Goal: Communication & Community: Answer question/provide support

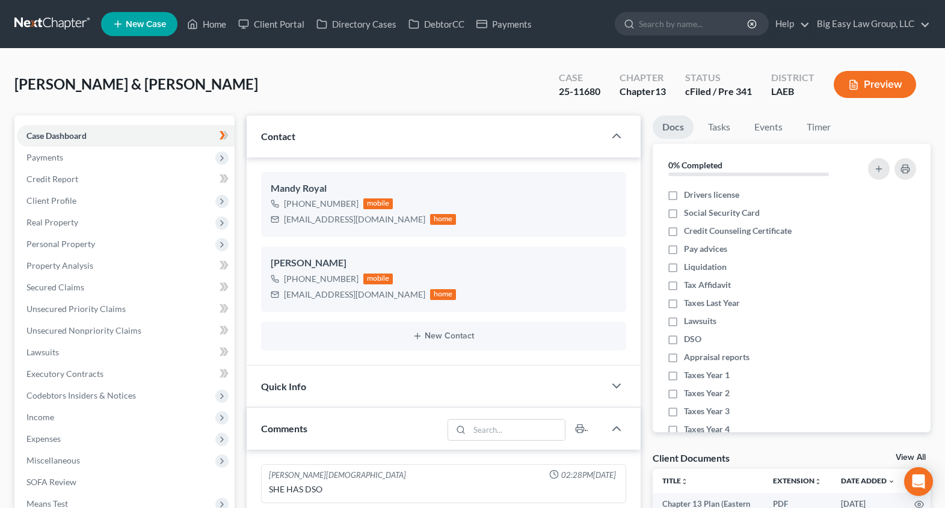
select select "0"
click at [204, 23] on link "Home" at bounding box center [206, 24] width 51 height 22
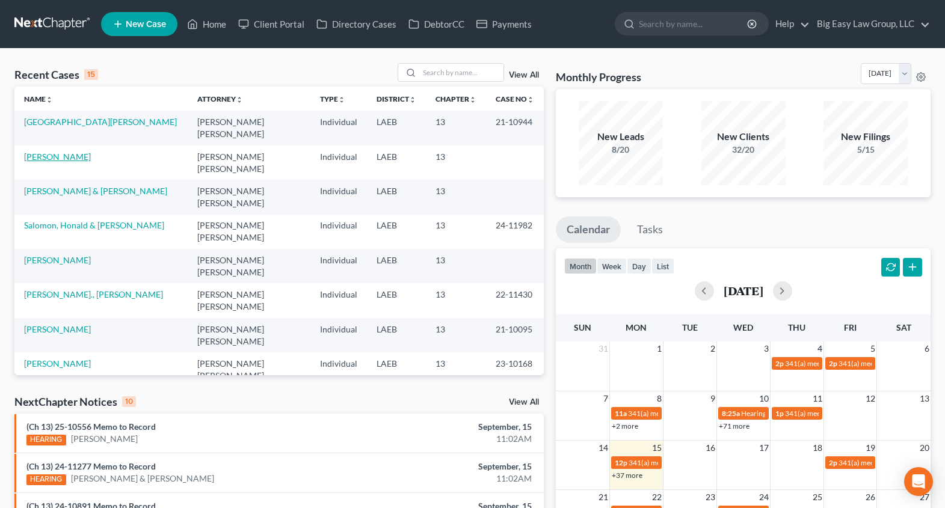
click at [46, 160] on link "[PERSON_NAME]" at bounding box center [57, 157] width 67 height 10
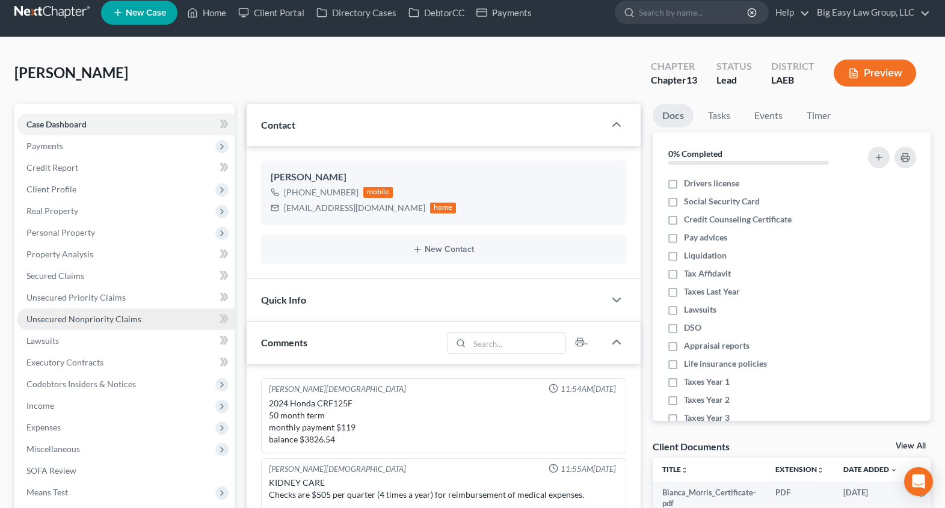
scroll to position [20, 0]
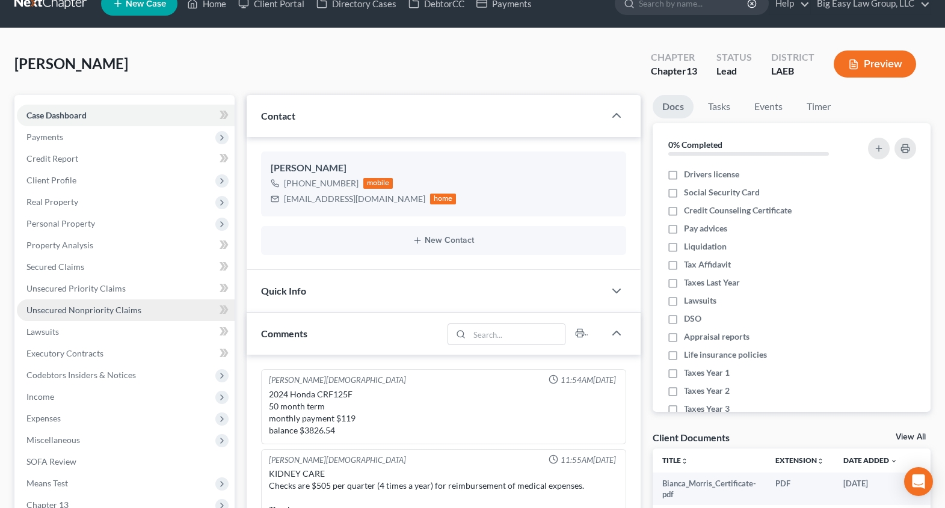
click at [128, 307] on span "Unsecured Nonpriority Claims" at bounding box center [83, 310] width 115 height 10
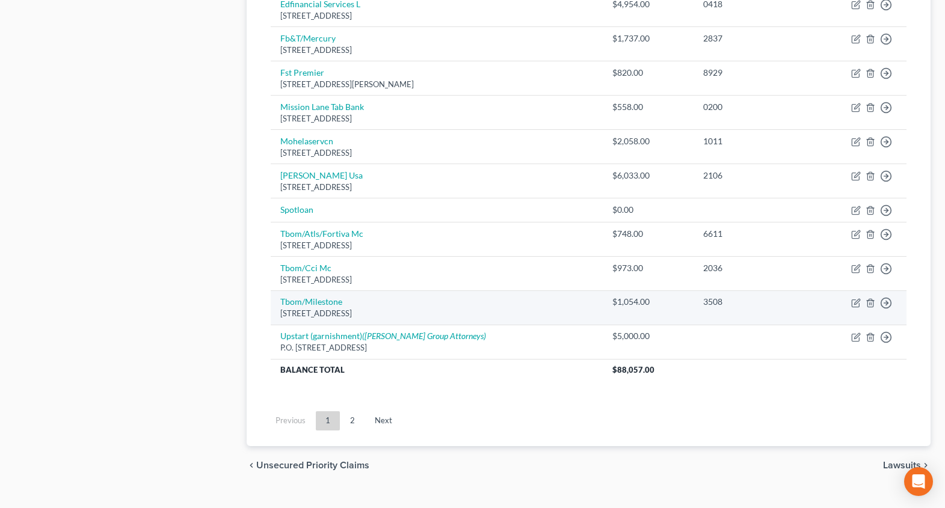
scroll to position [870, 0]
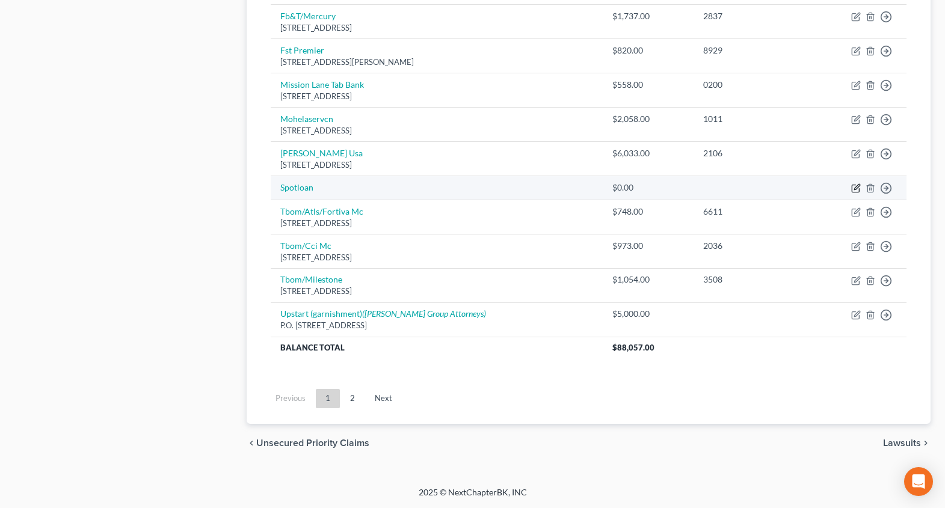
click at [858, 187] on icon "button" at bounding box center [856, 186] width 5 height 5
select select "4"
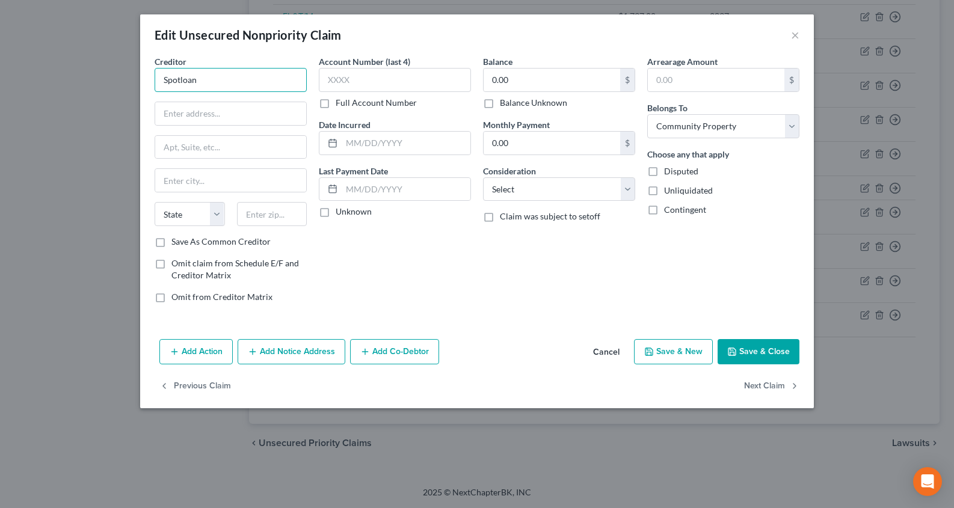
click at [263, 78] on input "Spotloan" at bounding box center [231, 80] width 152 height 24
drag, startPoint x: 263, startPoint y: 79, endPoint x: 3, endPoint y: 25, distance: 265.3
click at [99, 56] on div "Edit Unsecured Nonpriority Claim × Creditor * Spotloan State AL AK AR AZ CA CO …" at bounding box center [477, 254] width 954 height 508
drag, startPoint x: 207, startPoint y: 72, endPoint x: 103, endPoint y: 53, distance: 106.3
click at [131, 63] on div "Edit Unsecured Nonpriority Claim × Creditor * SPot MoneySpot Direct LLC 312 Ari…" at bounding box center [477, 254] width 954 height 508
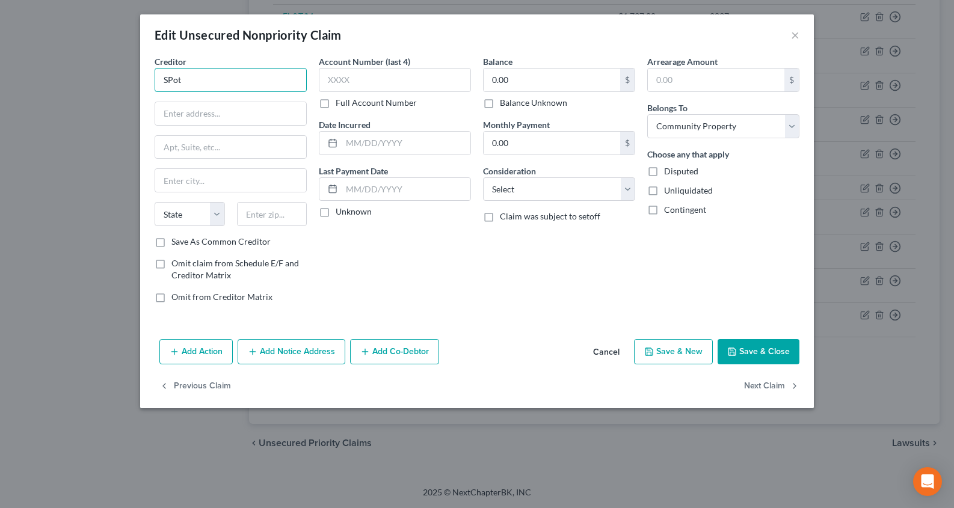
drag, startPoint x: 223, startPoint y: 87, endPoint x: 99, endPoint y: 51, distance: 129.0
click at [129, 58] on div "Edit Unsecured Nonpriority Claim × Creditor * SPot State AL AK AR AZ CA CO CT D…" at bounding box center [477, 254] width 954 height 508
type input "Spot Loan"
type input "PO Box 720"
type input "58316"
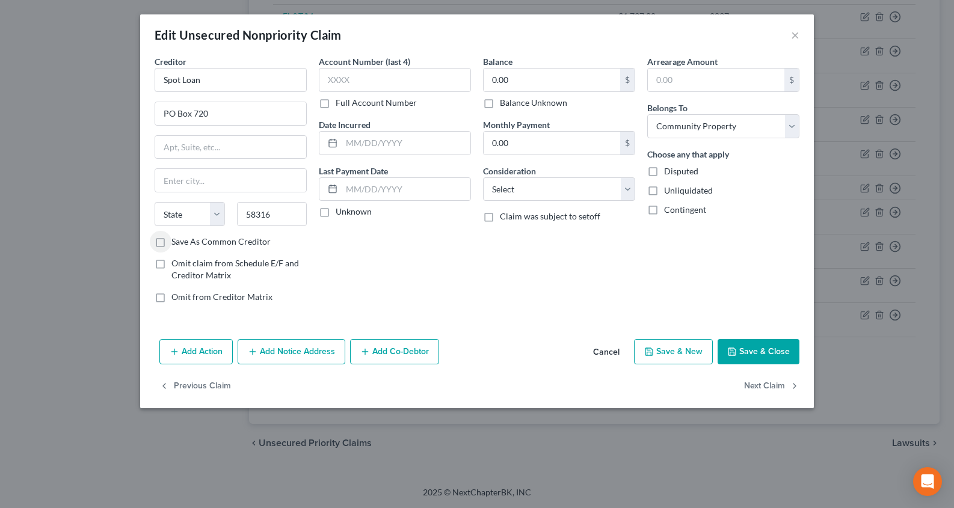
type input "Belcourt"
select select "29"
click at [224, 247] on label "Save As Common Creditor" at bounding box center [220, 242] width 99 height 12
click at [184, 244] on input "Save As Common Creditor" at bounding box center [180, 240] width 8 height 8
checkbox input "true"
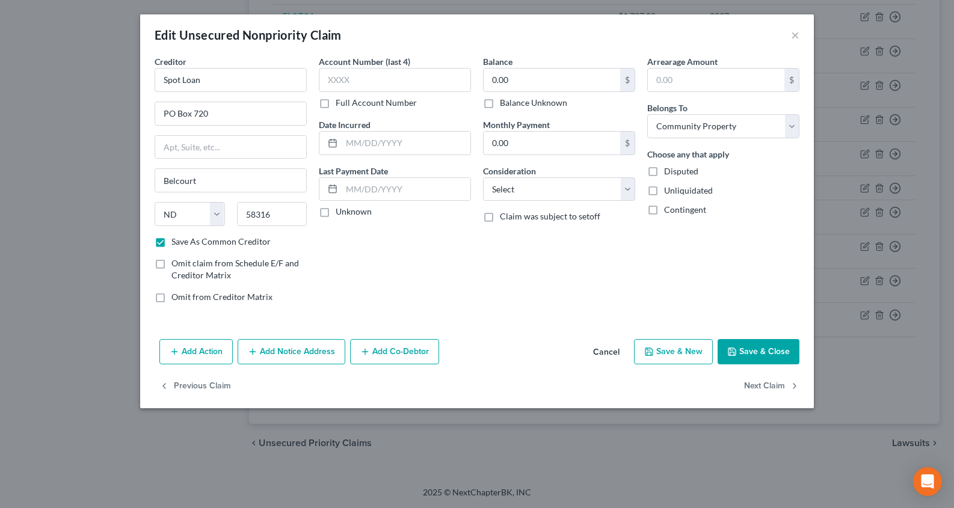
drag, startPoint x: 537, startPoint y: 93, endPoint x: 536, endPoint y: 100, distance: 7.3
click at [537, 93] on div "0.00 $ Balance Unknown" at bounding box center [559, 88] width 152 height 41
click at [537, 101] on label "Balance Unknown" at bounding box center [533, 103] width 67 height 12
click at [512, 101] on input "Balance Unknown" at bounding box center [509, 101] width 8 height 8
checkbox input "true"
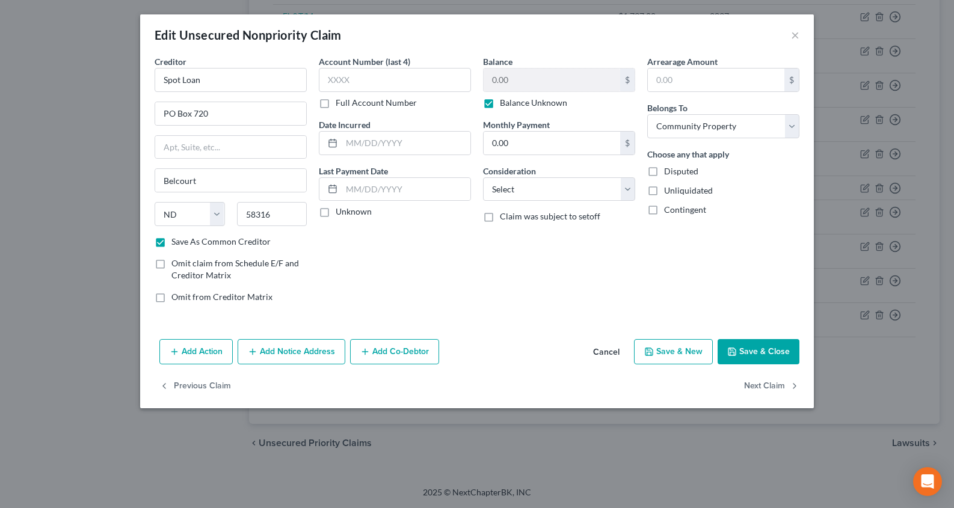
click at [749, 348] on button "Save & Close" at bounding box center [759, 351] width 82 height 25
checkbox input "false"
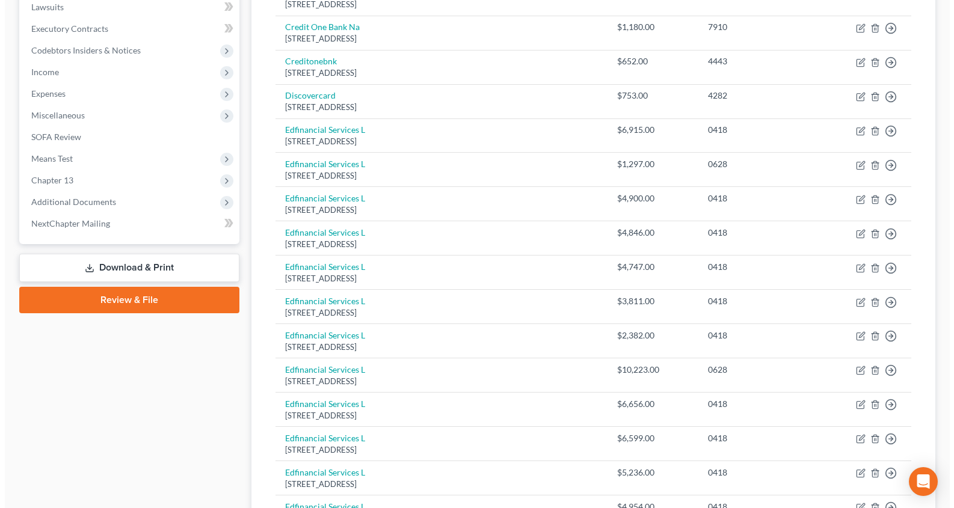
scroll to position [0, 0]
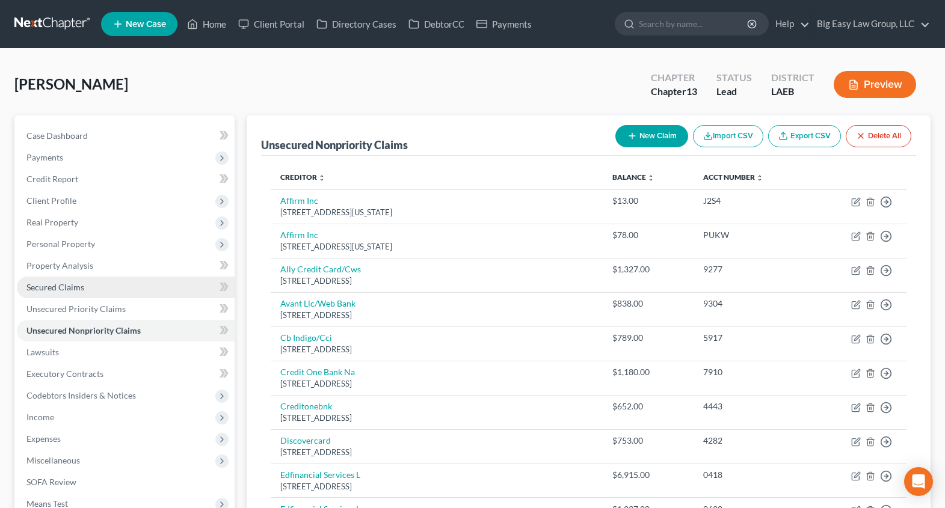
click at [156, 283] on link "Secured Claims" at bounding box center [126, 288] width 218 height 22
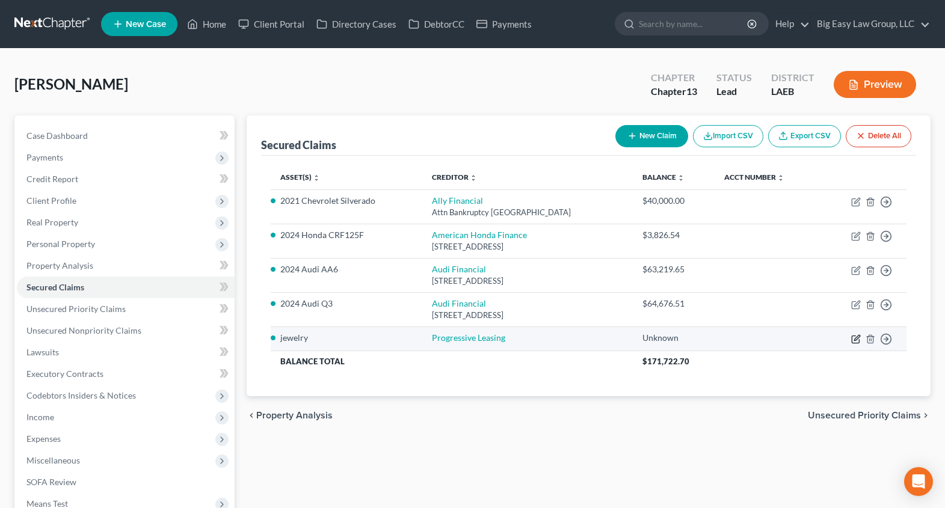
click at [858, 337] on icon "button" at bounding box center [856, 337] width 5 height 5
select select "0"
select select "4"
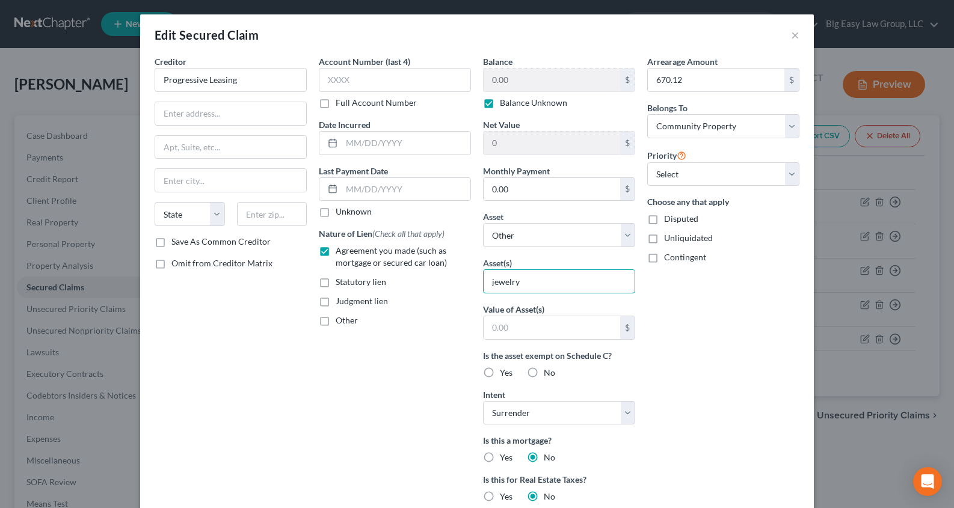
drag, startPoint x: 579, startPoint y: 279, endPoint x: 389, endPoint y: 260, distance: 190.4
click at [384, 257] on div "Creditor * Progressive Leasing State AL AK AR AZ CA CO CT DE DC FL GA GU HI ID …" at bounding box center [477, 343] width 657 height 576
click at [484, 280] on input "electronics" at bounding box center [559, 281] width 151 height 23
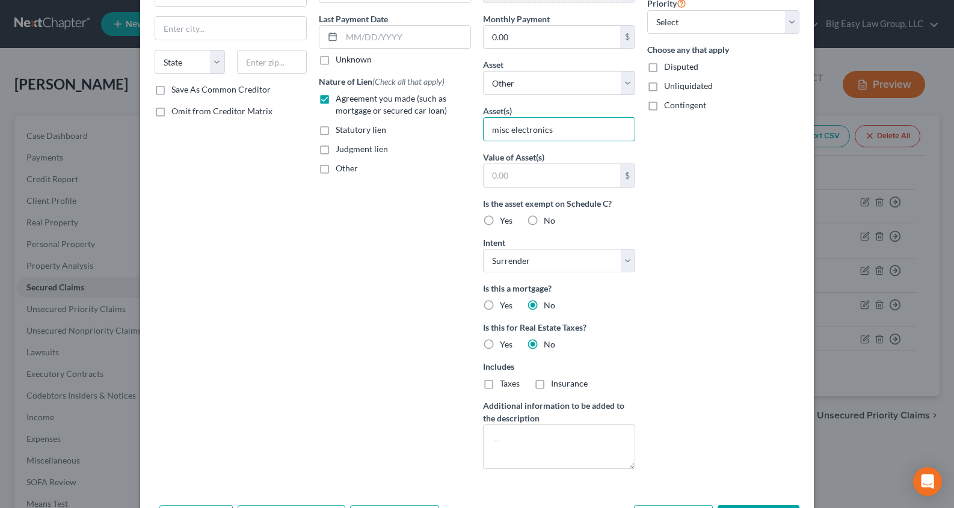
scroll to position [233, 0]
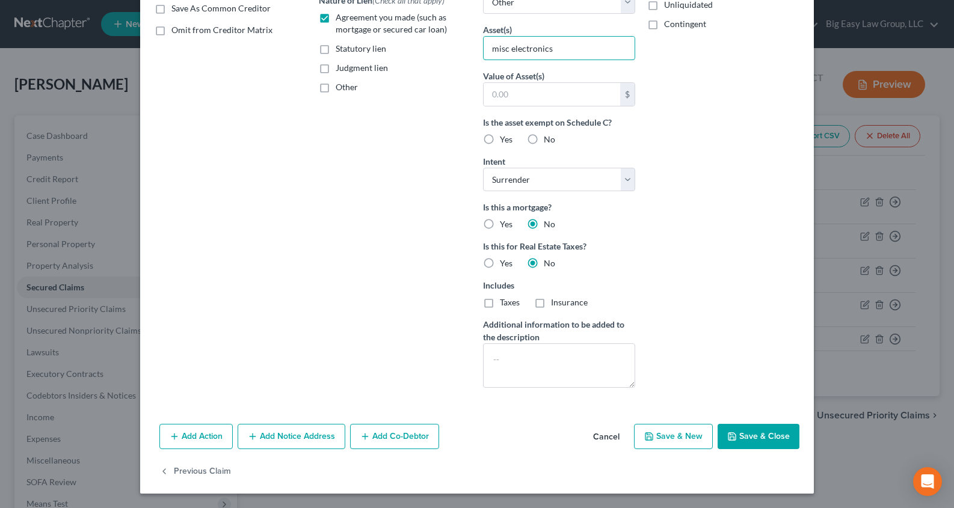
type input "misc electronics"
click at [748, 439] on button "Save & Close" at bounding box center [759, 436] width 82 height 25
select select
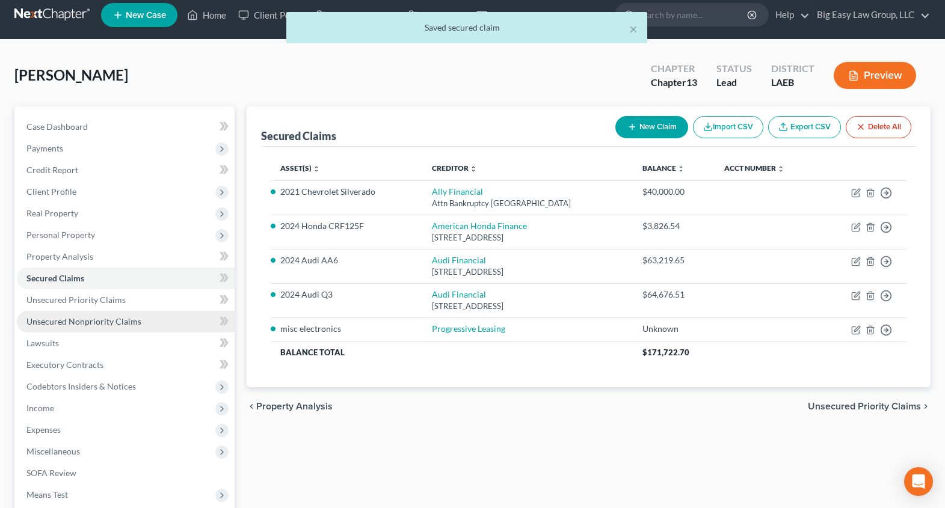
scroll to position [17, 0]
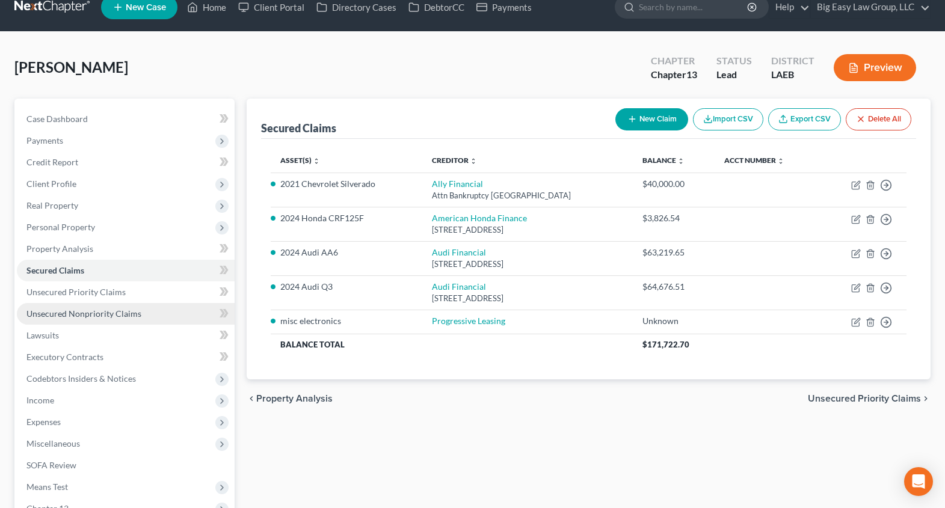
click at [178, 308] on link "Unsecured Nonpriority Claims" at bounding box center [126, 314] width 218 height 22
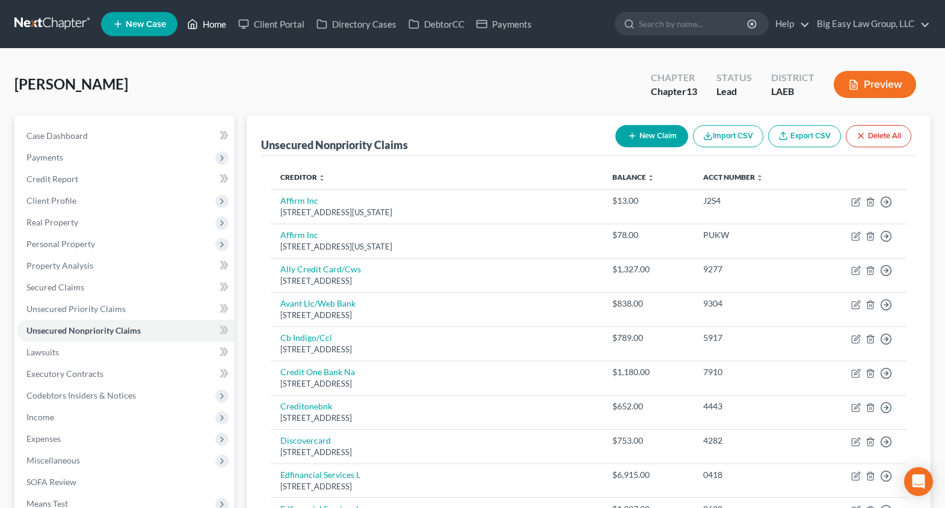
click at [209, 23] on link "Home" at bounding box center [206, 24] width 51 height 22
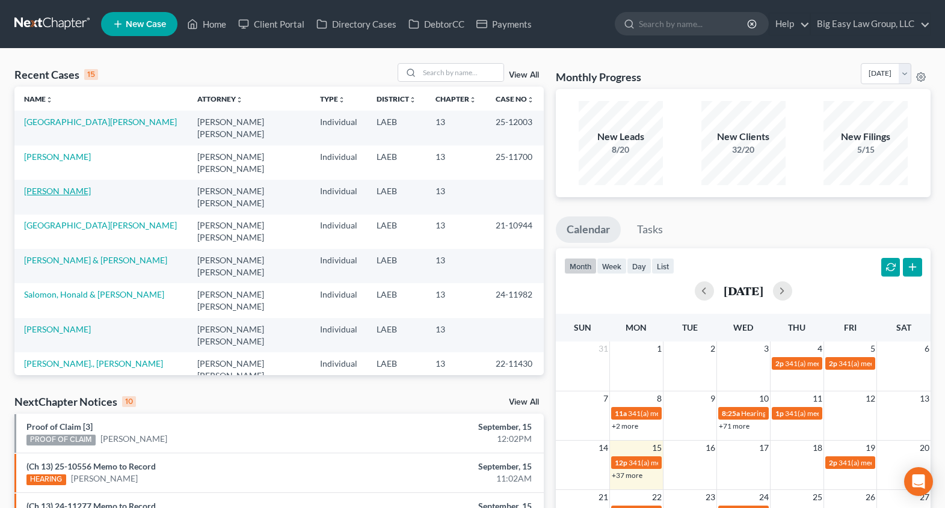
click at [38, 191] on link "[PERSON_NAME]" at bounding box center [57, 191] width 67 height 10
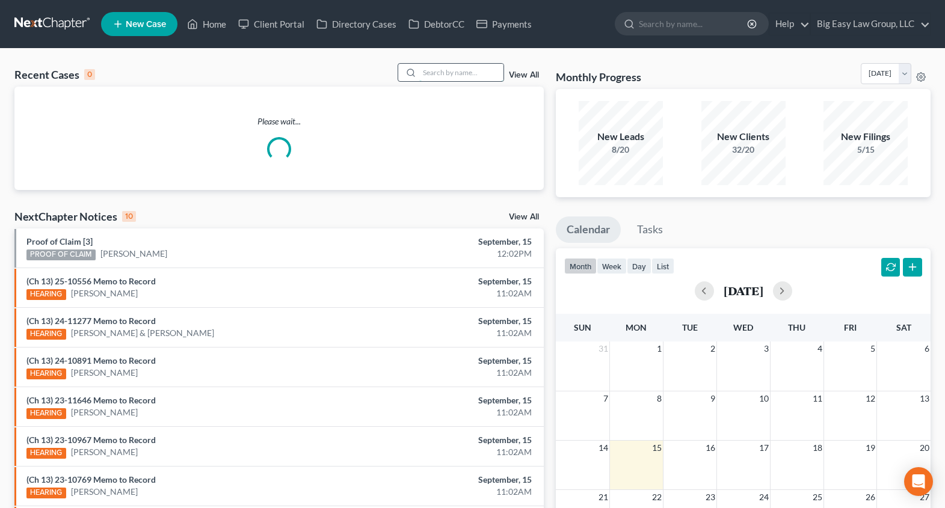
click at [462, 70] on input "search" at bounding box center [461, 72] width 84 height 17
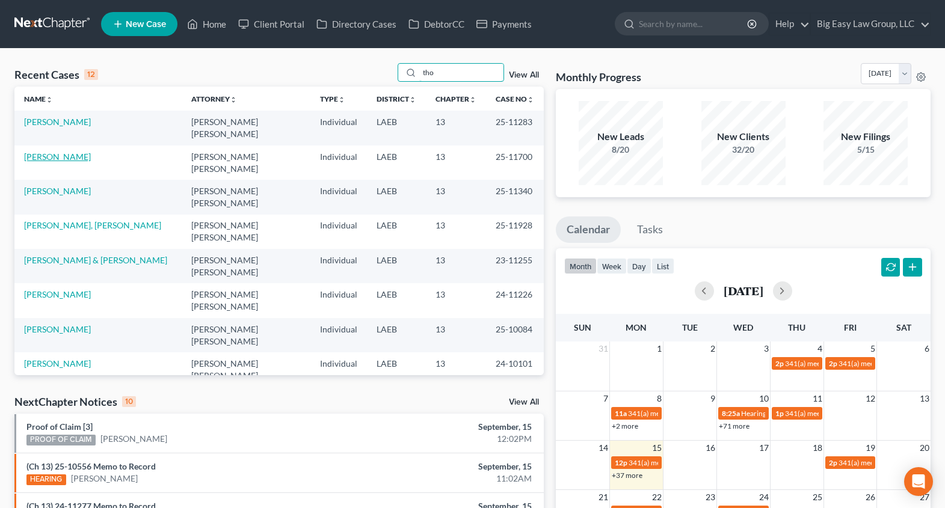
type input "tho"
click at [74, 154] on link "[PERSON_NAME]" at bounding box center [57, 157] width 67 height 10
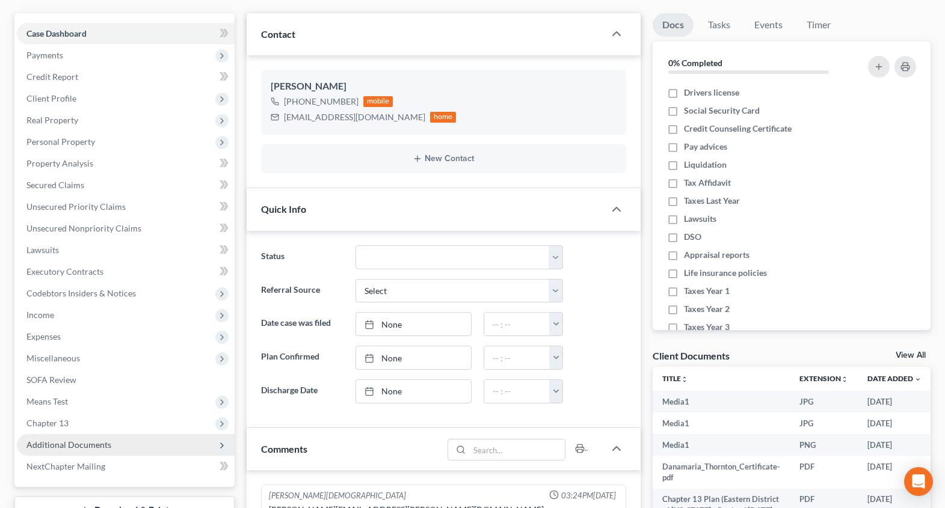
click at [128, 434] on span "Additional Documents" at bounding box center [126, 445] width 218 height 22
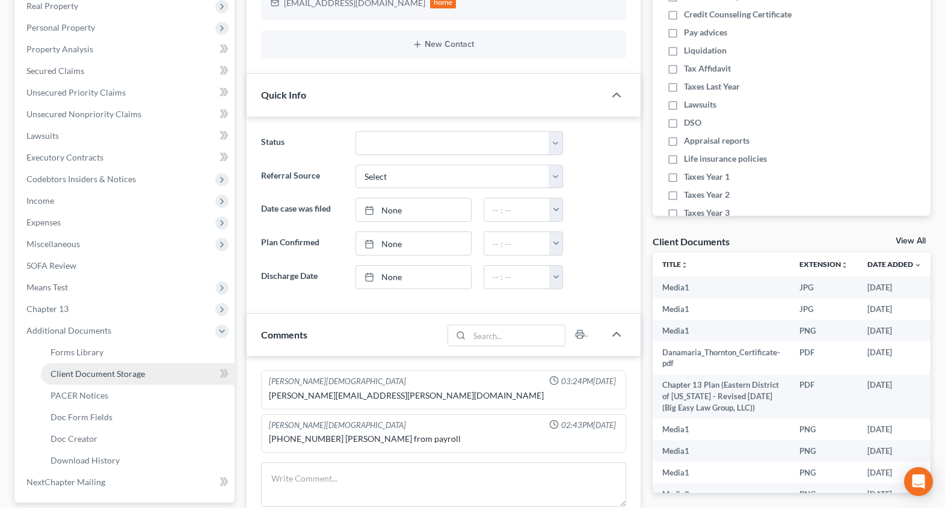
scroll to position [5292, 0]
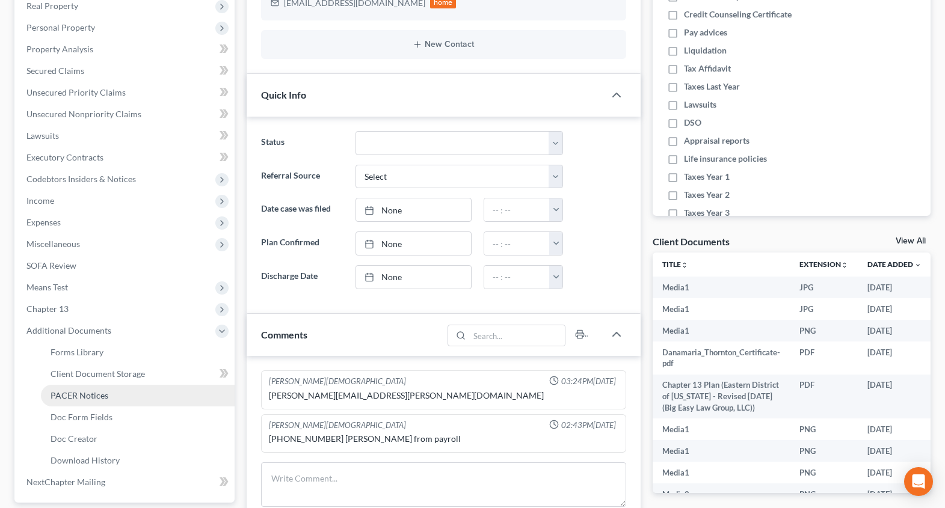
click at [155, 389] on link "PACER Notices" at bounding box center [138, 396] width 194 height 22
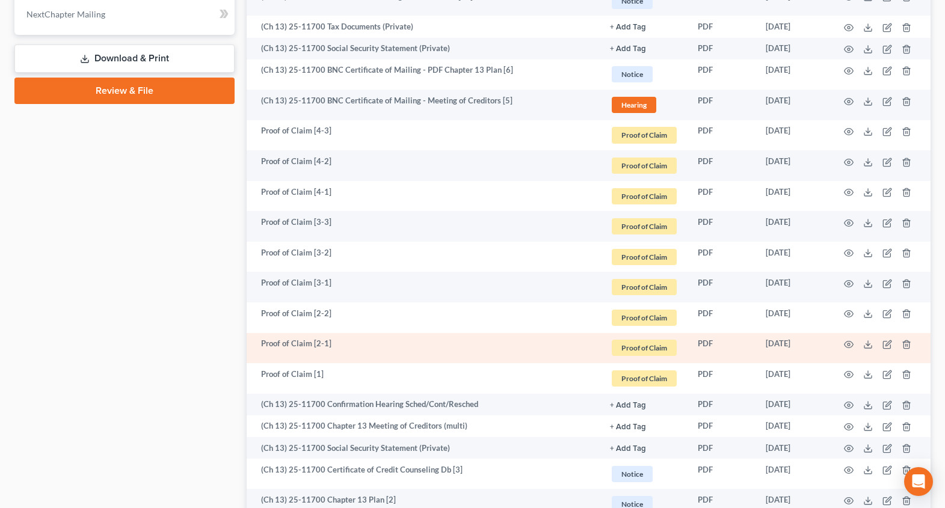
scroll to position [820, 0]
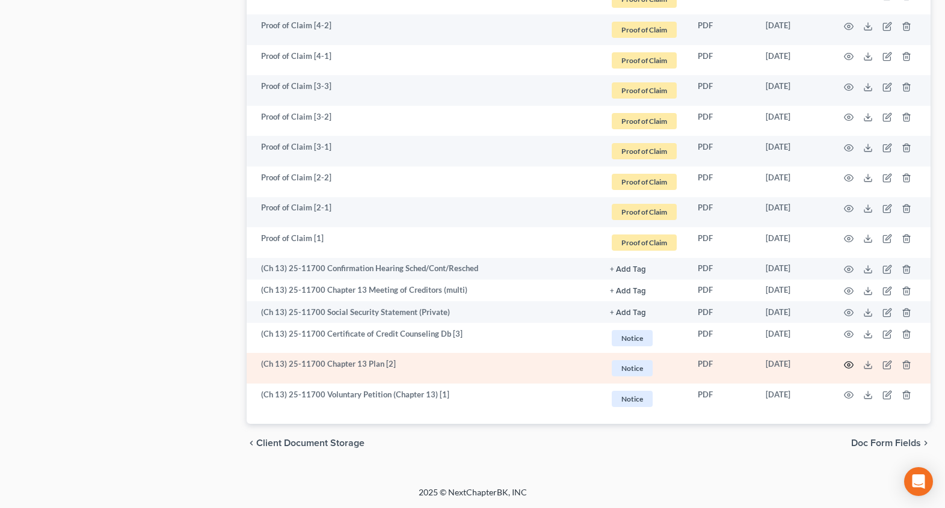
click at [849, 366] on icon "button" at bounding box center [849, 365] width 10 height 10
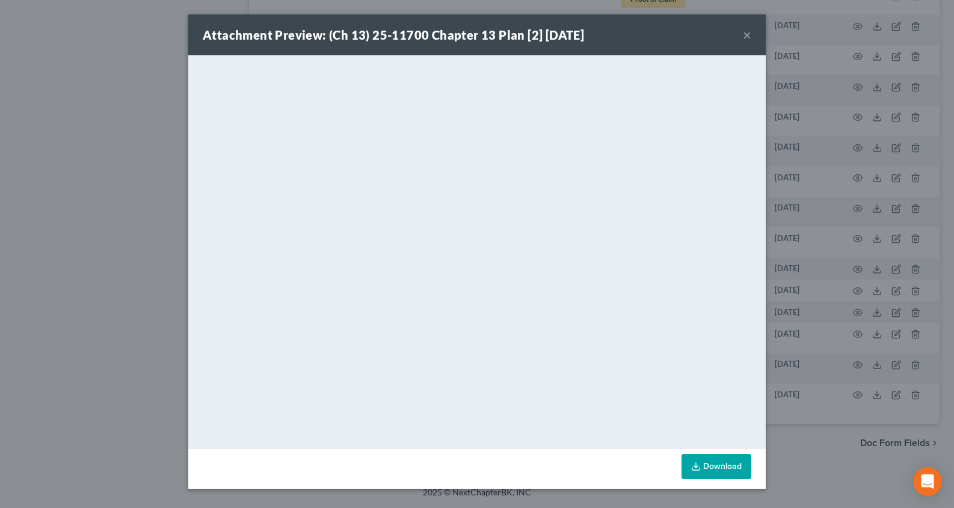
click at [749, 34] on button "×" at bounding box center [747, 35] width 8 height 14
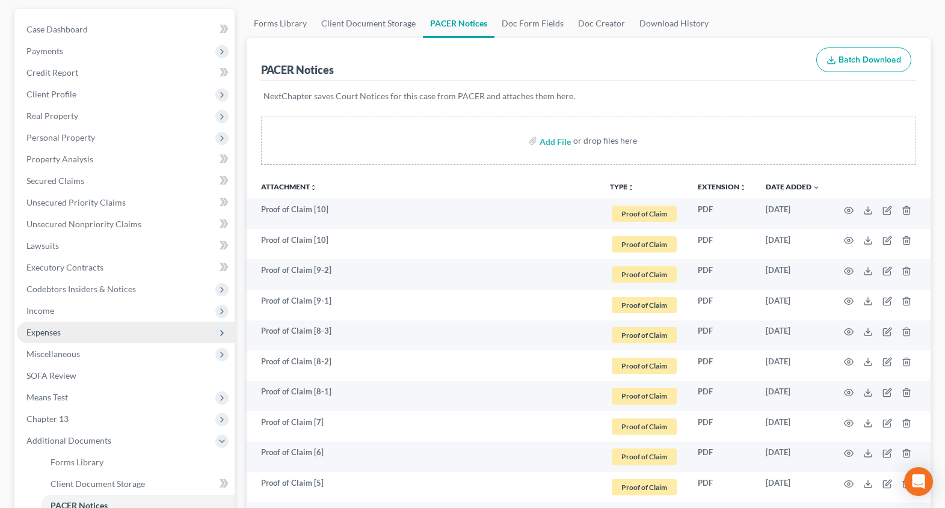
scroll to position [108, 0]
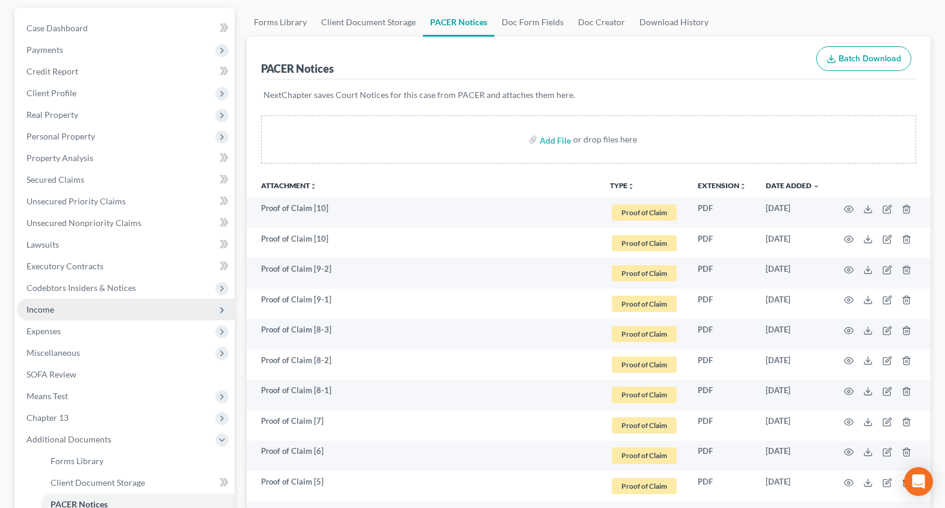
click at [145, 306] on span "Income" at bounding box center [126, 310] width 218 height 22
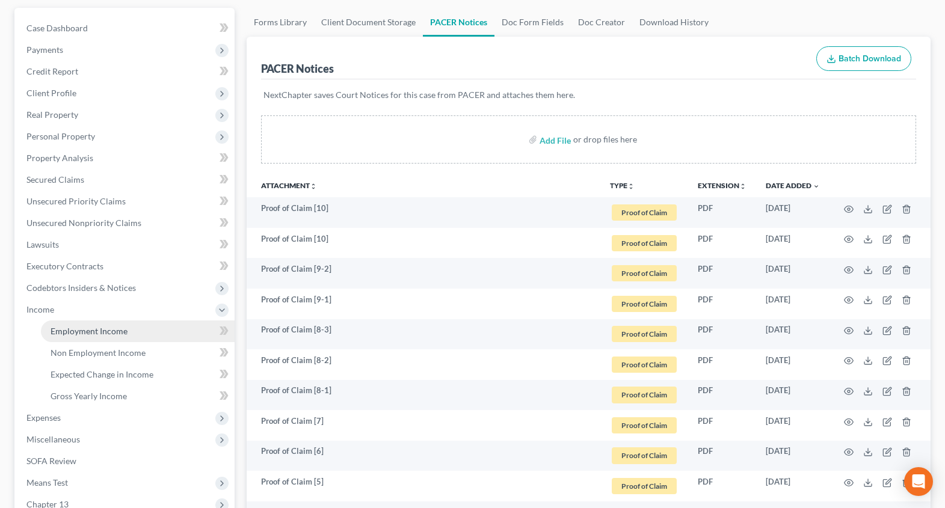
click at [152, 324] on link "Employment Income" at bounding box center [138, 332] width 194 height 22
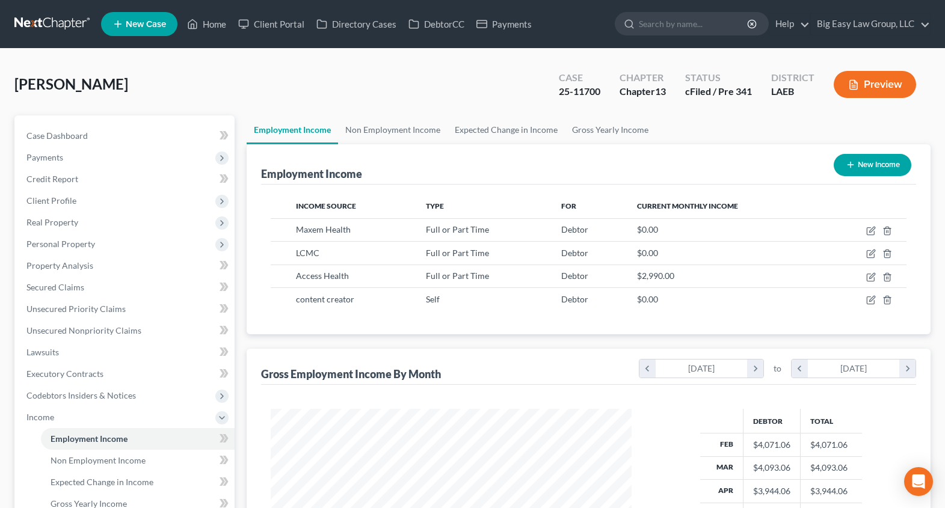
scroll to position [216, 385]
click at [423, 137] on link "Non Employment Income" at bounding box center [392, 129] width 109 height 29
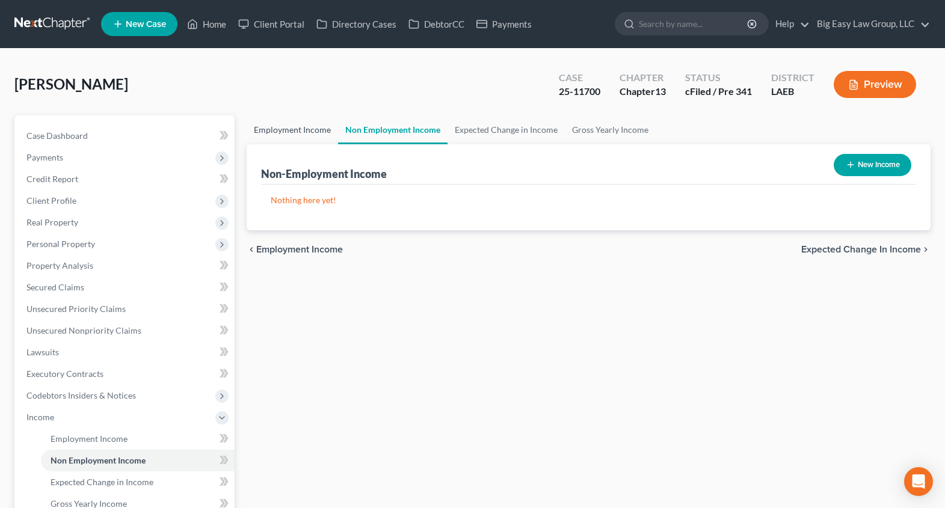
drag, startPoint x: 318, startPoint y: 132, endPoint x: 325, endPoint y: 132, distance: 7.2
click at [318, 132] on link "Employment Income" at bounding box center [292, 129] width 91 height 29
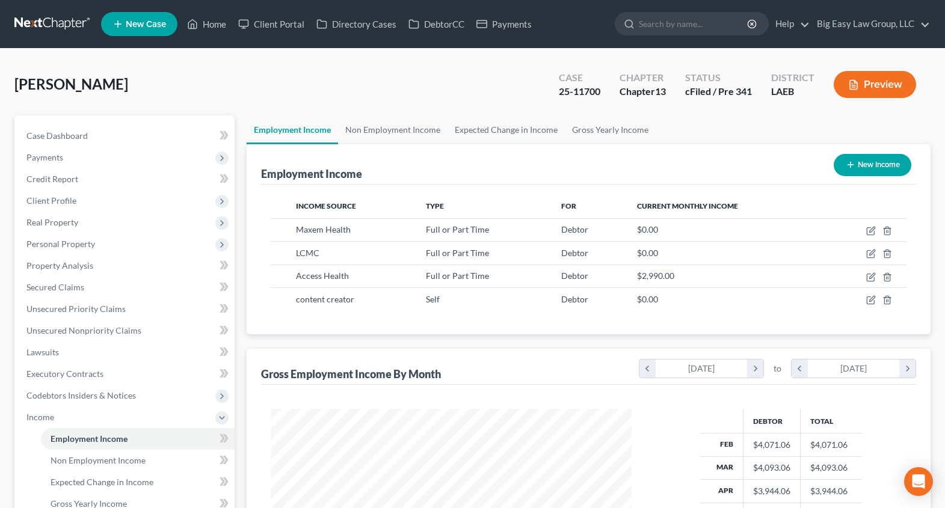
scroll to position [216, 385]
click at [72, 132] on span "Case Dashboard" at bounding box center [56, 136] width 61 height 10
select select "10"
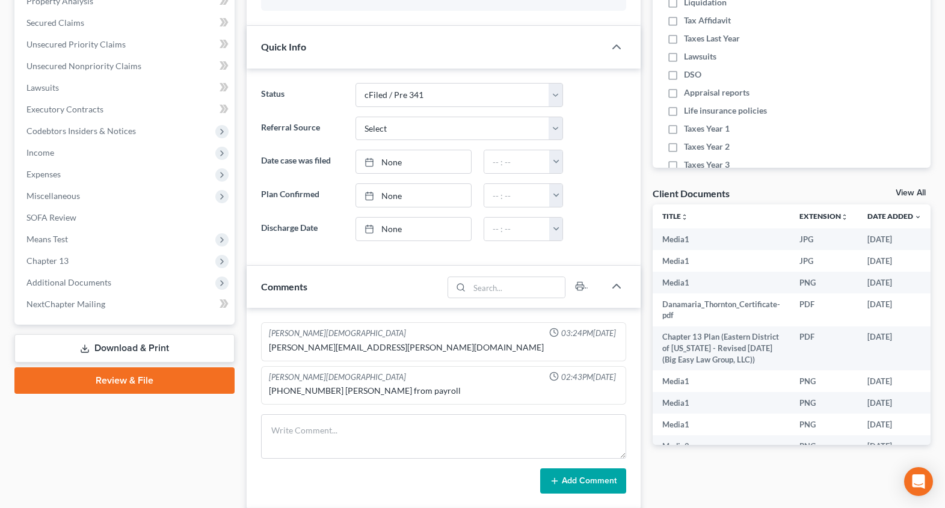
scroll to position [382, 0]
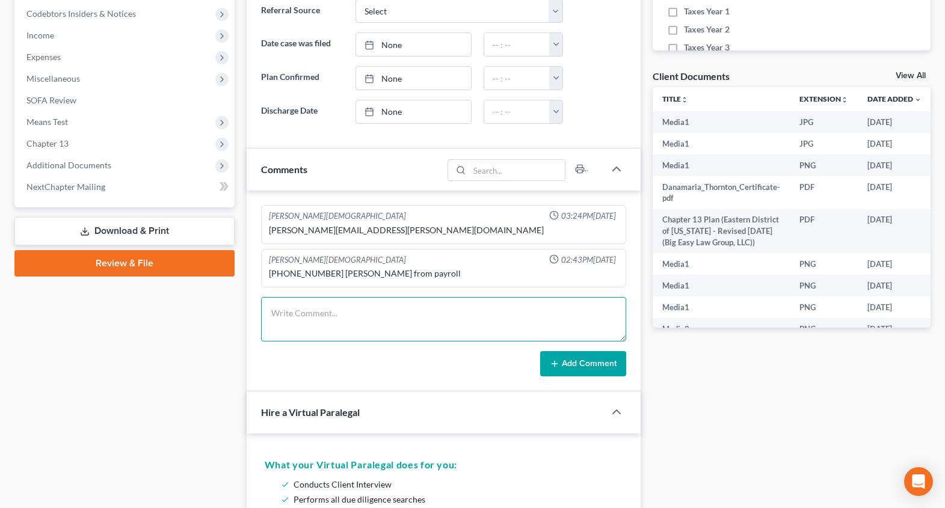
click at [422, 324] on textarea at bounding box center [443, 319] width 365 height 45
click at [323, 314] on textarea "341 notes - ned to update second job - Burger Nerds - thinks she started 8/20" at bounding box center [443, 319] width 365 height 45
click at [576, 312] on textarea "341 notes - need to update second job - Burger Nerds - thinks she started 8/20" at bounding box center [443, 319] width 365 height 45
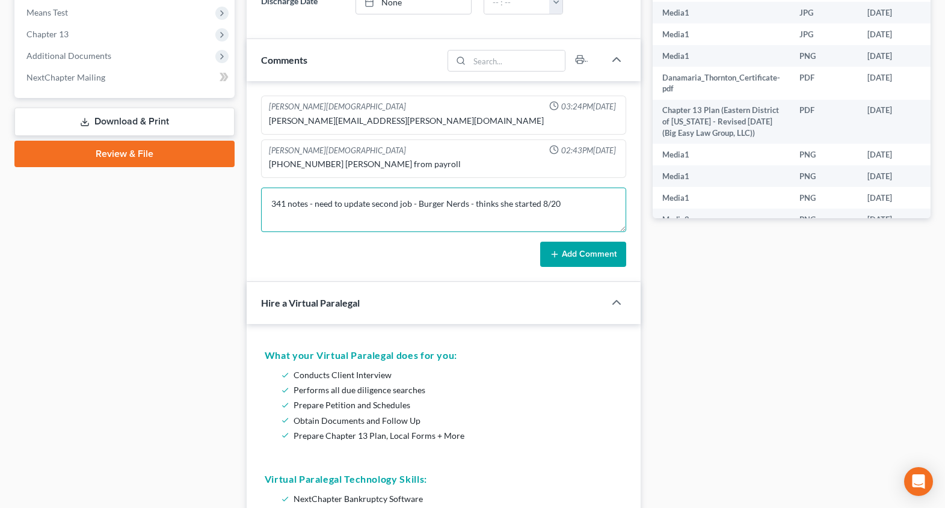
scroll to position [492, 0]
type textarea "341 notes - need to update second job - Burger Nerds - thinks she started 8/20"
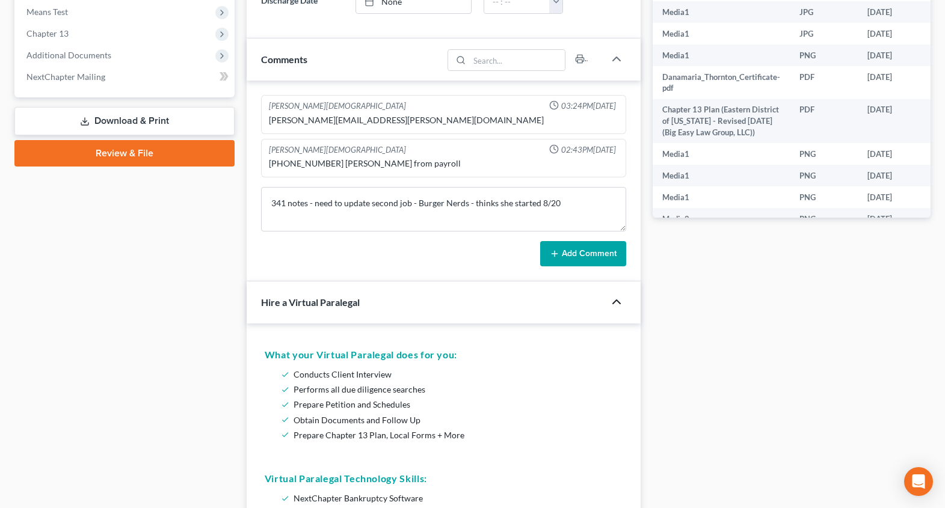
click at [620, 298] on icon "button" at bounding box center [616, 302] width 14 height 14
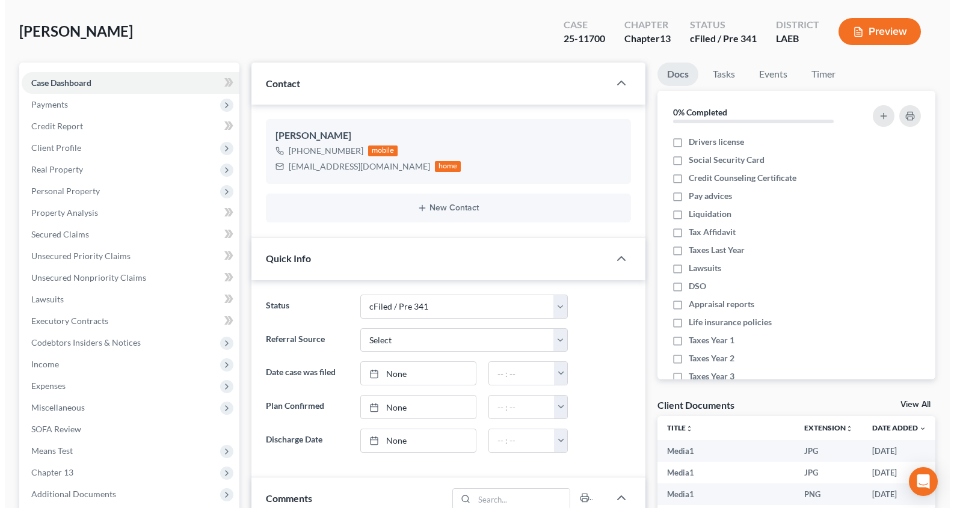
scroll to position [0, 0]
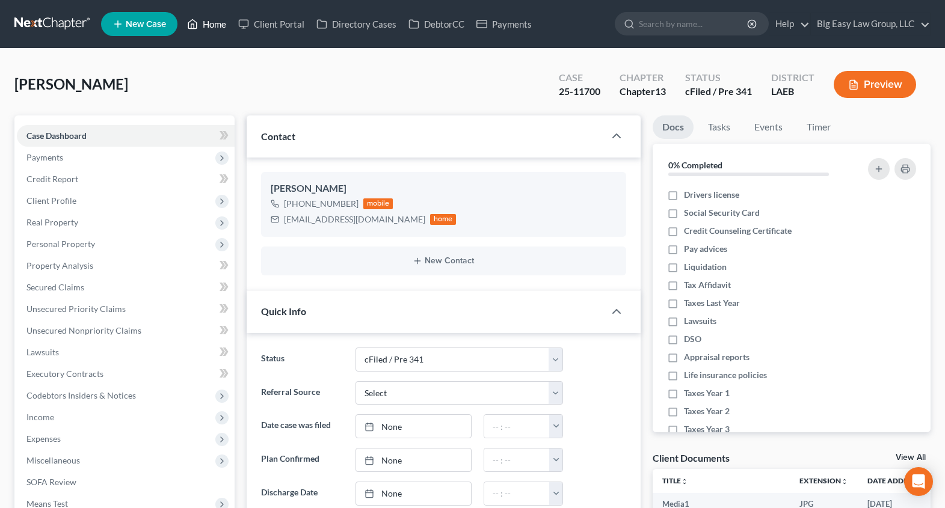
click at [214, 29] on link "Home" at bounding box center [206, 24] width 51 height 22
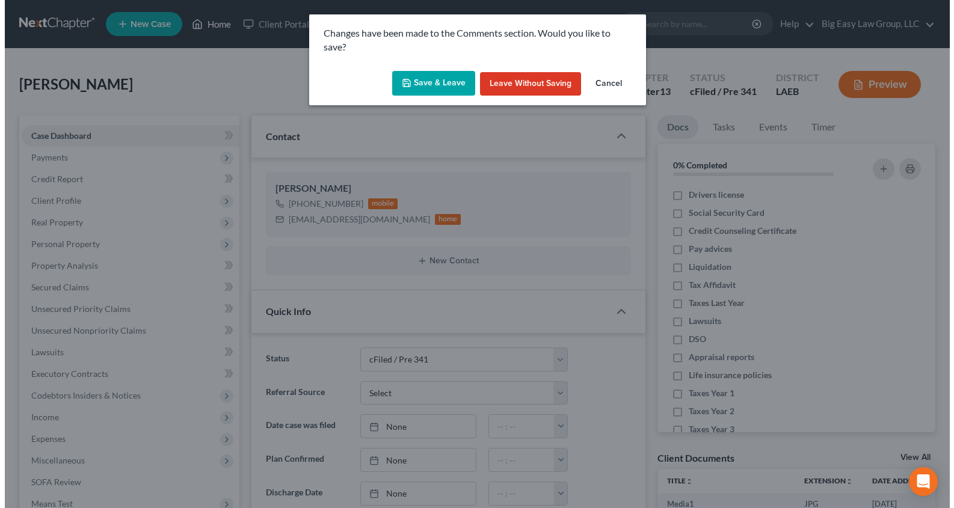
scroll to position [5268, 0]
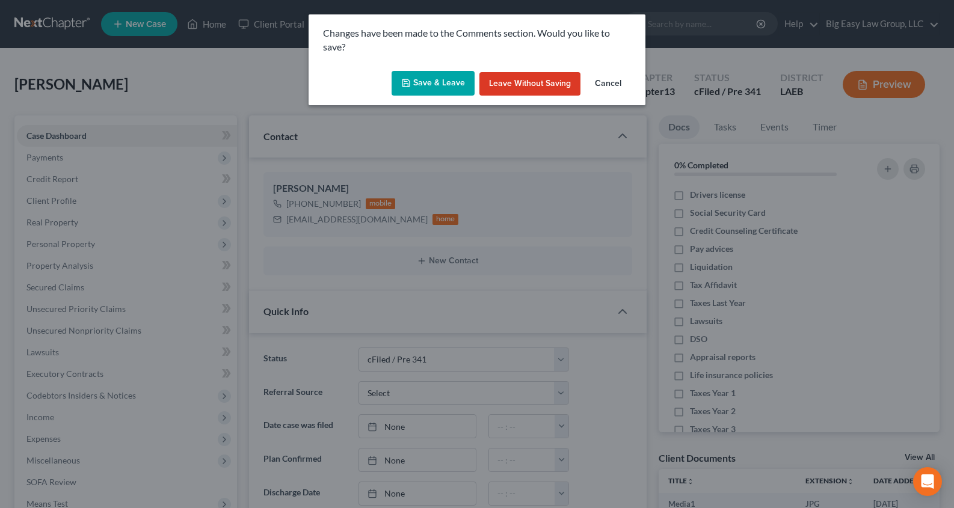
drag, startPoint x: 610, startPoint y: 79, endPoint x: 623, endPoint y: 126, distance: 48.7
click at [610, 78] on button "Cancel" at bounding box center [608, 84] width 46 height 24
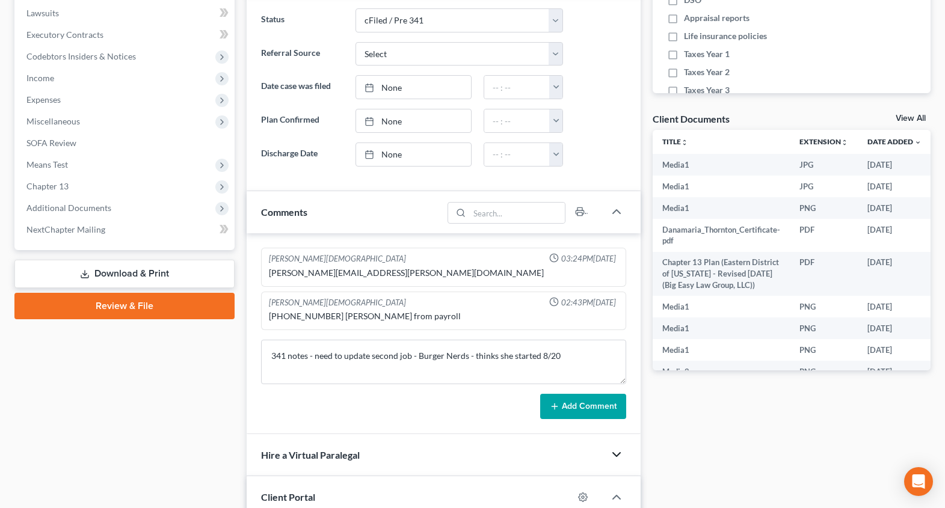
scroll to position [340, 0]
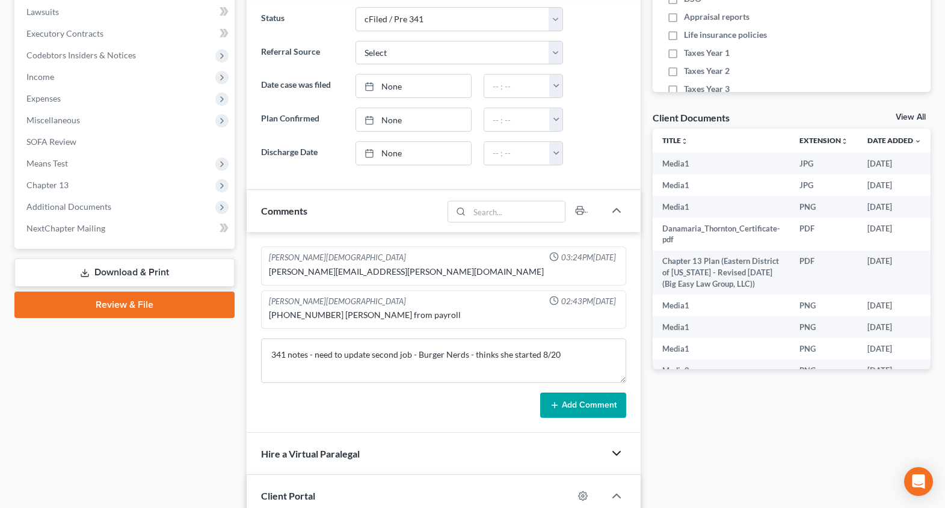
click at [577, 404] on button "Add Comment" at bounding box center [583, 405] width 86 height 25
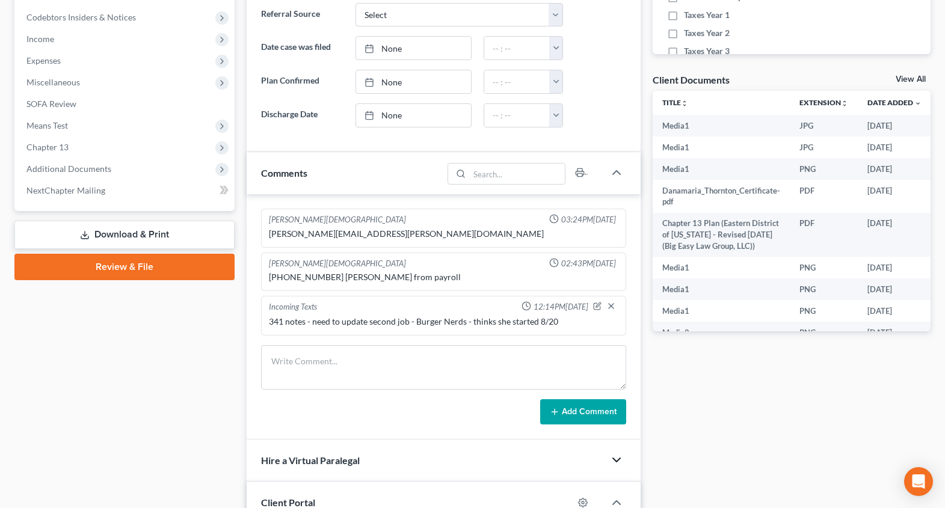
scroll to position [512, 0]
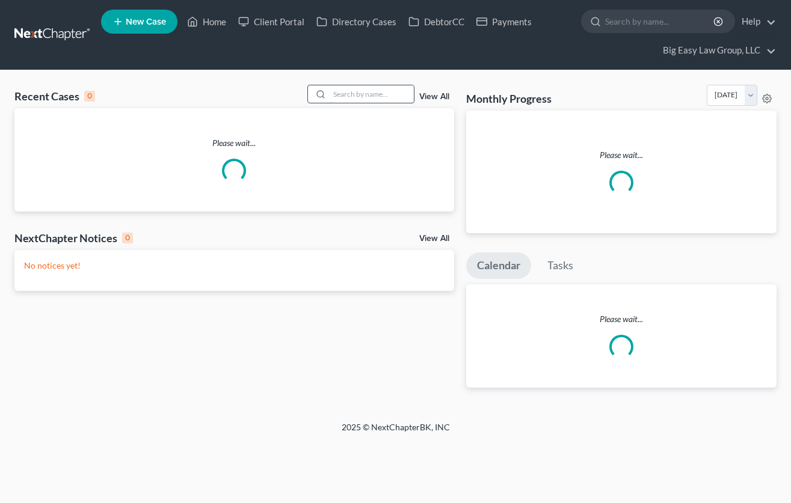
click at [340, 88] on input "search" at bounding box center [372, 93] width 84 height 17
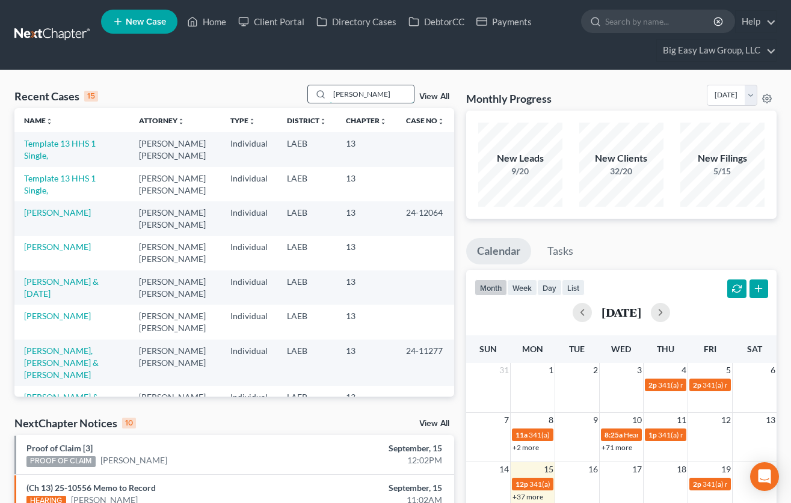
type input "locke"
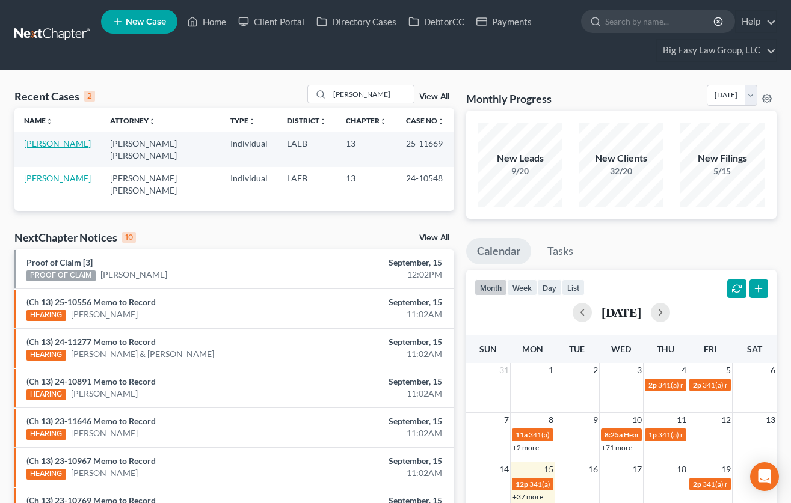
click at [59, 143] on link "Locke, Lloyd" at bounding box center [57, 143] width 67 height 10
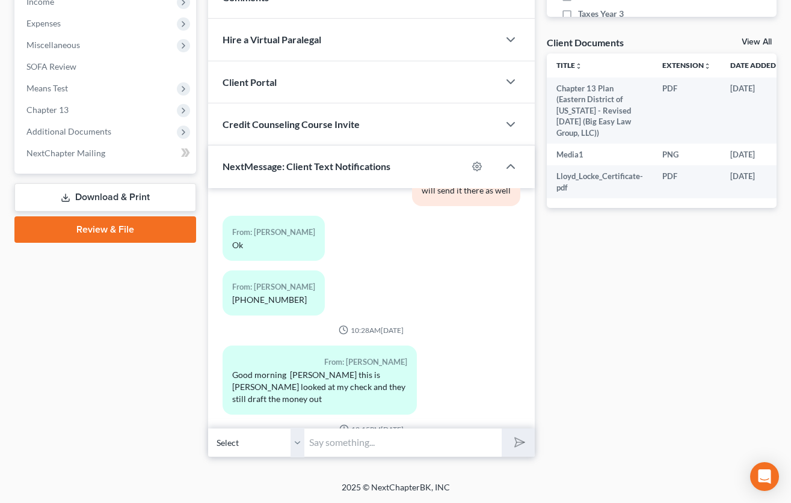
scroll to position [1400, 0]
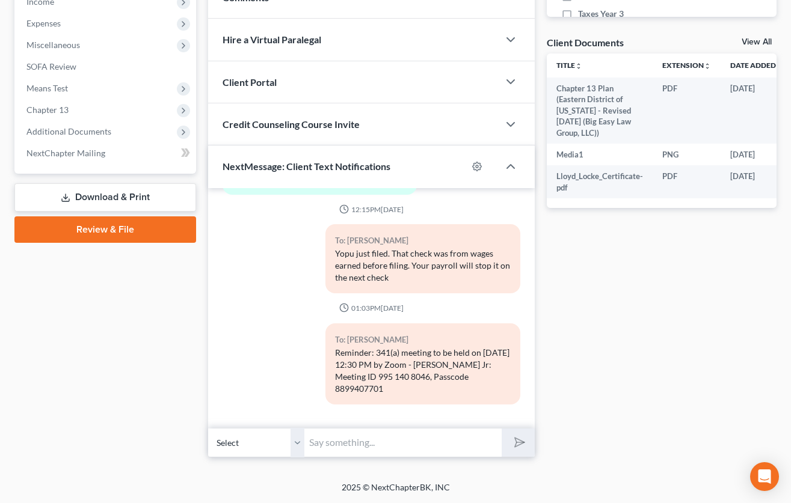
click at [387, 447] on input "text" at bounding box center [402, 442] width 197 height 29
click at [353, 443] on input "are you onthe zoom app?" at bounding box center [402, 442] width 197 height 29
click at [432, 446] on input "are you on the zoom app?" at bounding box center [402, 442] width 197 height 29
type input "are you on the zoom app?"
click at [523, 438] on icon "submit" at bounding box center [517, 443] width 12 height 12
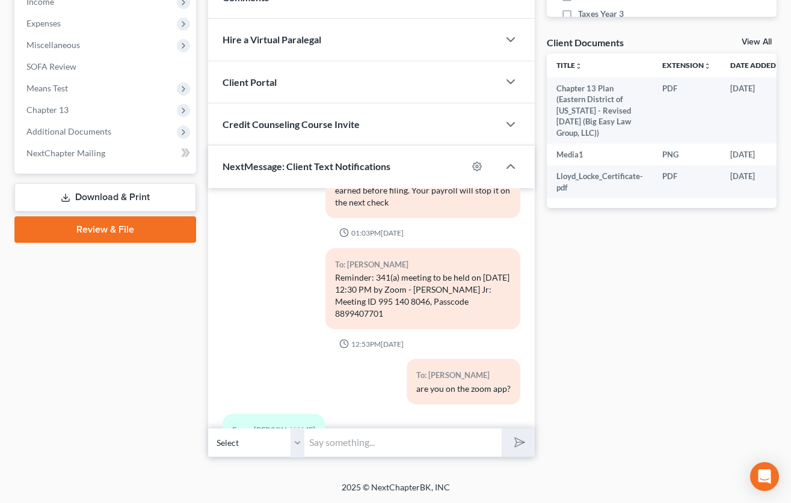
scroll to position [1530, 0]
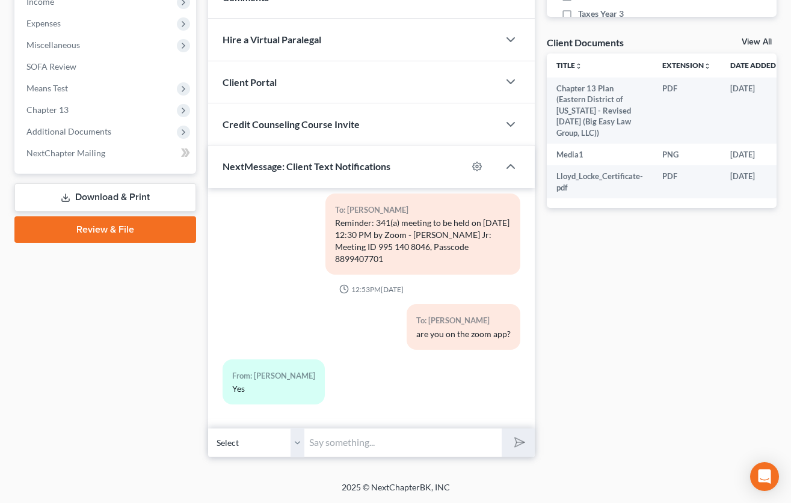
click at [395, 449] on input "text" at bounding box center [402, 442] width 197 height 29
type input "ok - he will admit you after he finishes this meeting"
click at [502, 429] on button "submit" at bounding box center [518, 443] width 33 height 28
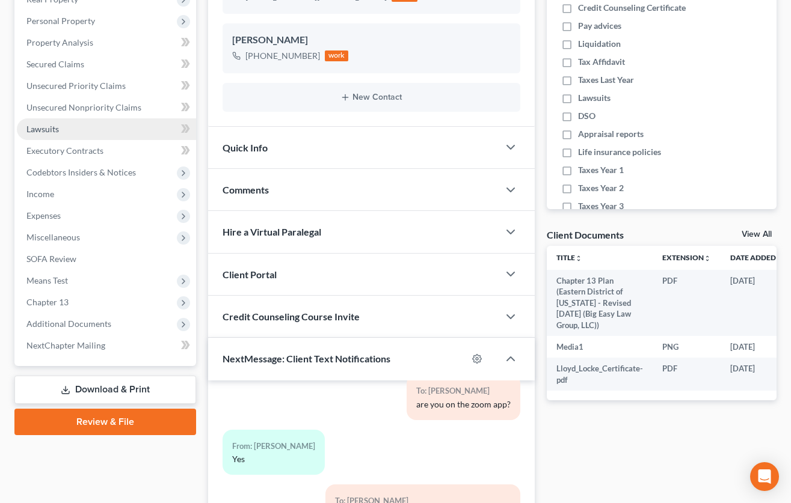
scroll to position [244, 0]
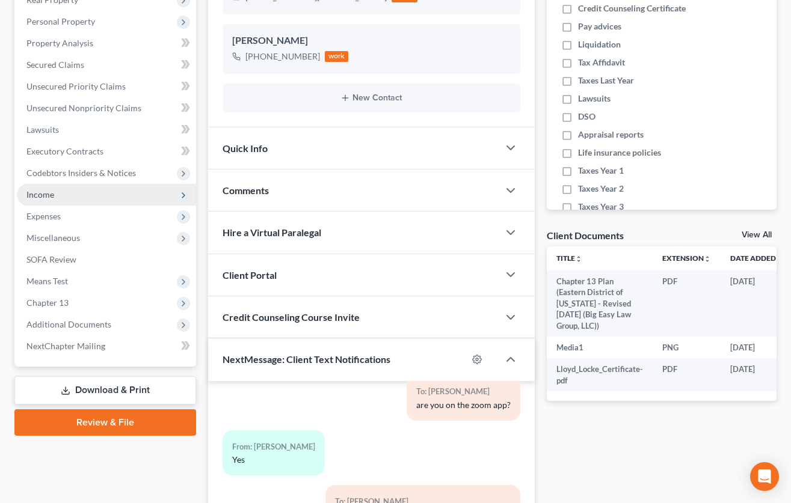
click at [130, 192] on span "Income" at bounding box center [106, 195] width 179 height 22
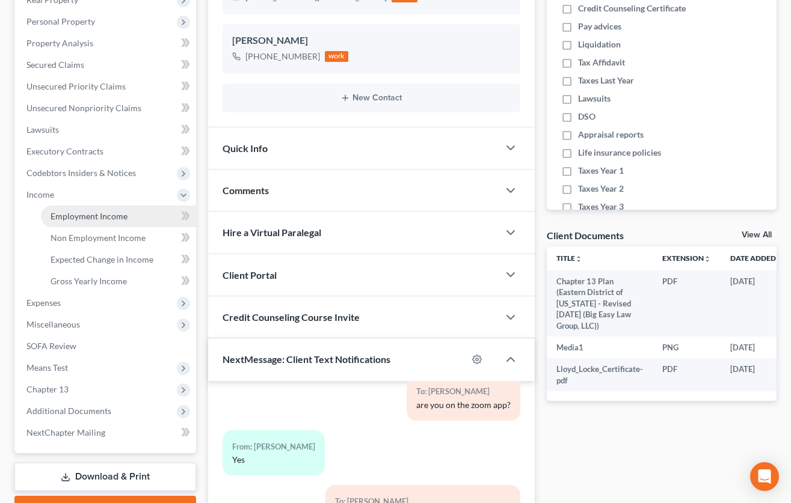
click at [132, 213] on link "Employment Income" at bounding box center [118, 217] width 155 height 22
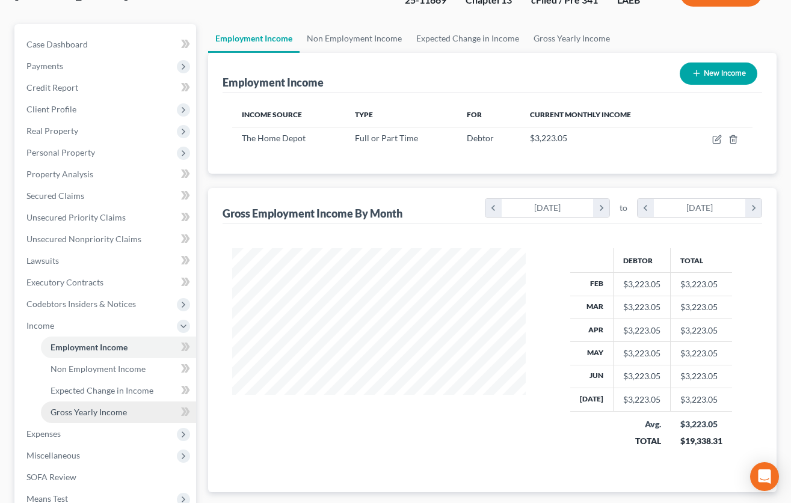
scroll to position [123, 0]
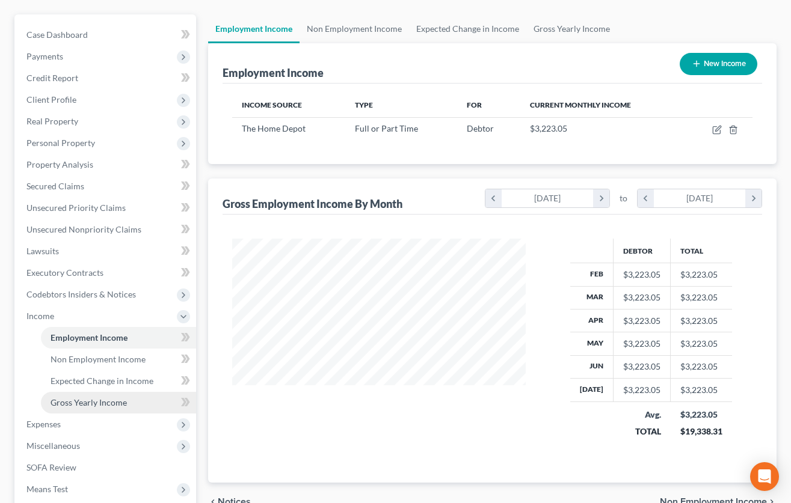
click at [109, 416] on span "Expenses" at bounding box center [106, 425] width 179 height 22
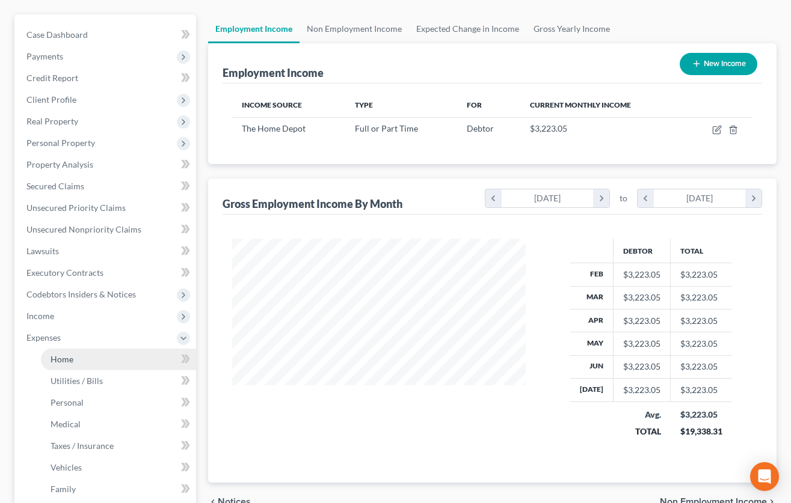
click at [125, 360] on link "Home" at bounding box center [118, 360] width 155 height 22
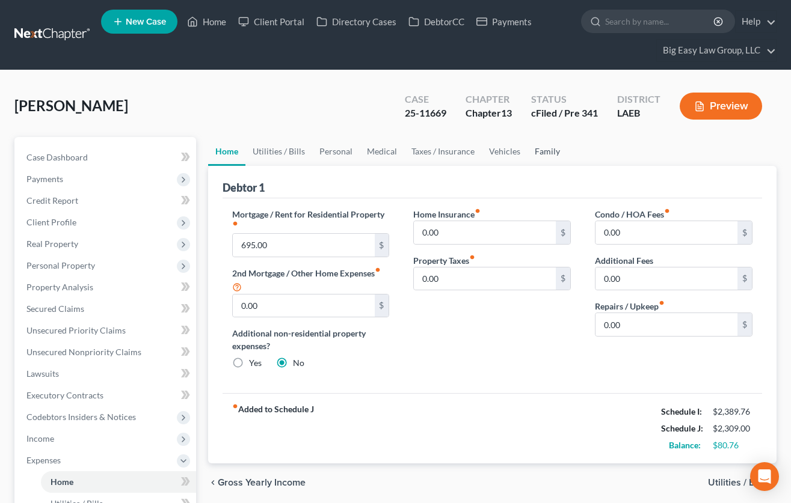
click at [548, 156] on link "Family" at bounding box center [547, 151] width 40 height 29
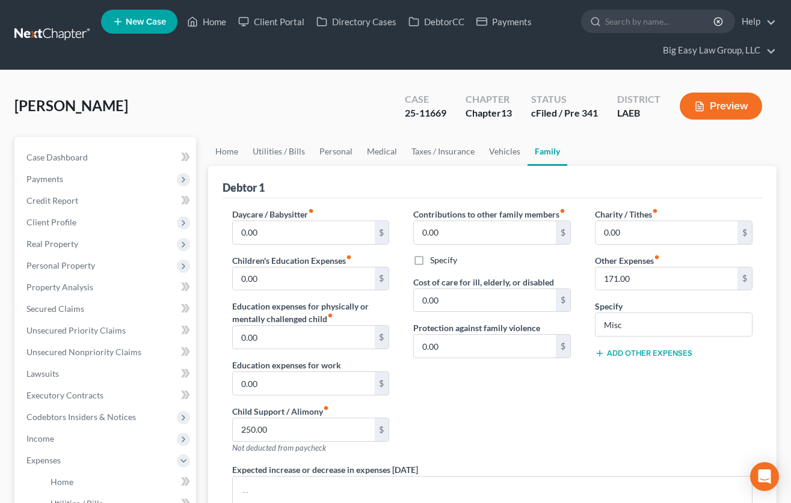
scroll to position [106, 0]
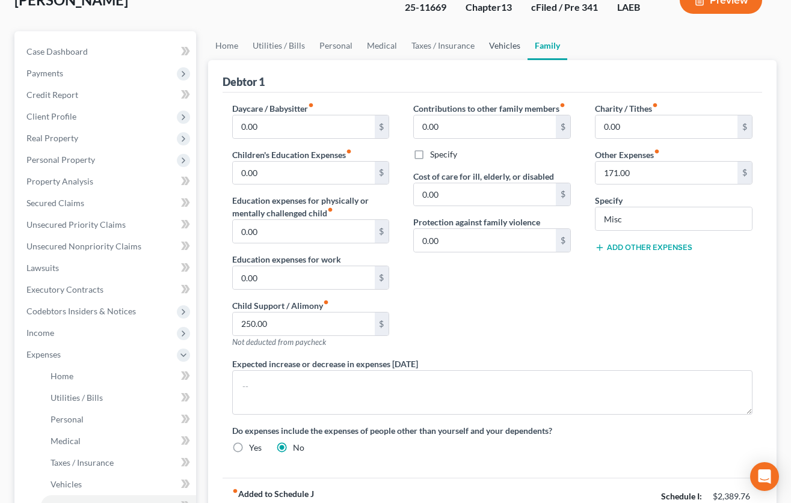
click at [501, 53] on link "Vehicles" at bounding box center [505, 45] width 46 height 29
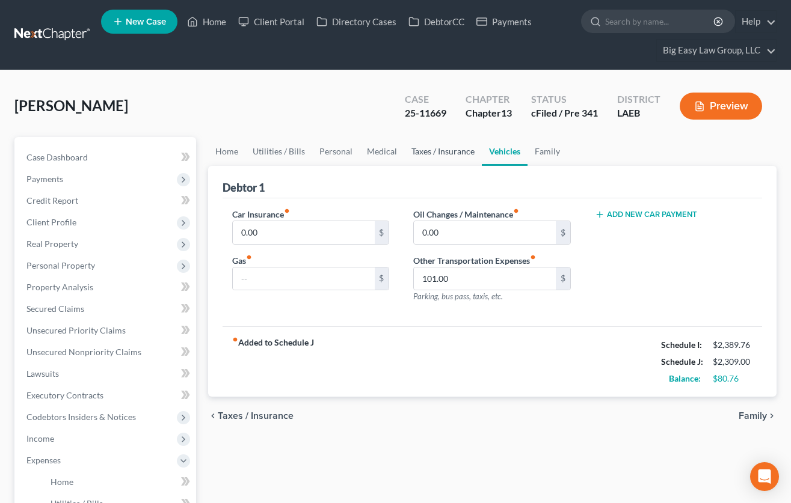
click at [433, 152] on link "Taxes / Insurance" at bounding box center [443, 151] width 78 height 29
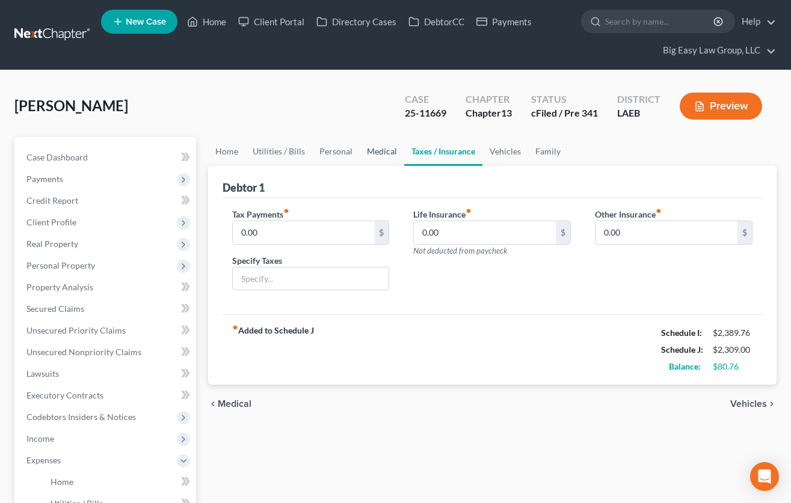
click at [382, 152] on link "Medical" at bounding box center [382, 151] width 45 height 29
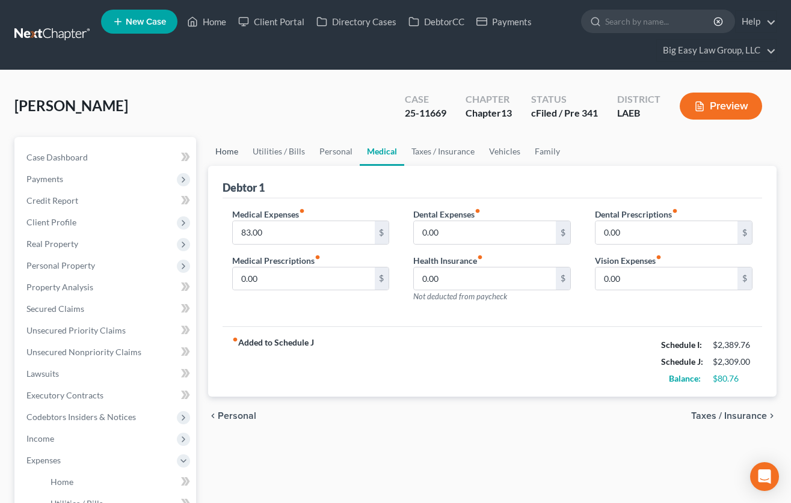
click at [238, 153] on link "Home" at bounding box center [226, 151] width 37 height 29
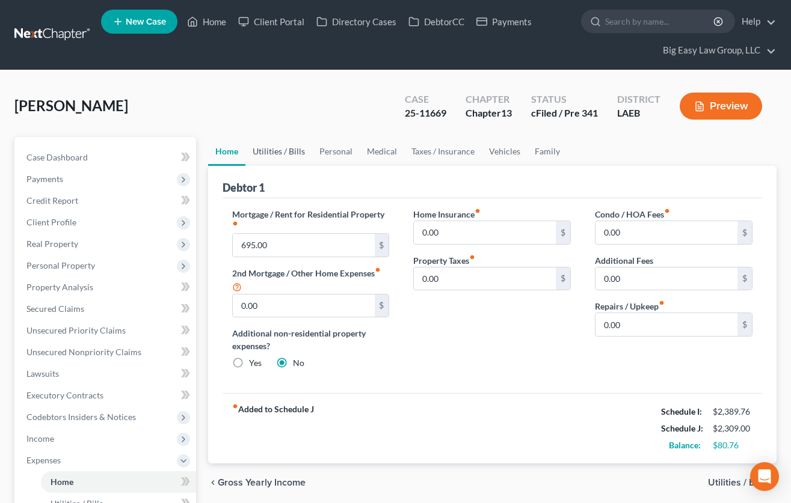
click at [278, 153] on link "Utilities / Bills" at bounding box center [278, 151] width 67 height 29
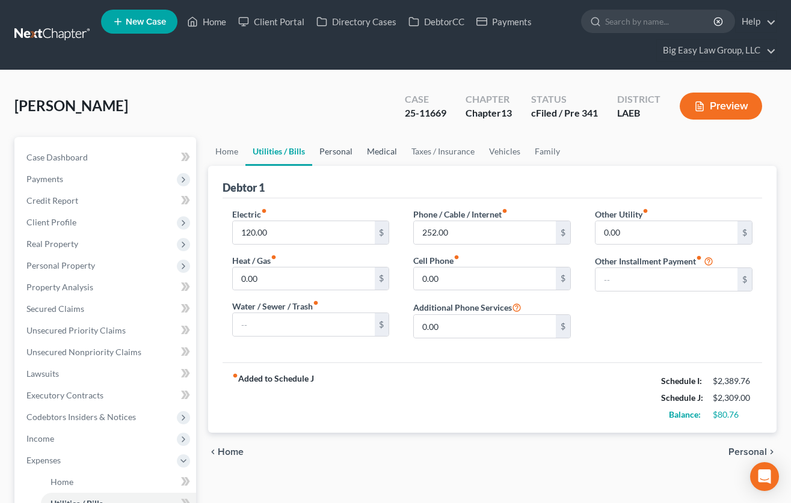
drag, startPoint x: 339, startPoint y: 150, endPoint x: 367, endPoint y: 151, distance: 28.3
click at [340, 150] on link "Personal" at bounding box center [336, 151] width 48 height 29
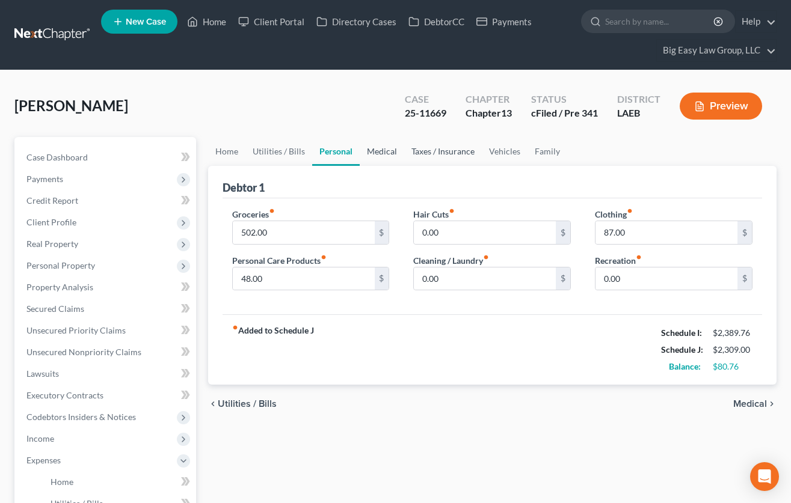
click at [387, 151] on link "Medical" at bounding box center [382, 151] width 45 height 29
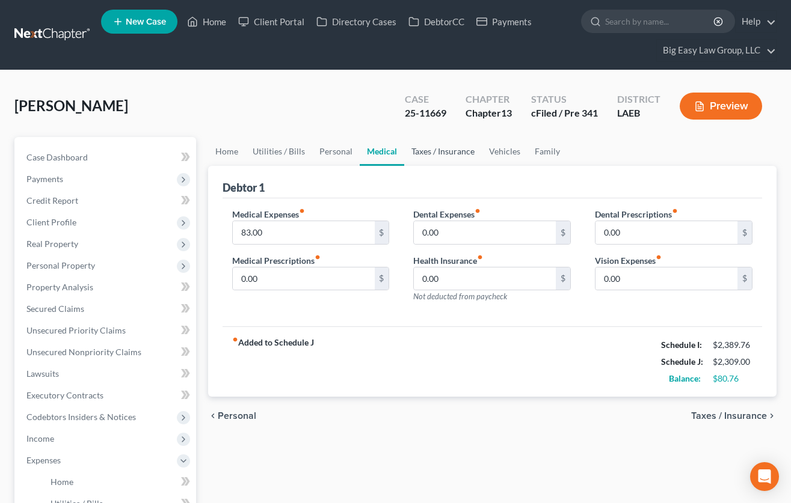
click at [435, 151] on link "Taxes / Insurance" at bounding box center [443, 151] width 78 height 29
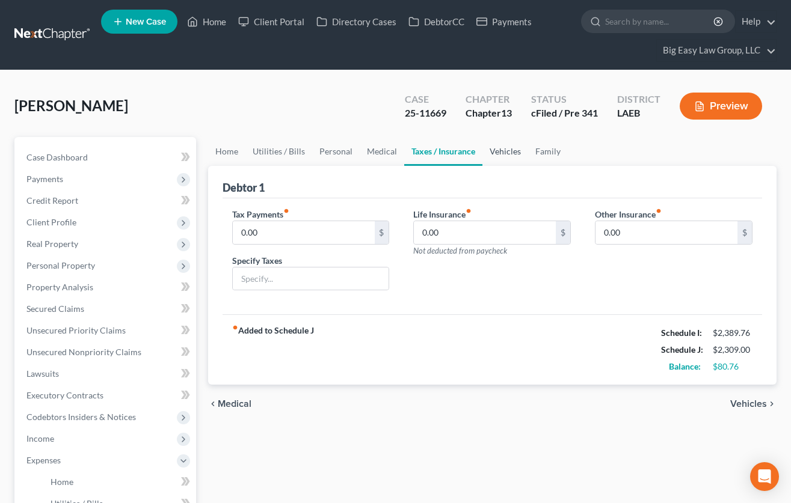
click at [500, 155] on link "Vehicles" at bounding box center [505, 151] width 46 height 29
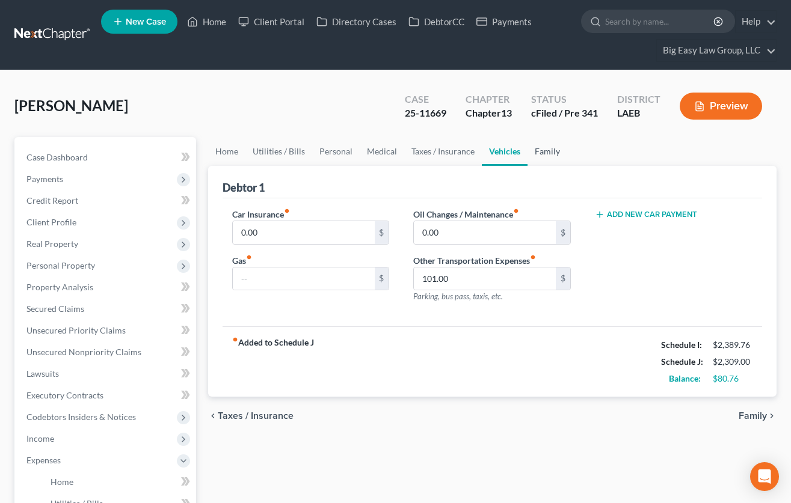
click at [545, 153] on link "Family" at bounding box center [547, 151] width 40 height 29
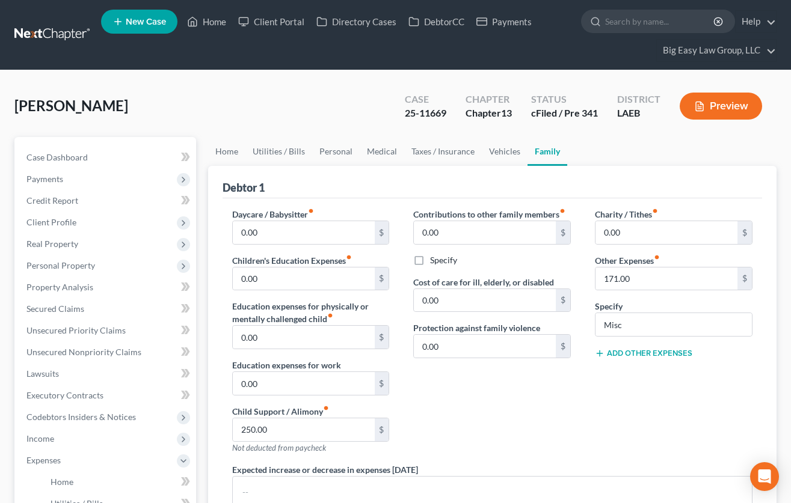
click at [127, 229] on span "Client Profile" at bounding box center [106, 223] width 179 height 22
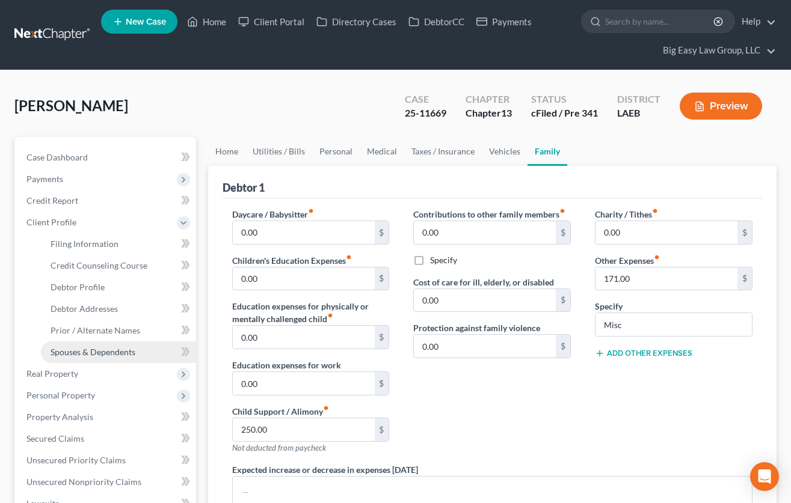
click at [124, 354] on span "Spouses & Dependents" at bounding box center [93, 352] width 85 height 10
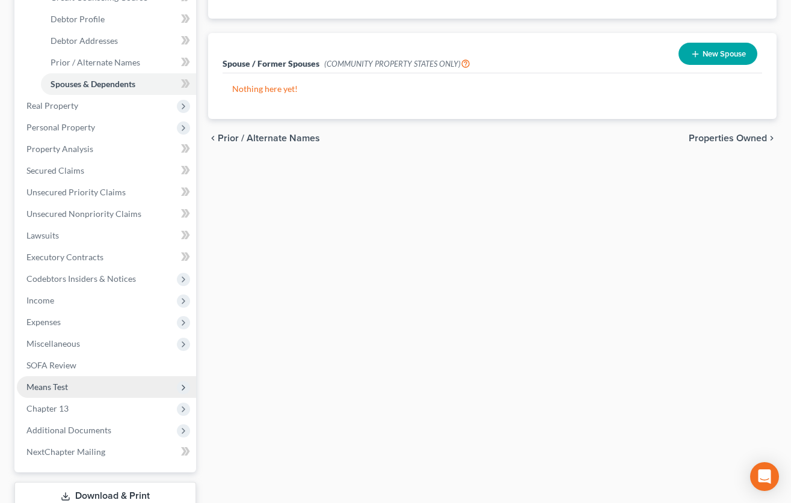
scroll to position [352, 0]
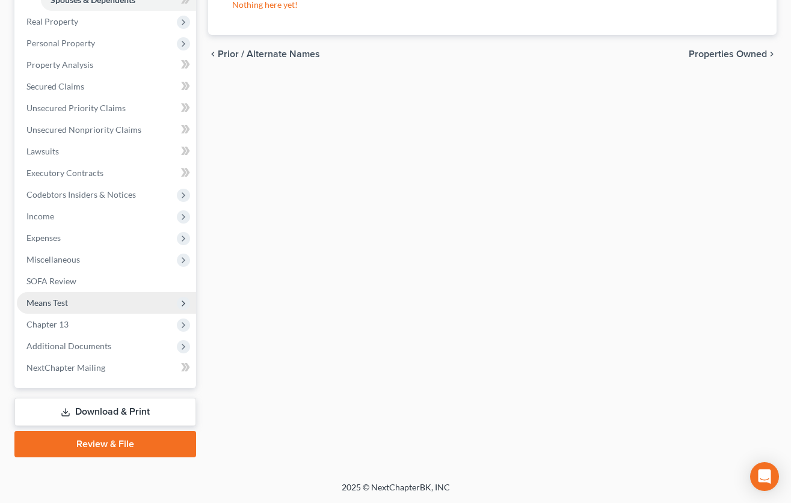
click at [106, 298] on span "Means Test" at bounding box center [106, 303] width 179 height 22
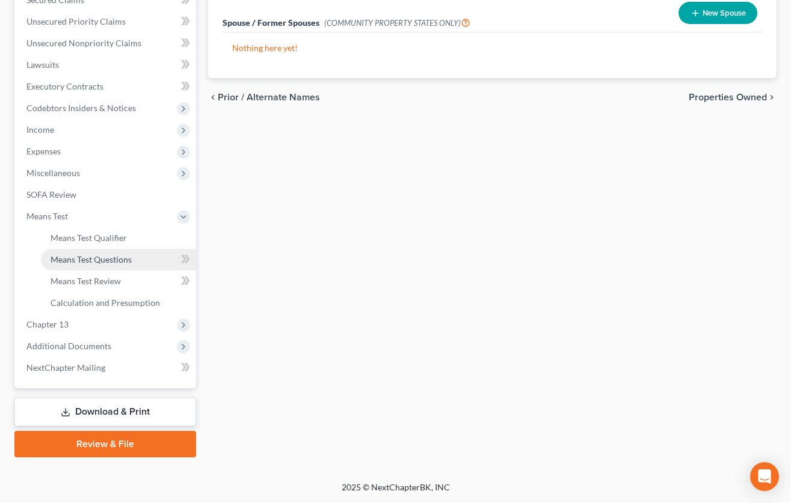
click at [108, 249] on link "Means Test Questions" at bounding box center [118, 260] width 155 height 22
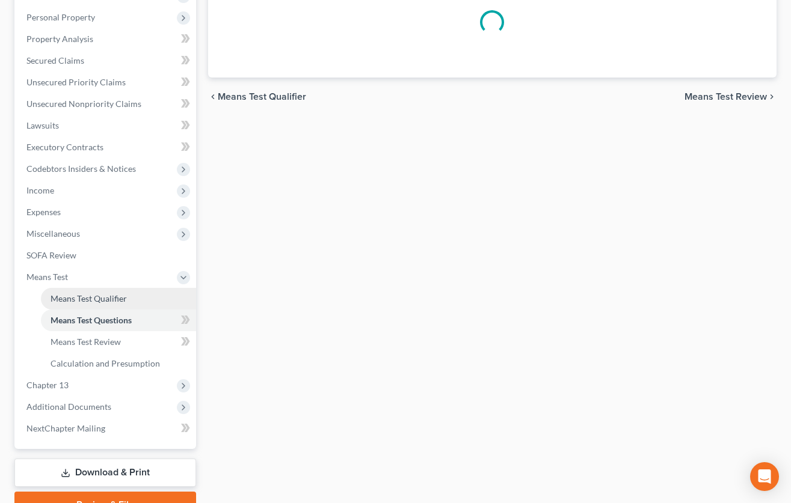
click at [117, 294] on span "Means Test Qualifier" at bounding box center [89, 298] width 76 height 10
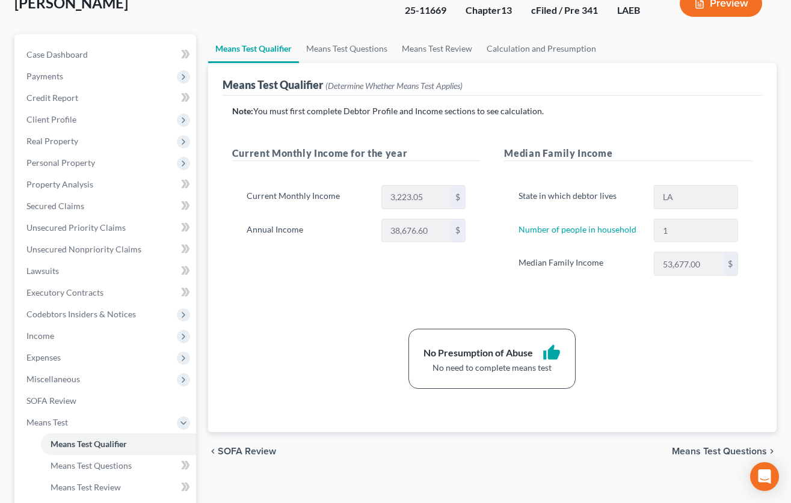
scroll to position [108, 0]
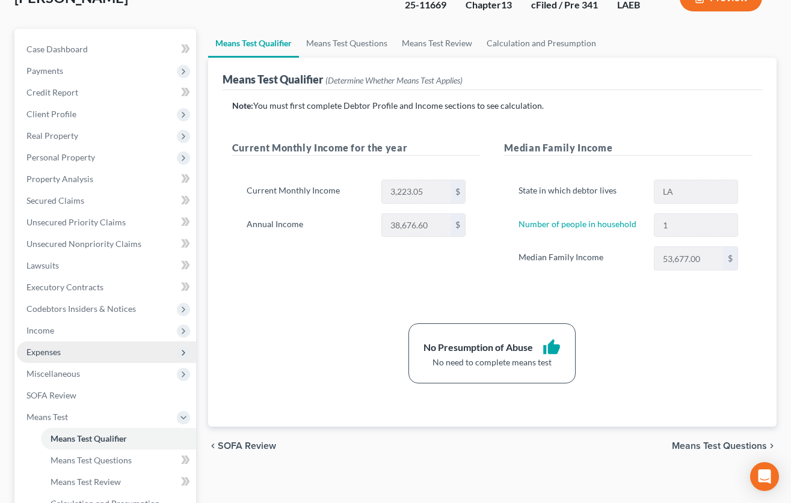
click at [124, 354] on span "Expenses" at bounding box center [106, 353] width 179 height 22
drag, startPoint x: 107, startPoint y: 372, endPoint x: 133, endPoint y: 354, distance: 31.5
click at [108, 372] on link "Home" at bounding box center [118, 374] width 155 height 22
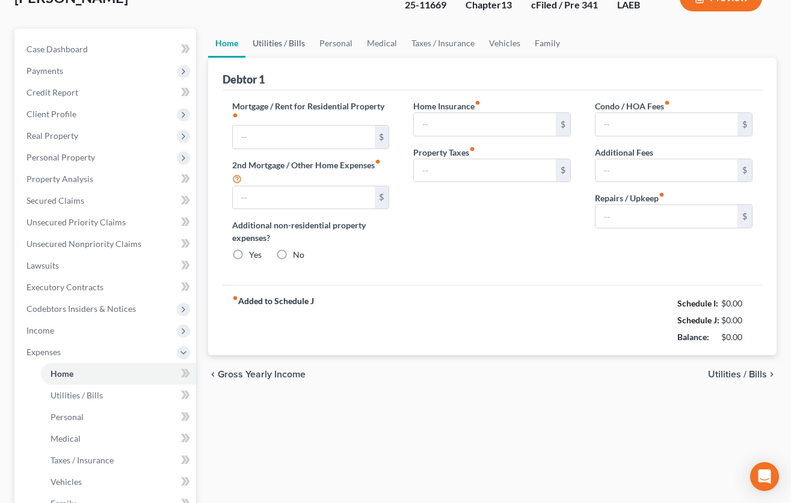
type input "695.00"
type input "0.00"
radio input "true"
type input "0.00"
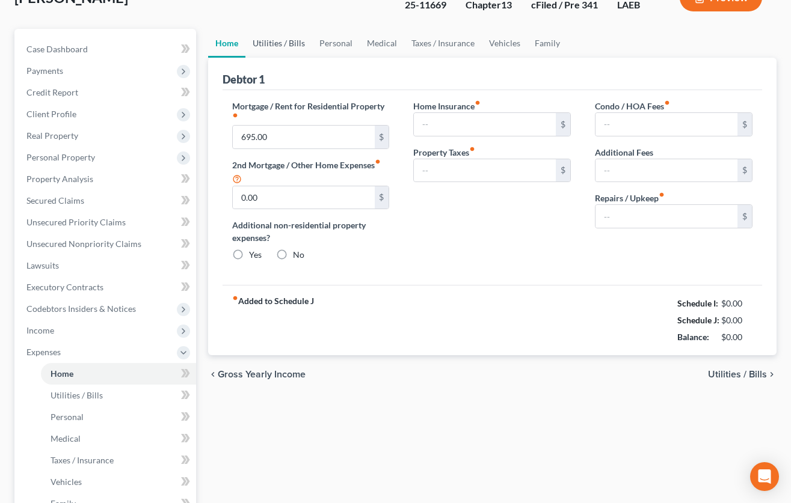
type input "0.00"
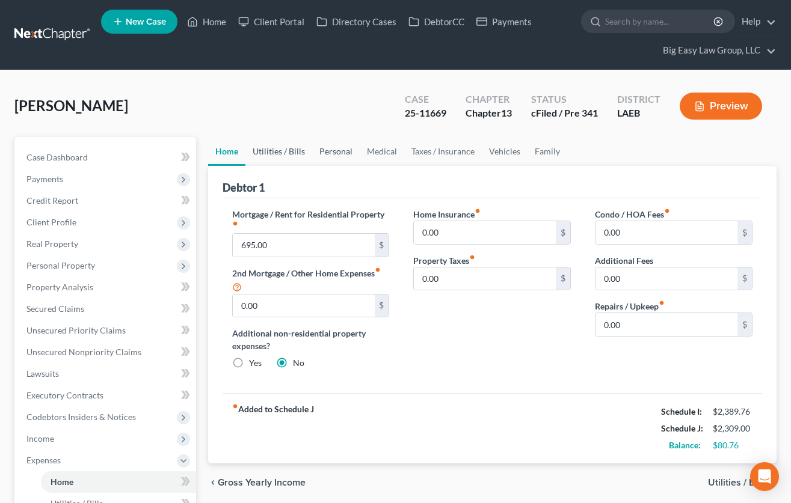
click at [303, 149] on link "Utilities / Bills" at bounding box center [278, 151] width 67 height 29
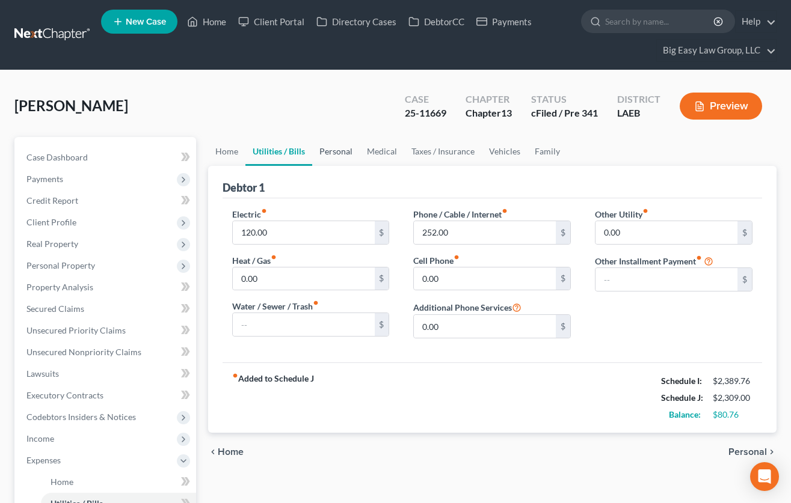
click at [325, 145] on link "Personal" at bounding box center [336, 151] width 48 height 29
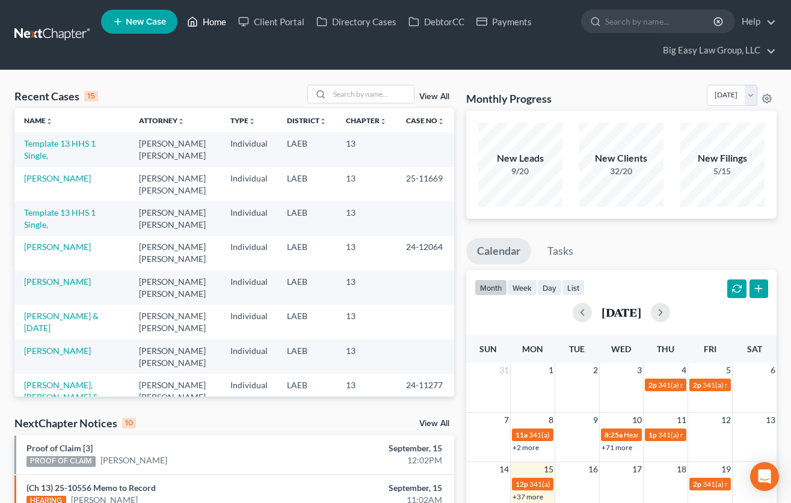
click at [212, 20] on link "Home" at bounding box center [206, 22] width 51 height 22
click at [342, 88] on input "search" at bounding box center [372, 93] width 84 height 17
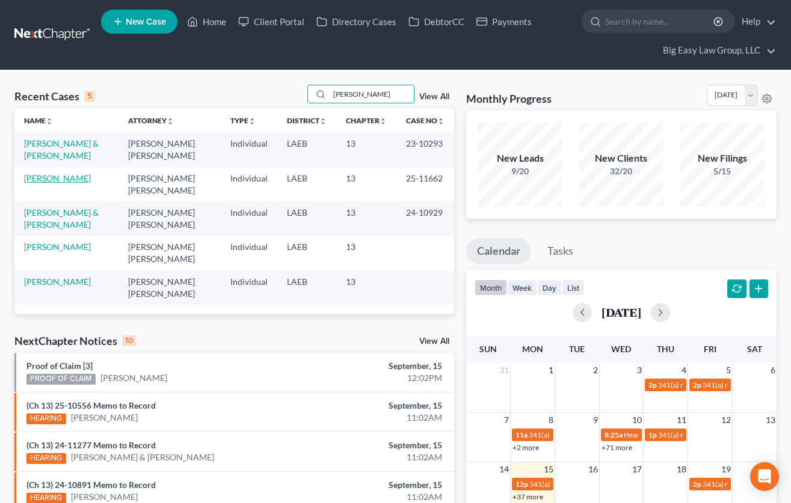
type input "miller"
click at [55, 176] on link "Miller, Kelly" at bounding box center [57, 178] width 67 height 10
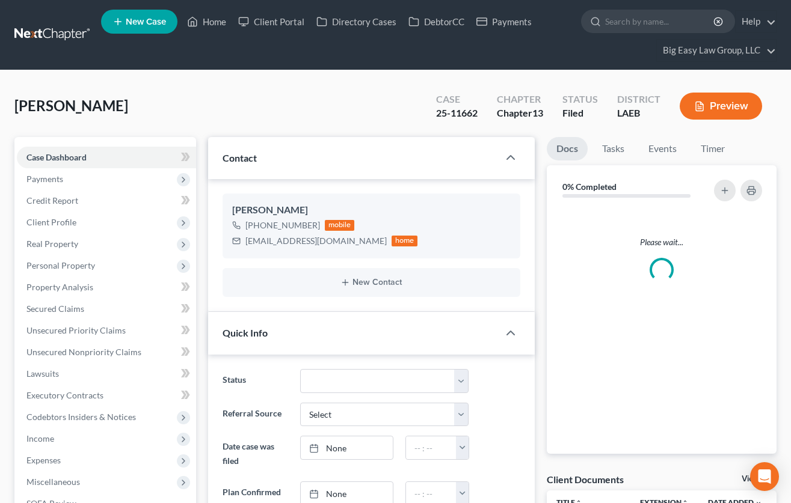
scroll to position [202, 0]
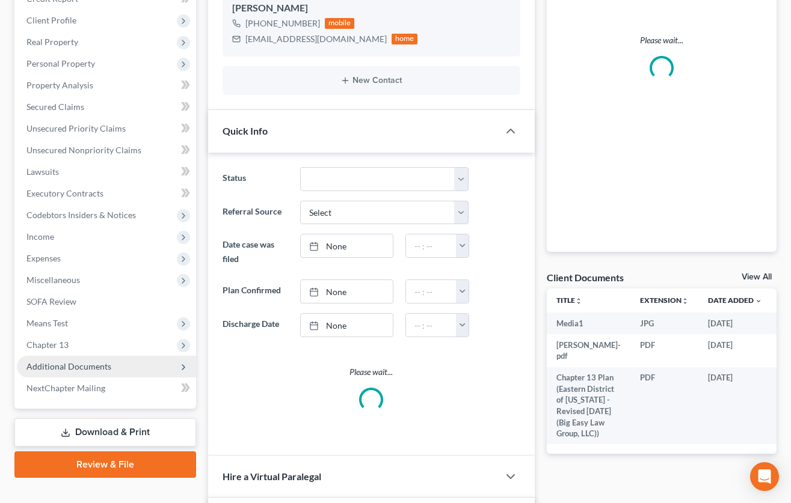
click at [96, 366] on span "Additional Documents" at bounding box center [68, 366] width 85 height 10
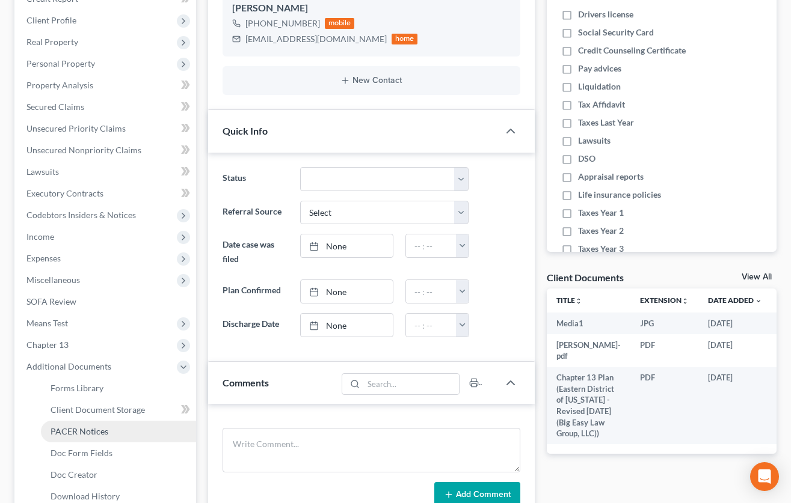
click at [110, 432] on link "PACER Notices" at bounding box center [118, 432] width 155 height 22
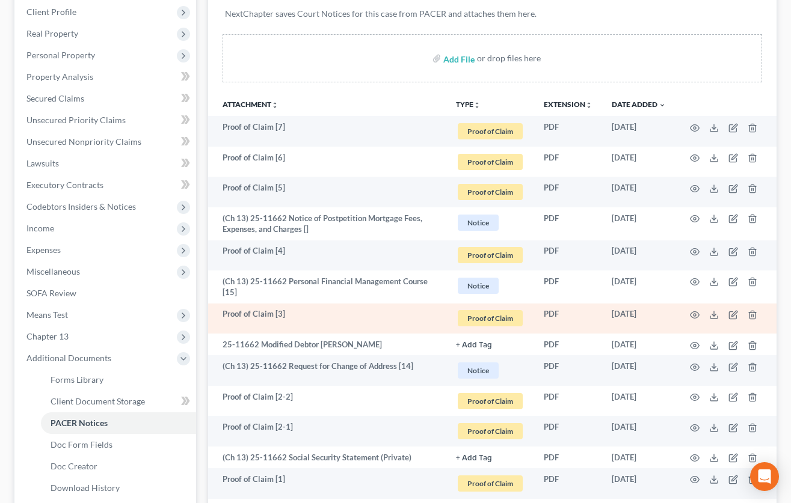
scroll to position [229, 0]
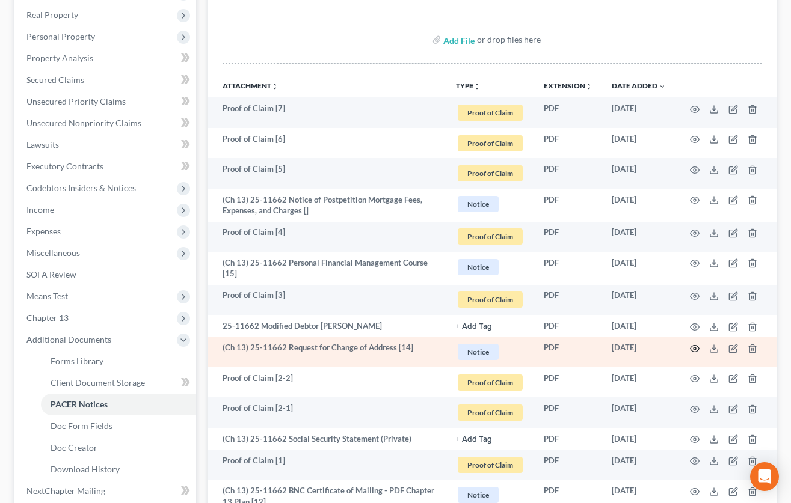
click at [693, 348] on circle "button" at bounding box center [694, 349] width 2 height 2
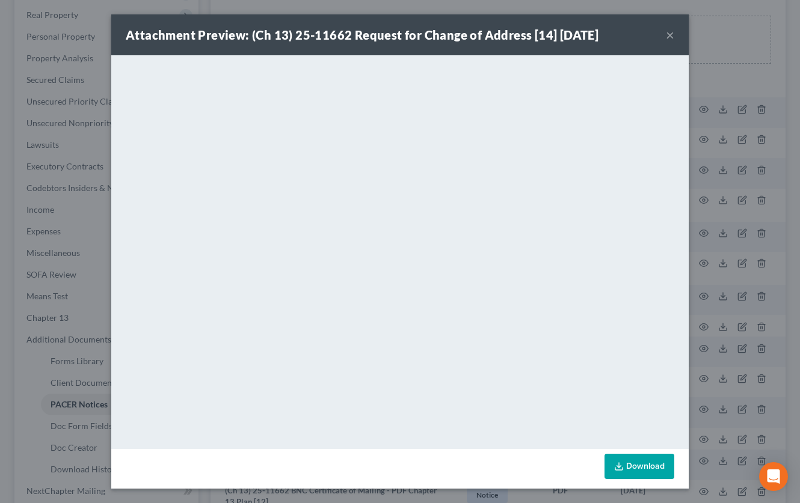
click at [666, 35] on button "×" at bounding box center [670, 35] width 8 height 14
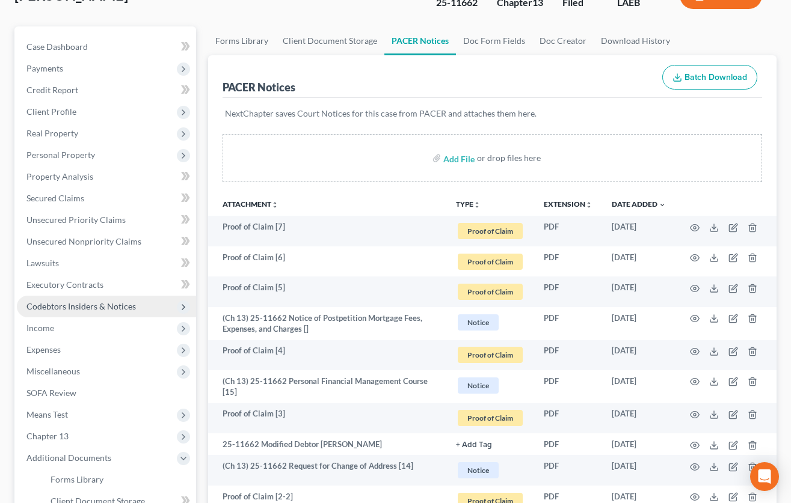
scroll to position [0, 0]
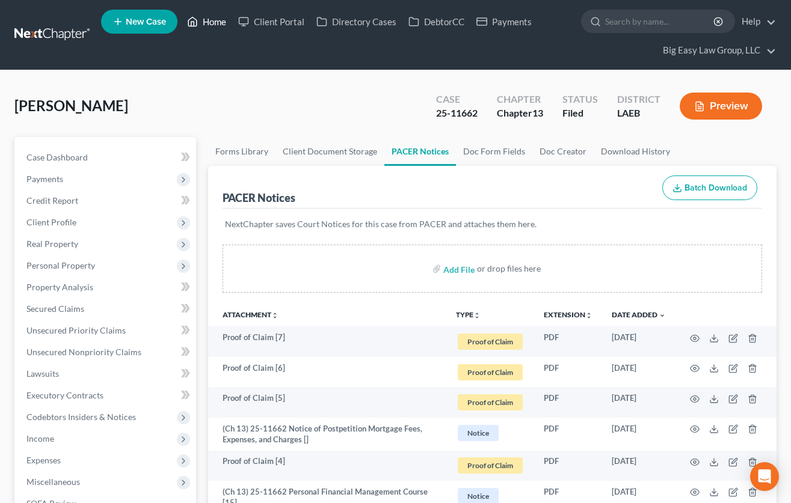
click at [212, 20] on link "Home" at bounding box center [206, 22] width 51 height 22
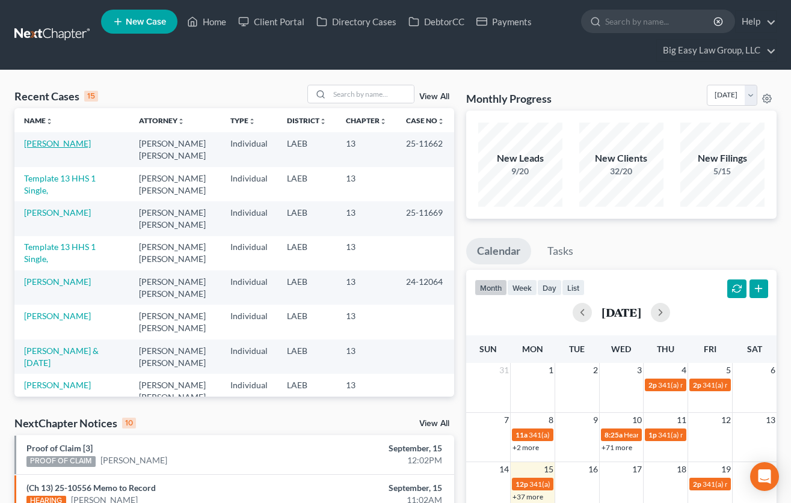
click at [64, 146] on link "Miller, Kelly" at bounding box center [57, 143] width 67 height 10
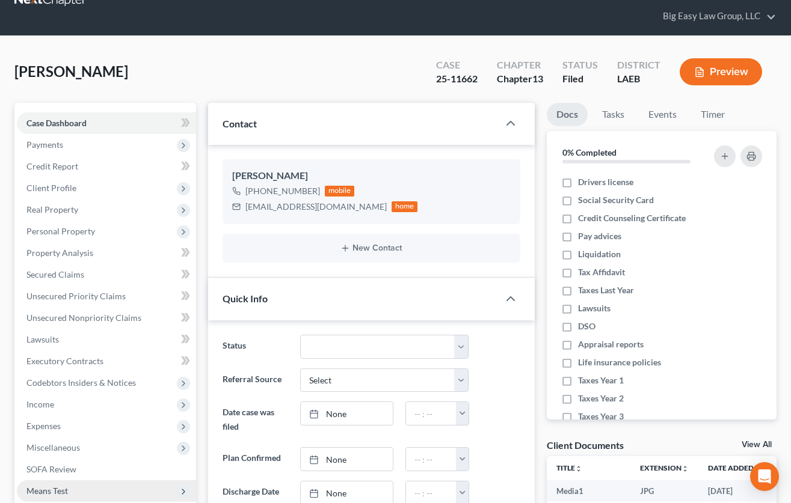
scroll to position [106, 0]
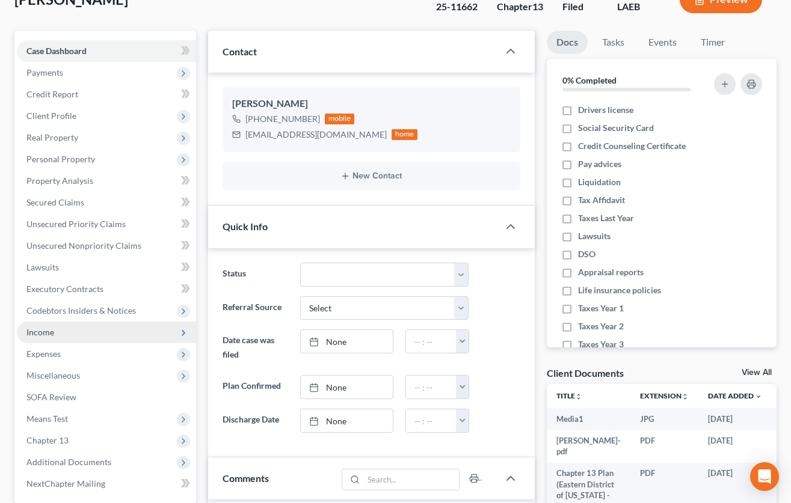
click at [94, 330] on span "Income" at bounding box center [106, 333] width 179 height 22
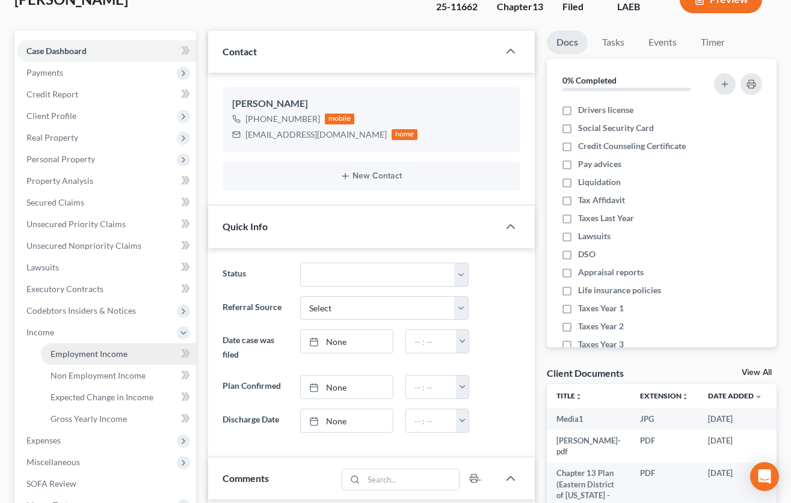
click at [132, 351] on link "Employment Income" at bounding box center [118, 354] width 155 height 22
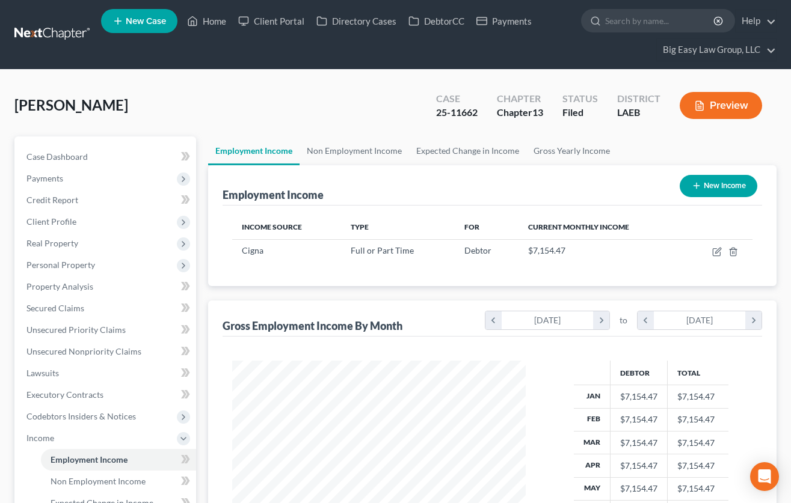
scroll to position [9, 0]
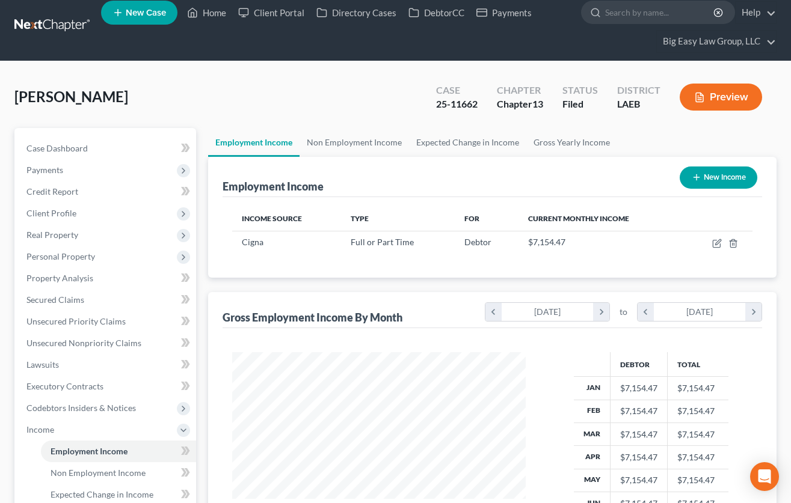
click at [79, 263] on span "Personal Property" at bounding box center [106, 257] width 179 height 22
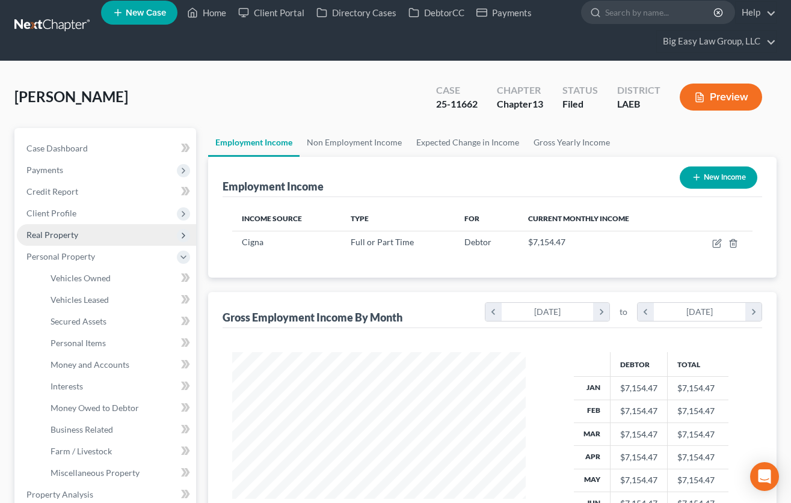
click at [97, 235] on span "Real Property" at bounding box center [106, 235] width 179 height 22
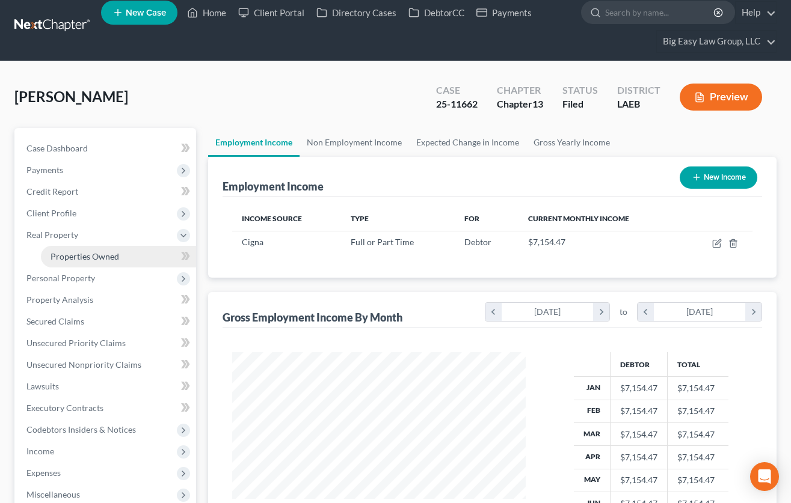
click at [108, 259] on span "Properties Owned" at bounding box center [85, 256] width 69 height 10
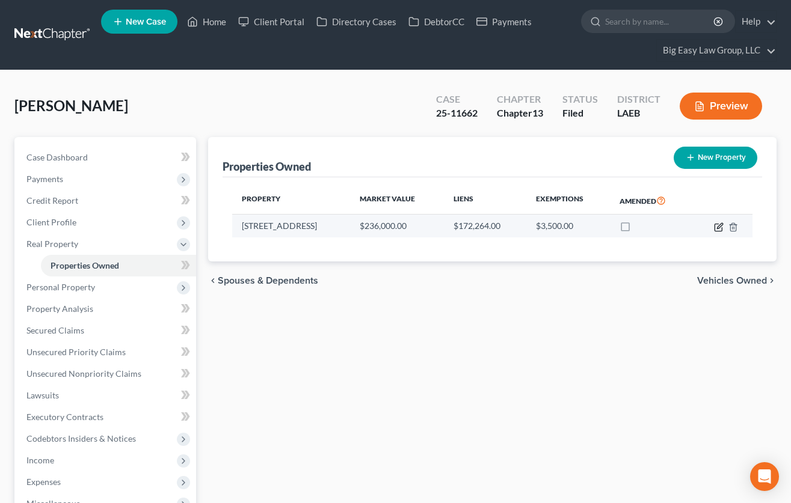
click at [718, 227] on icon "button" at bounding box center [719, 228] width 10 height 10
select select "19"
select select "0"
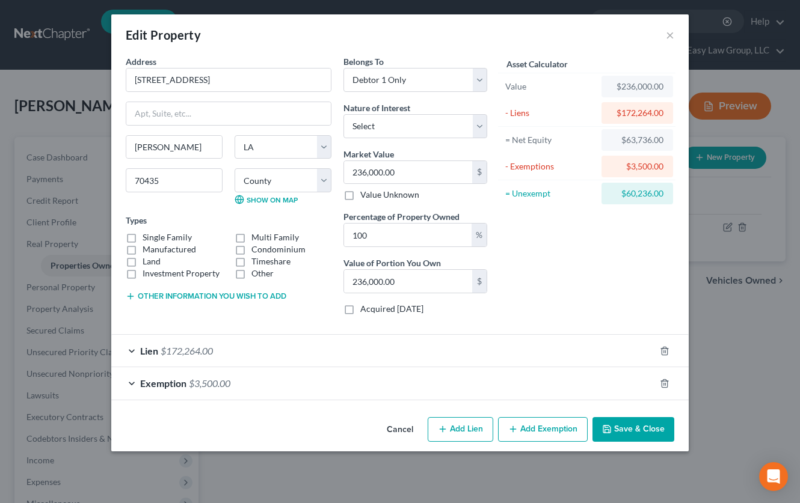
click at [200, 392] on div "Exemption $3,500.00" at bounding box center [383, 383] width 544 height 32
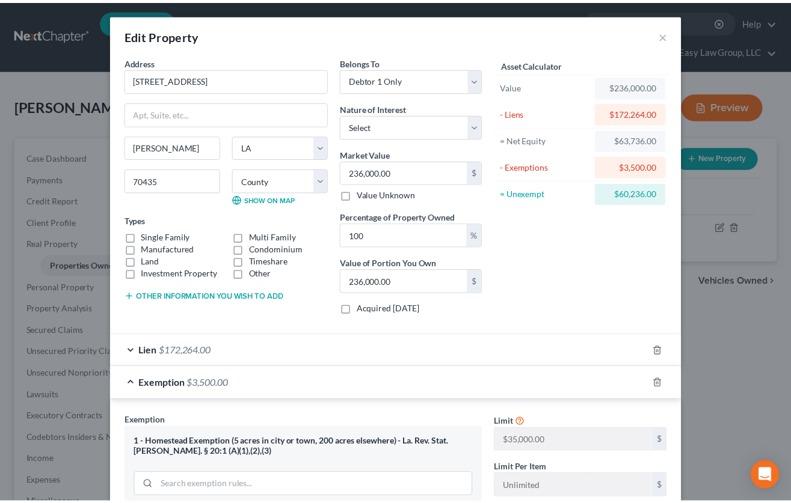
scroll to position [262, 0]
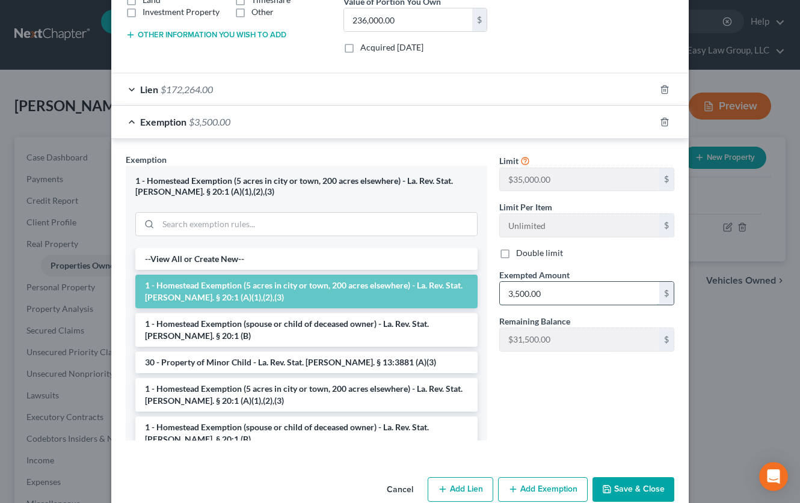
click at [544, 301] on input "3,500.00" at bounding box center [579, 293] width 159 height 23
click at [519, 295] on input "3,500.00" at bounding box center [579, 293] width 159 height 23
type input "35,000.00"
click at [618, 476] on div "Cancel Add Lien Add Lease Add Exemption Save & Close" at bounding box center [399, 493] width 577 height 40
click at [619, 484] on button "Save & Close" at bounding box center [633, 490] width 82 height 25
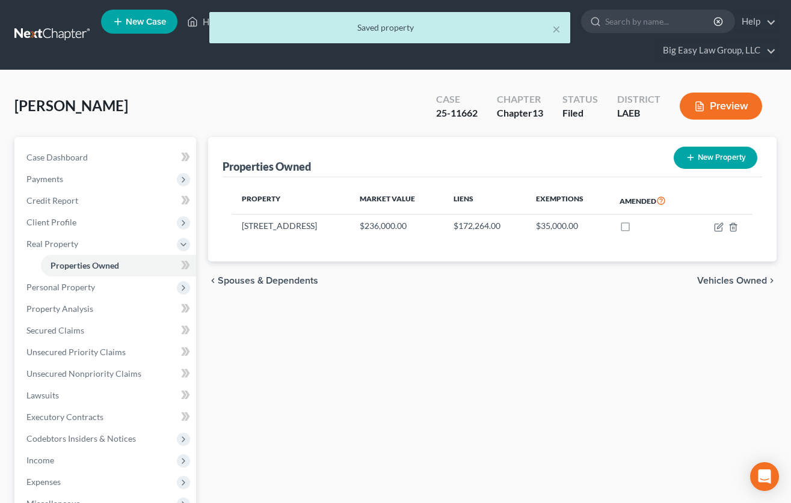
click at [391, 373] on div "Properties Owned New Property Property Market Value Liens Exemptions Amended 10…" at bounding box center [492, 419] width 580 height 565
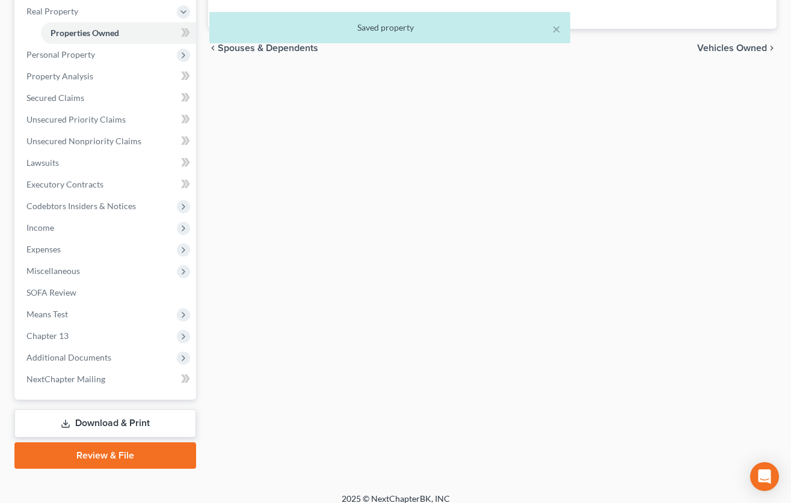
scroll to position [0, 0]
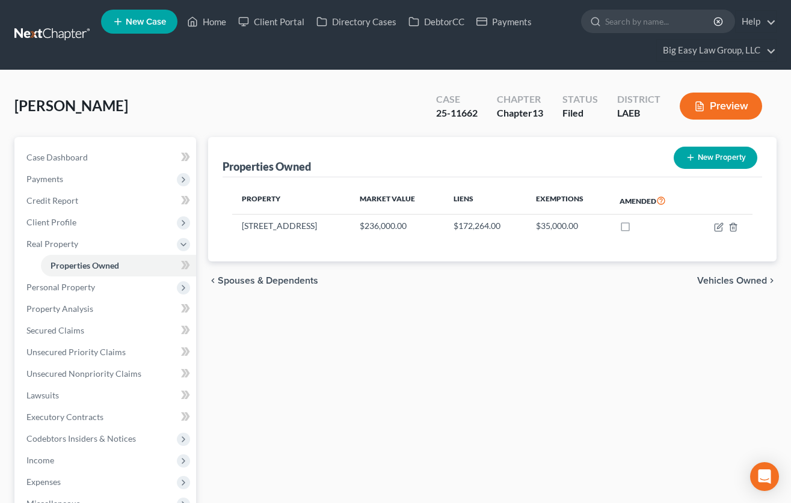
click at [220, 54] on ul "New Case Home Client Portal Directory Cases DebtorCC Payments - No Result - See…" at bounding box center [438, 35] width 675 height 58
click at [85, 153] on span "Case Dashboard" at bounding box center [56, 157] width 61 height 10
click at [196, 85] on div "Miller, Kelly Upgraded Case 25-11662 Chapter Chapter 13 Status Filed District L…" at bounding box center [395, 111] width 762 height 52
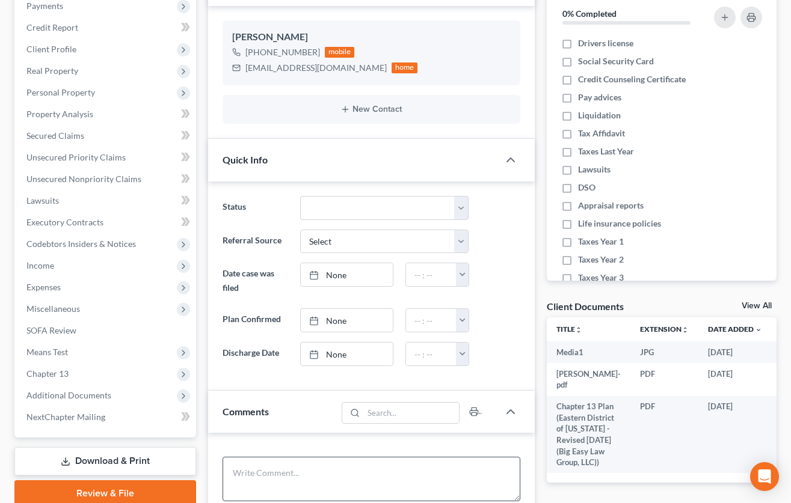
scroll to position [232, 0]
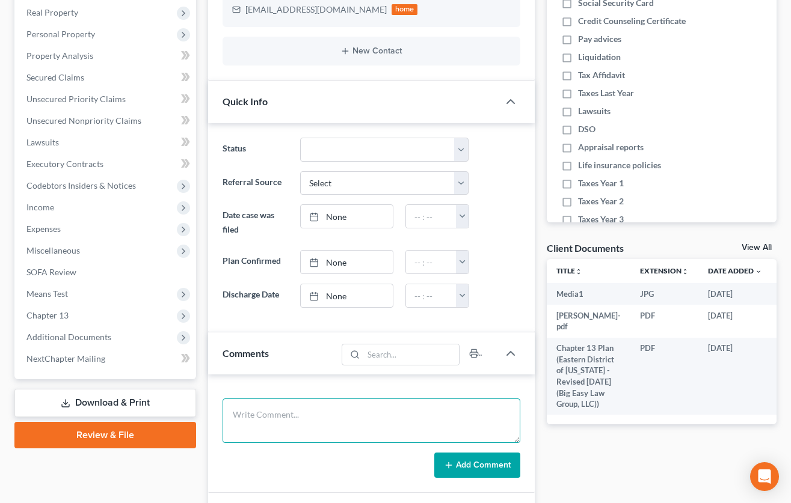
click at [286, 419] on textarea at bounding box center [372, 421] width 298 height 45
click at [324, 416] on textarea "need to amend C to corret homestead" at bounding box center [372, 421] width 298 height 45
type textarea "need to amend C to correct homestead"
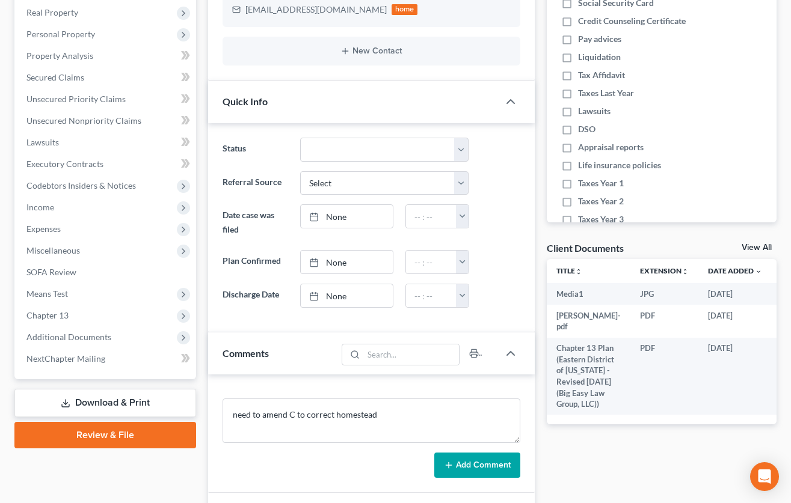
click at [458, 472] on button "Add Comment" at bounding box center [477, 465] width 86 height 25
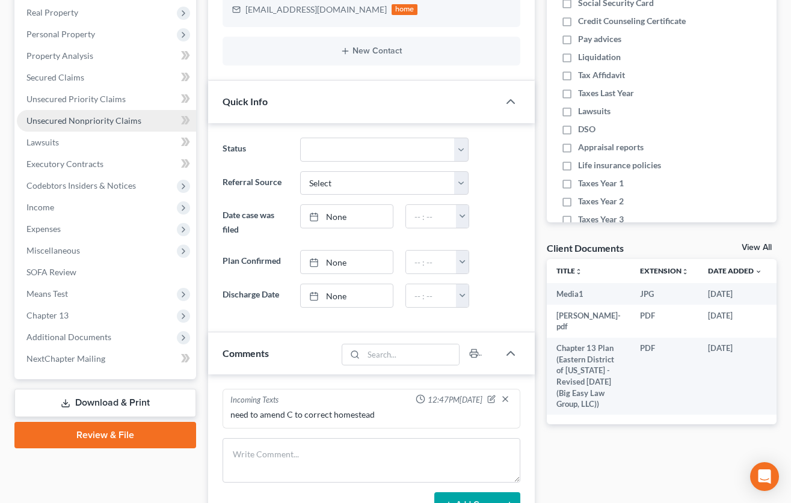
click at [144, 129] on link "Unsecured Nonpriority Claims" at bounding box center [106, 121] width 179 height 22
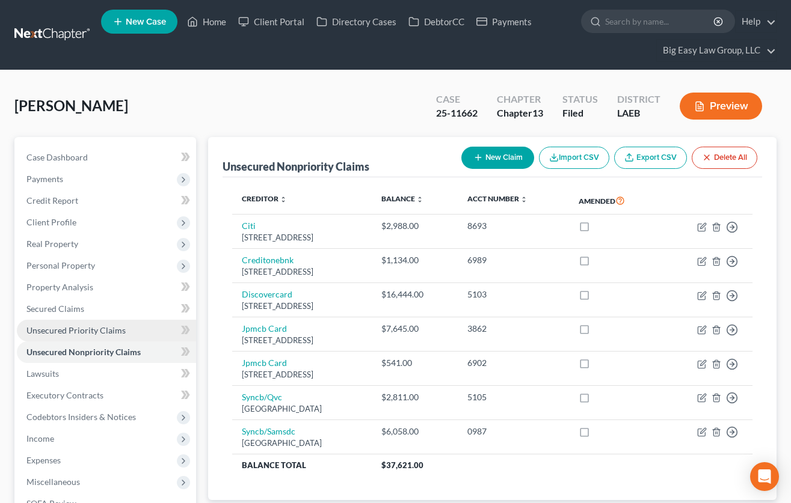
click at [96, 324] on link "Unsecured Priority Claims" at bounding box center [106, 331] width 179 height 22
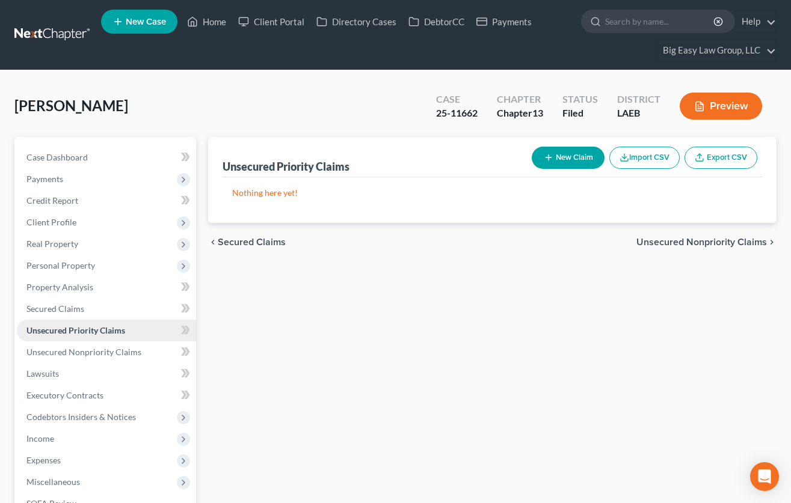
click at [145, 333] on link "Unsecured Priority Claims" at bounding box center [106, 331] width 179 height 22
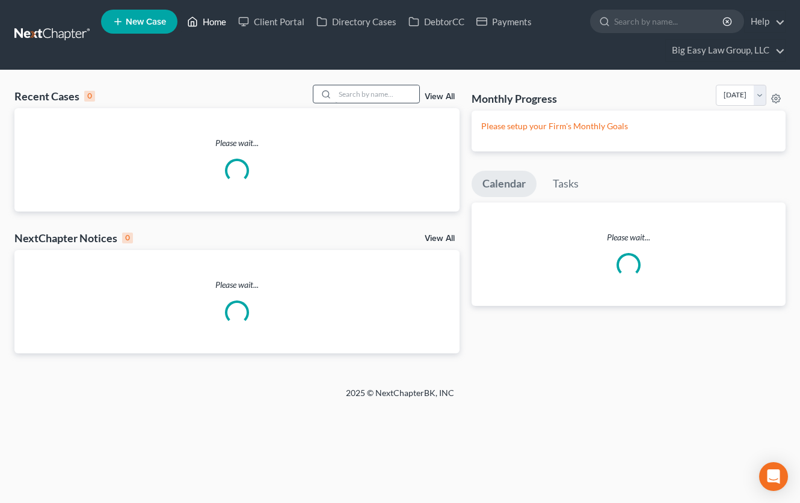
click at [206, 17] on link "Home" at bounding box center [206, 22] width 51 height 22
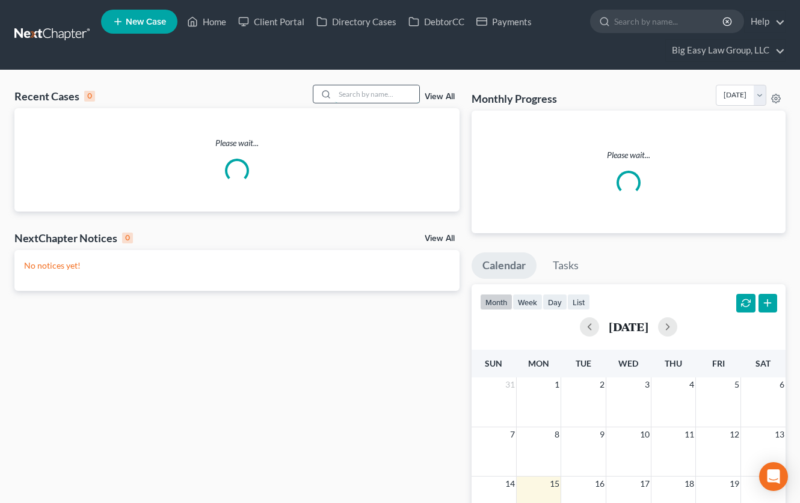
click at [382, 93] on input "search" at bounding box center [377, 93] width 84 height 17
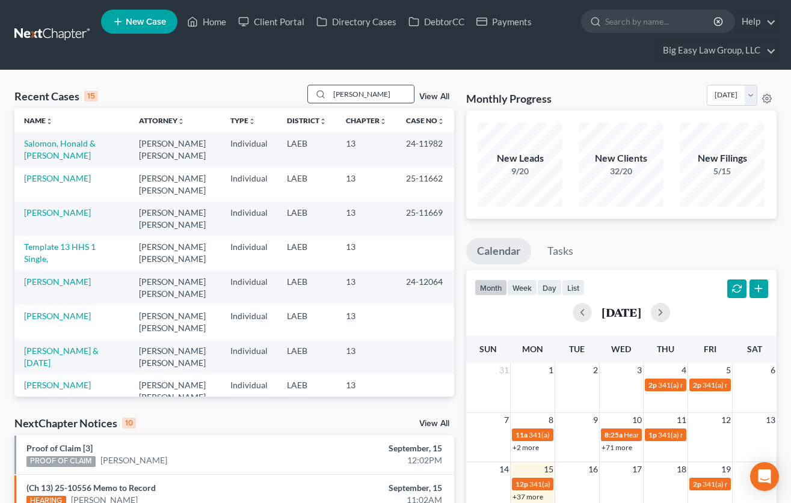
type input "[PERSON_NAME]"
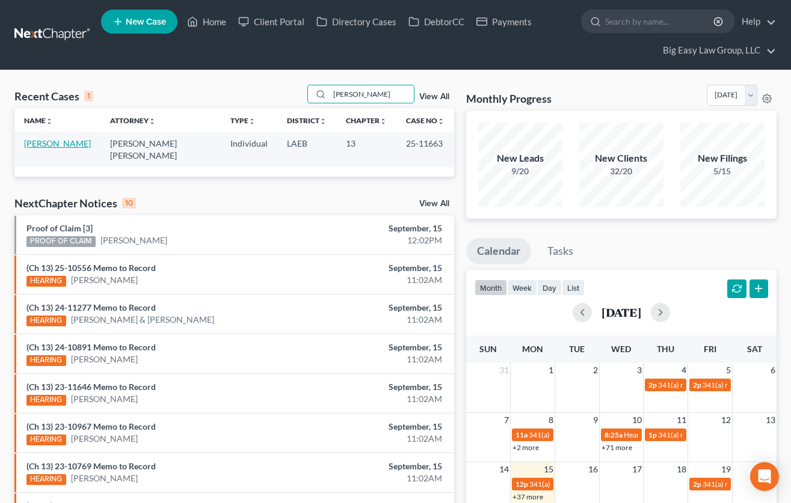
click at [54, 149] on link "[PERSON_NAME]" at bounding box center [57, 143] width 67 height 10
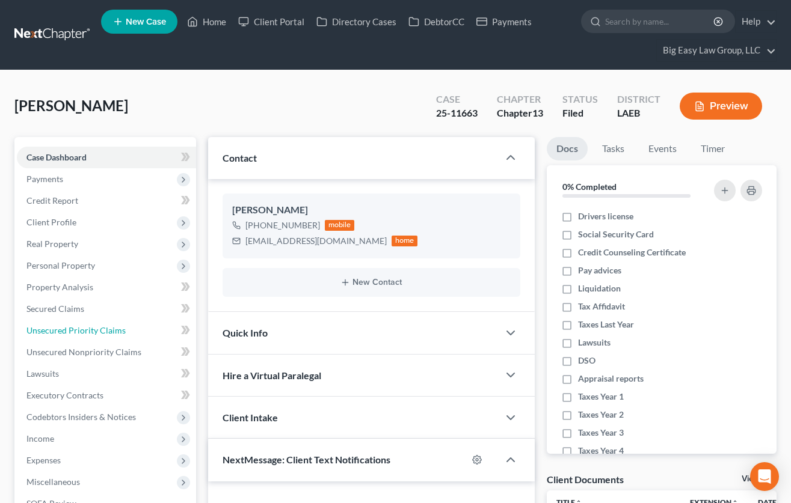
click at [70, 335] on span "Unsecured Priority Claims" at bounding box center [75, 330] width 99 height 10
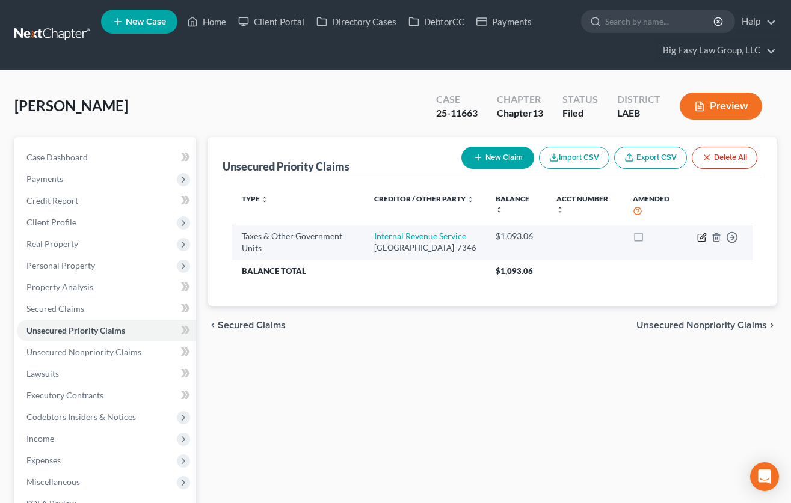
click at [700, 238] on icon "button" at bounding box center [702, 235] width 5 height 5
select select "0"
select select "39"
select select "0"
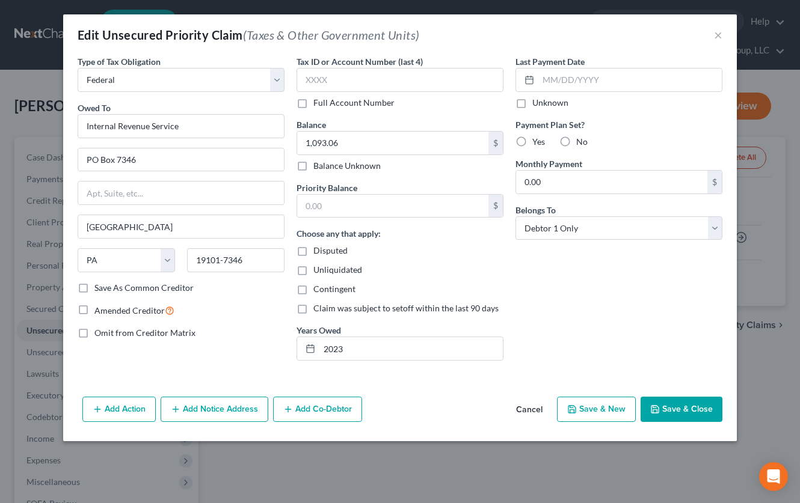
click at [676, 412] on button "Save & Close" at bounding box center [682, 409] width 82 height 25
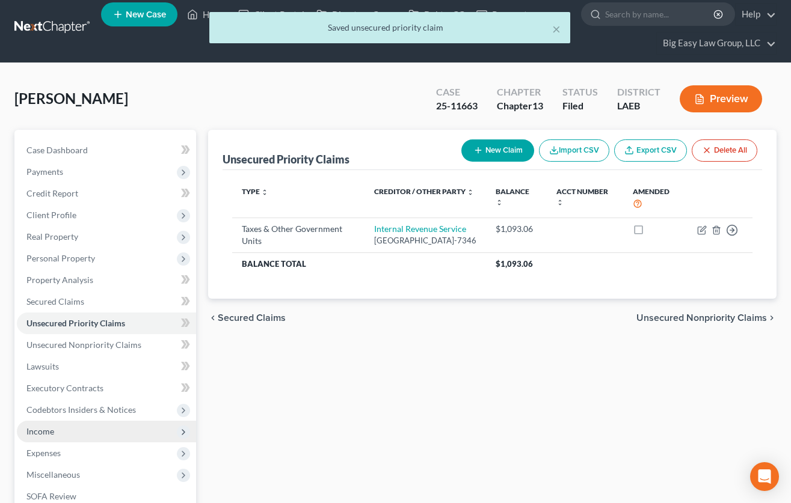
scroll to position [104, 0]
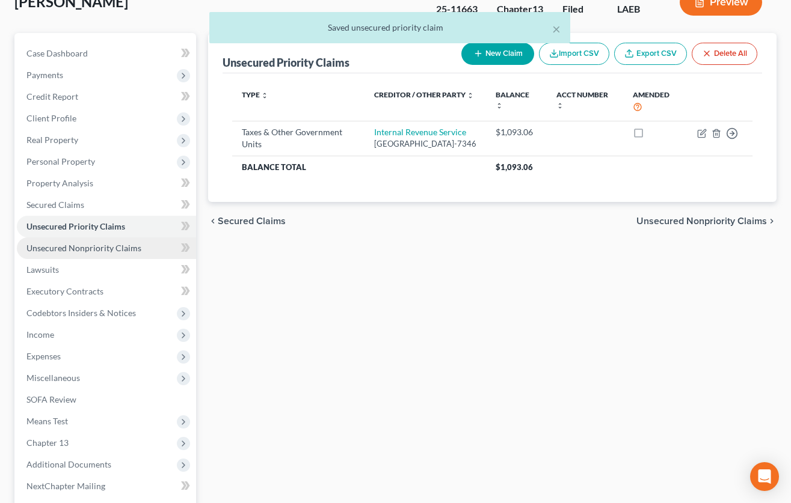
click at [95, 250] on span "Unsecured Nonpriority Claims" at bounding box center [83, 248] width 115 height 10
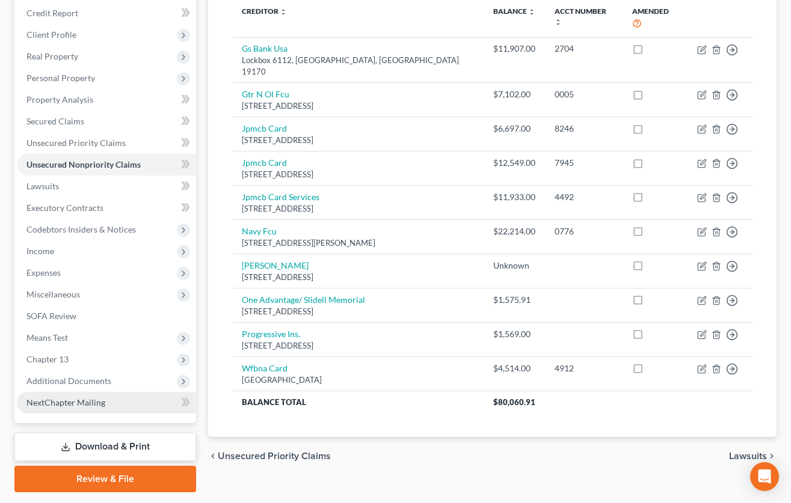
scroll to position [191, 0]
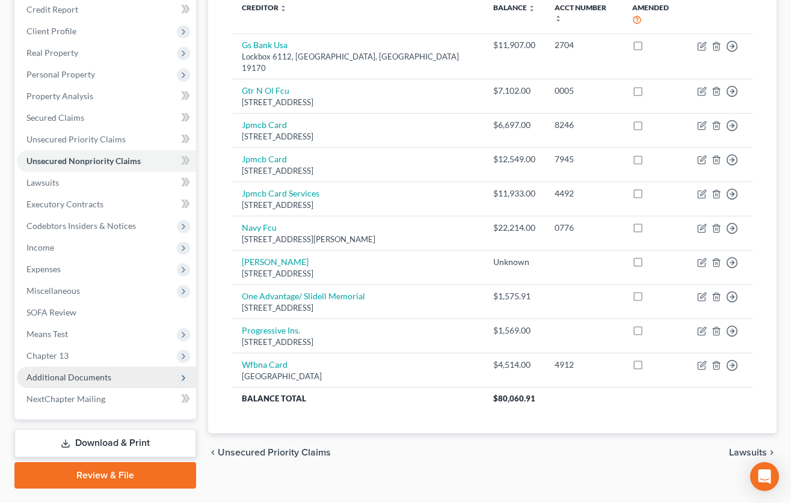
click at [130, 381] on span "Additional Documents" at bounding box center [106, 378] width 179 height 22
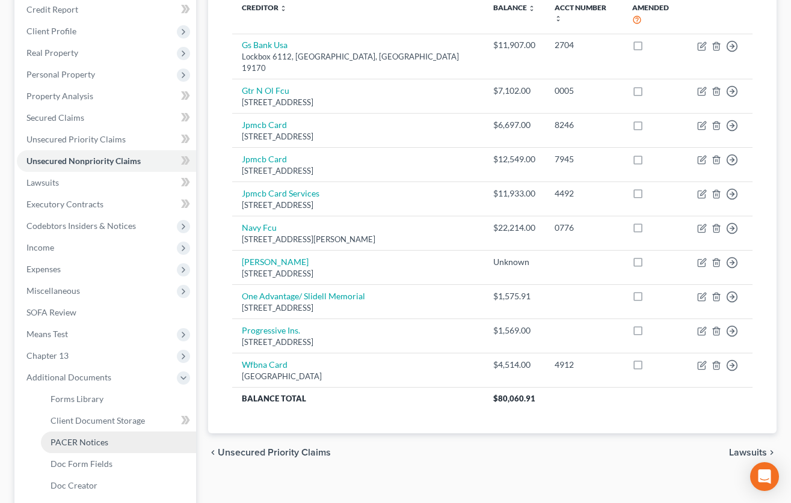
click at [141, 442] on link "PACER Notices" at bounding box center [118, 443] width 155 height 22
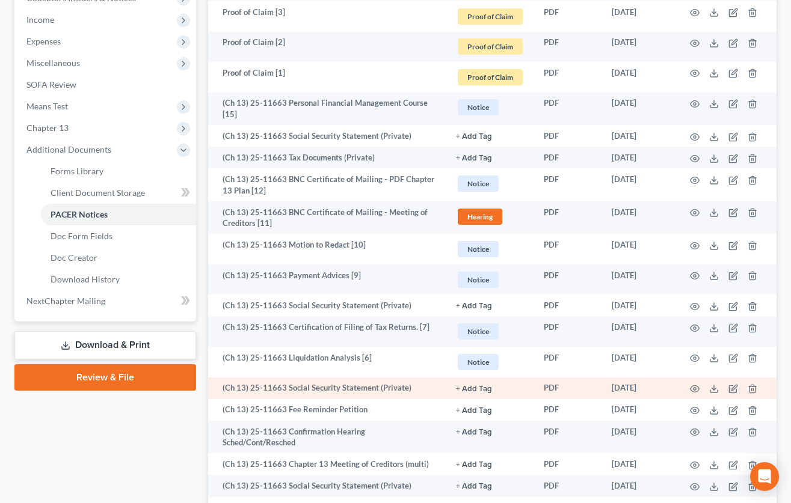
scroll to position [533, 0]
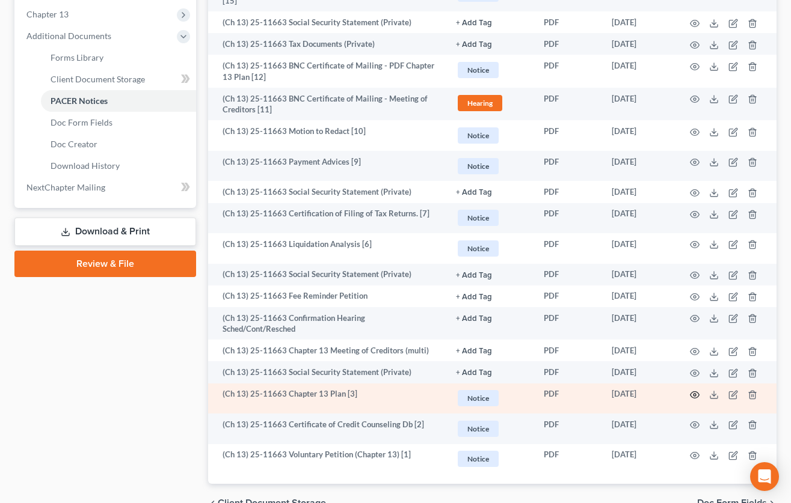
click at [694, 390] on icon "button" at bounding box center [695, 395] width 10 height 10
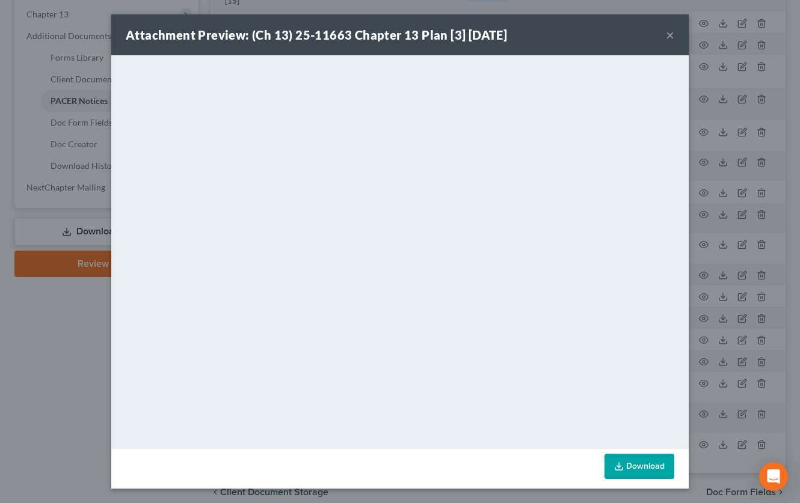
click at [668, 34] on button "×" at bounding box center [670, 35] width 8 height 14
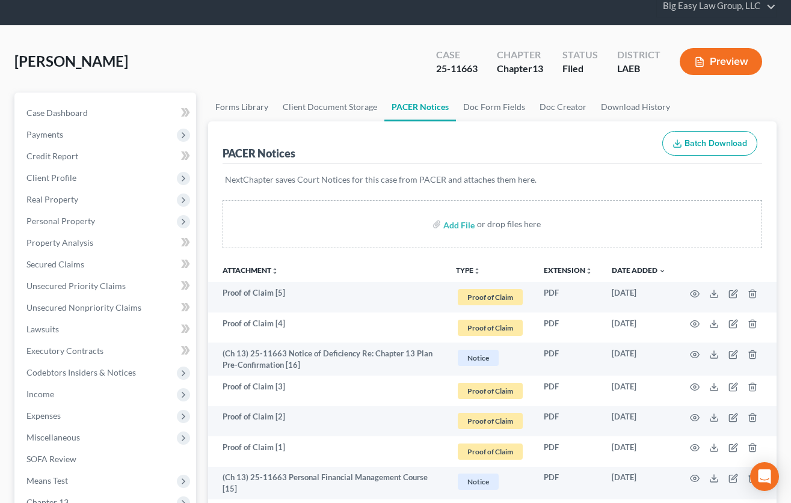
scroll to position [33, 0]
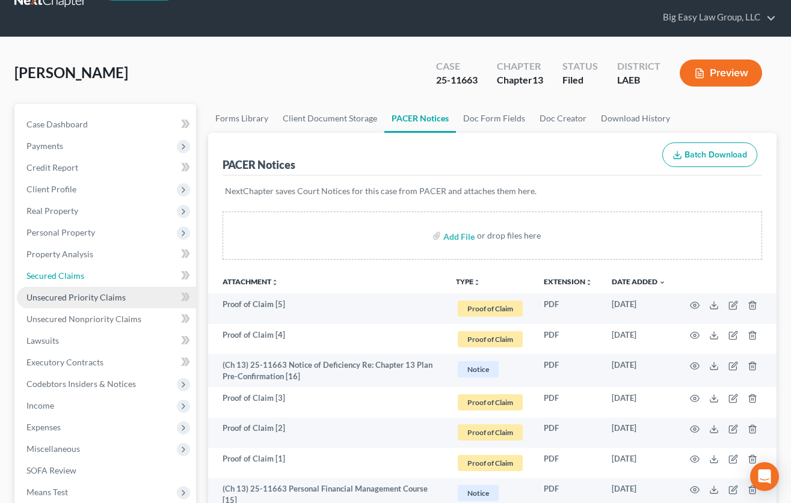
click at [121, 270] on link "Secured Claims" at bounding box center [106, 276] width 179 height 22
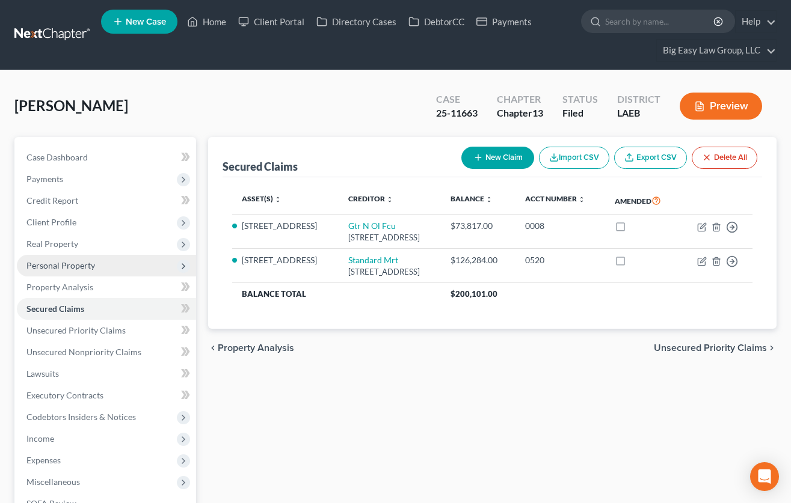
click at [129, 263] on span "Personal Property" at bounding box center [106, 266] width 179 height 22
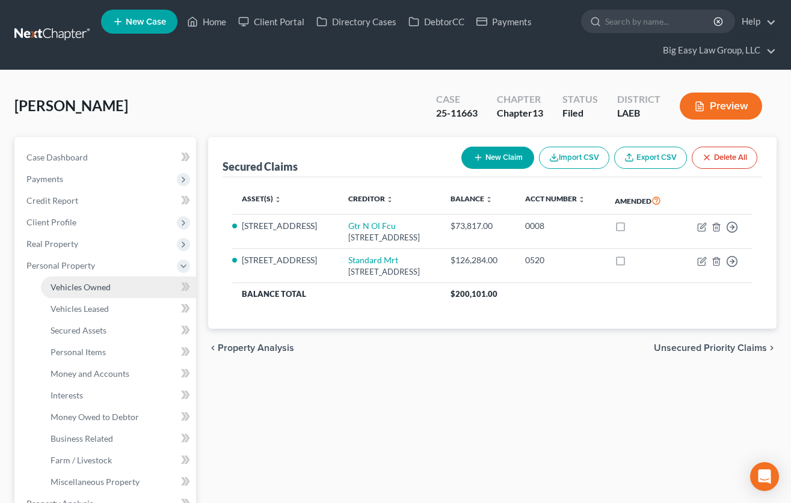
click at [118, 293] on link "Vehicles Owned" at bounding box center [118, 288] width 155 height 22
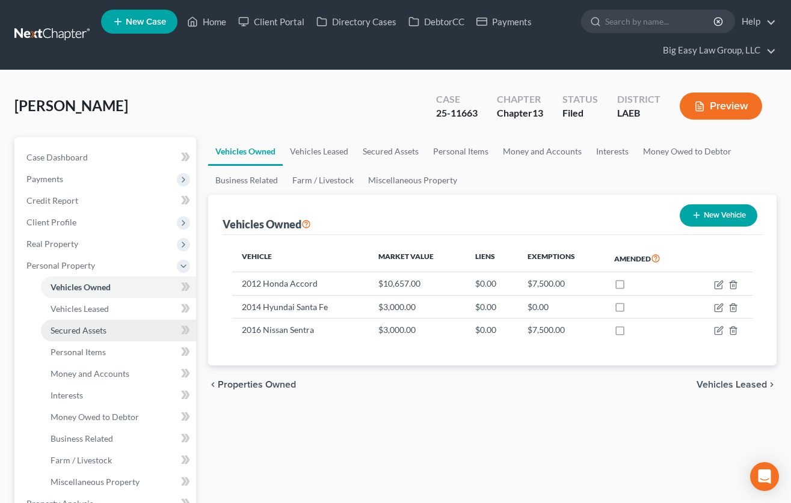
click at [121, 331] on link "Secured Assets" at bounding box center [118, 331] width 155 height 22
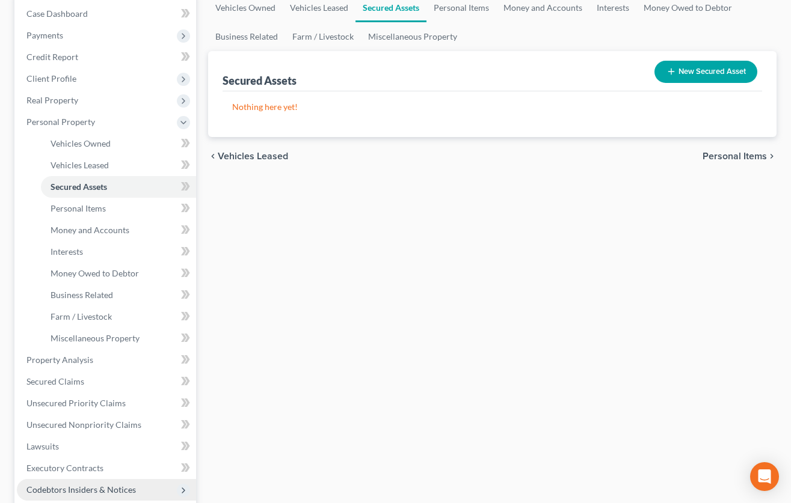
scroll to position [239, 0]
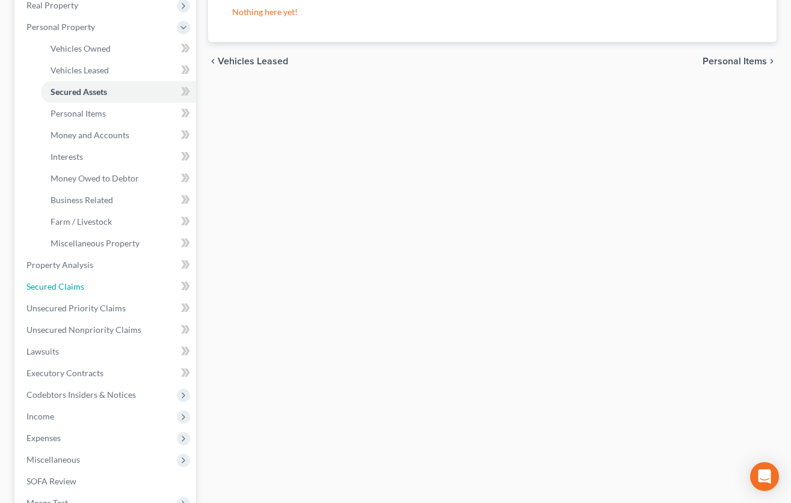
drag, startPoint x: 111, startPoint y: 281, endPoint x: 188, endPoint y: 263, distance: 78.9
click at [111, 281] on link "Secured Claims" at bounding box center [106, 287] width 179 height 22
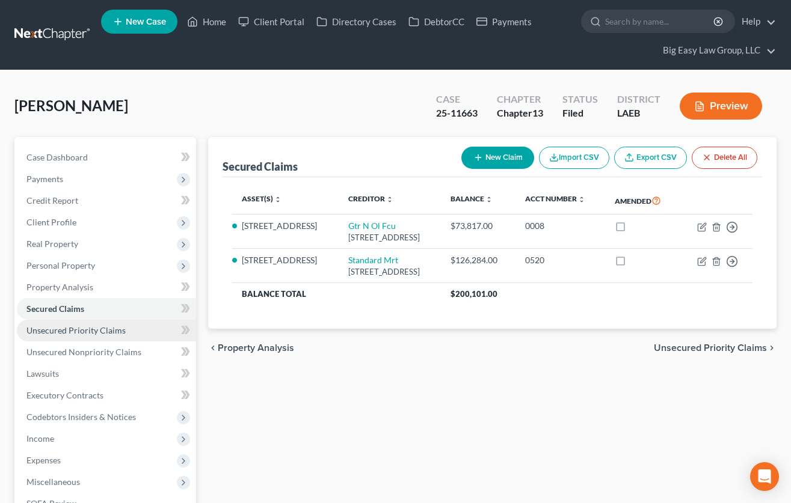
click at [126, 334] on link "Unsecured Priority Claims" at bounding box center [106, 331] width 179 height 22
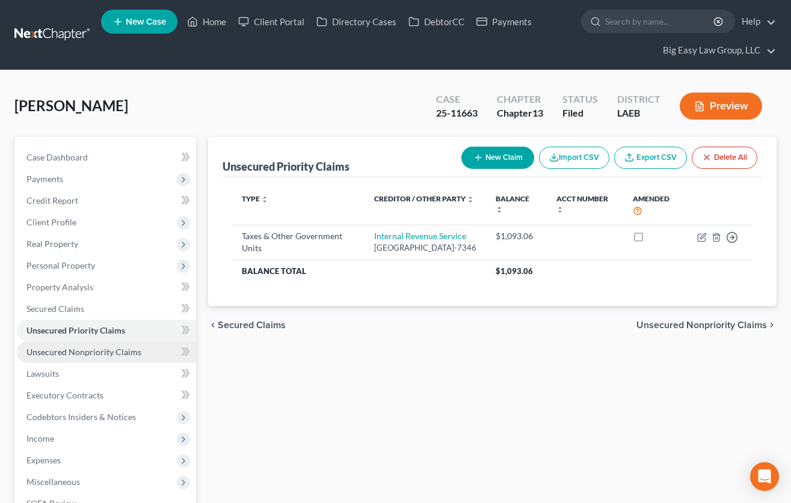
click at [128, 347] on span "Unsecured Nonpriority Claims" at bounding box center [83, 352] width 115 height 10
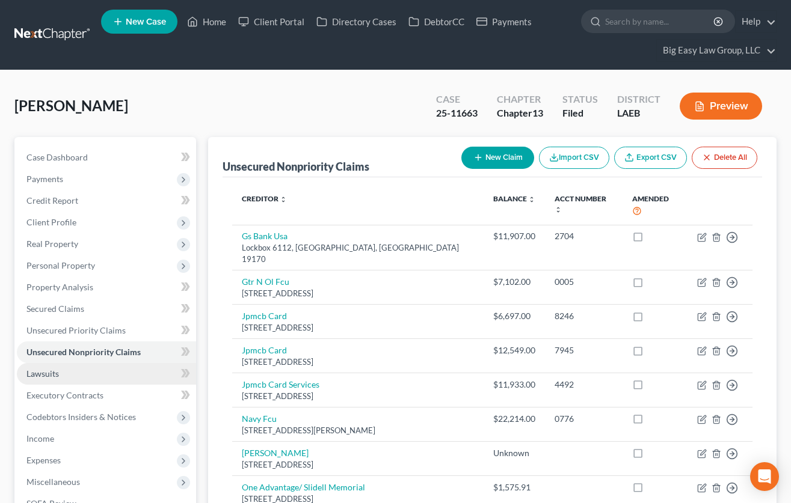
click at [97, 378] on link "Lawsuits" at bounding box center [106, 374] width 179 height 22
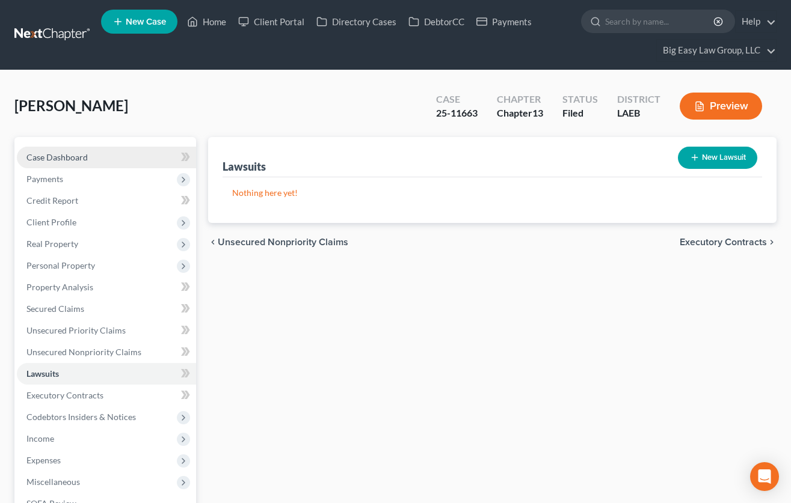
click at [144, 159] on link "Case Dashboard" at bounding box center [106, 158] width 179 height 22
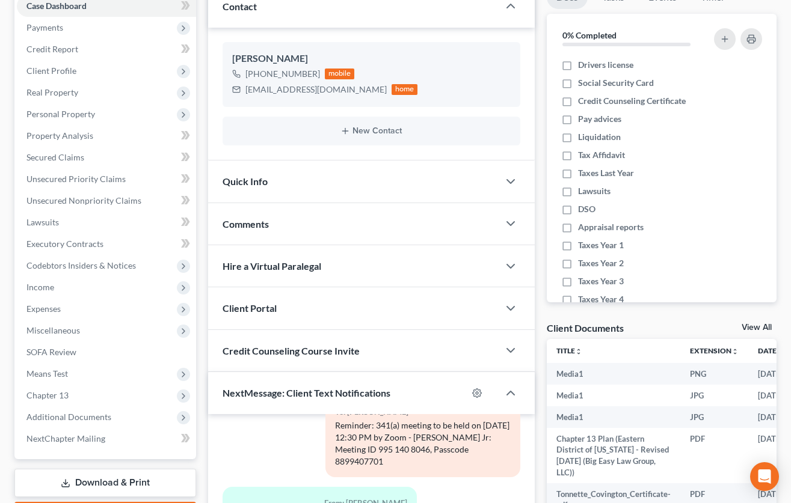
scroll to position [248, 0]
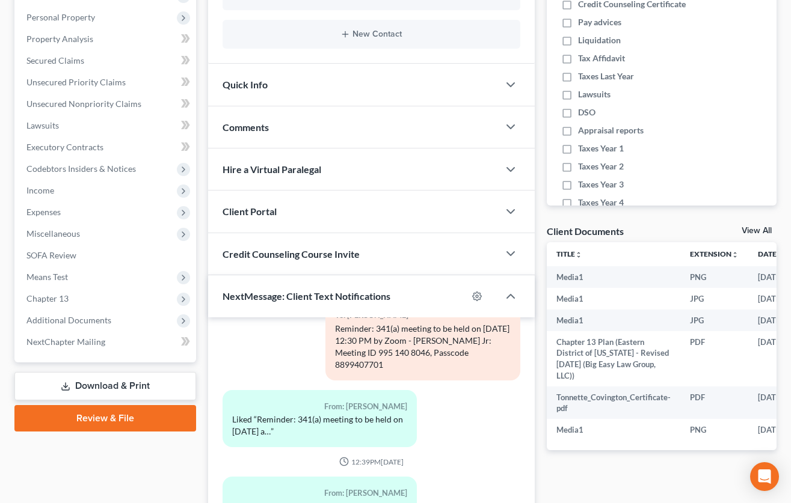
click at [310, 138] on div "Comments" at bounding box center [353, 126] width 290 height 41
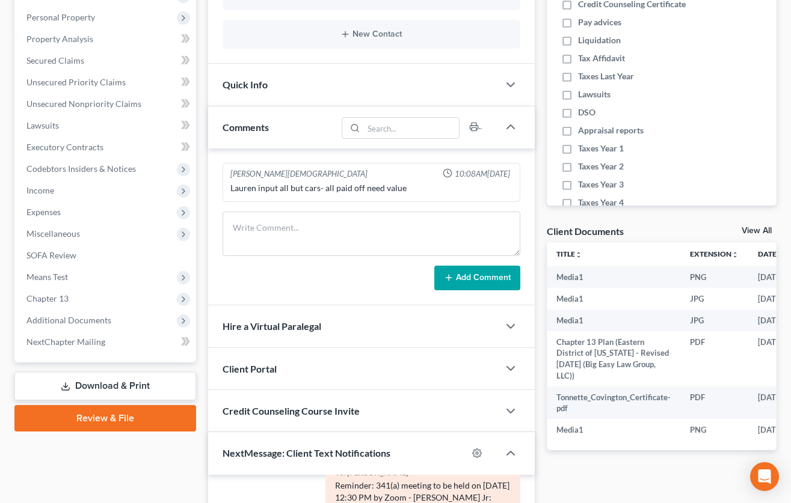
click at [357, 210] on div "Lauren Gay 10:08AM, 07/25/2025 Lauren input all but cars- all paid off need val…" at bounding box center [371, 227] width 327 height 157
click at [360, 220] on textarea at bounding box center [372, 234] width 298 height 45
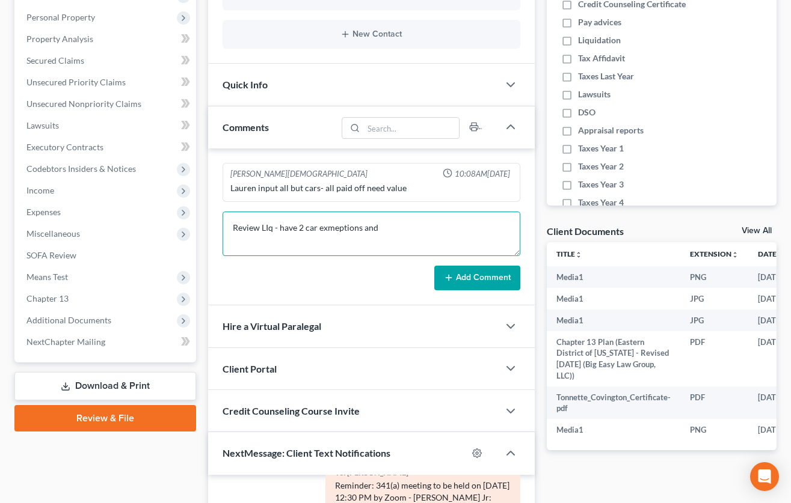
click at [330, 228] on textarea "Review LIq - have 2 car exmeptions and" at bounding box center [372, 234] width 298 height 45
click at [271, 227] on textarea "Review LIq - have 2 car exemptions and" at bounding box center [372, 234] width 298 height 45
click at [408, 233] on textarea "Review Liq - have 2 car exemptions and" at bounding box center [372, 234] width 298 height 45
type textarea "Review Liq - have 2 car exemptions and need to fix IRS POC 4"
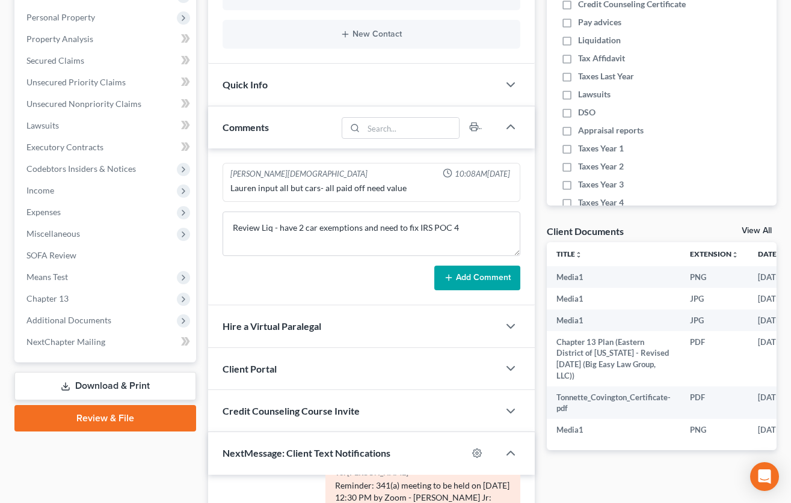
click at [496, 275] on button "Add Comment" at bounding box center [477, 278] width 86 height 25
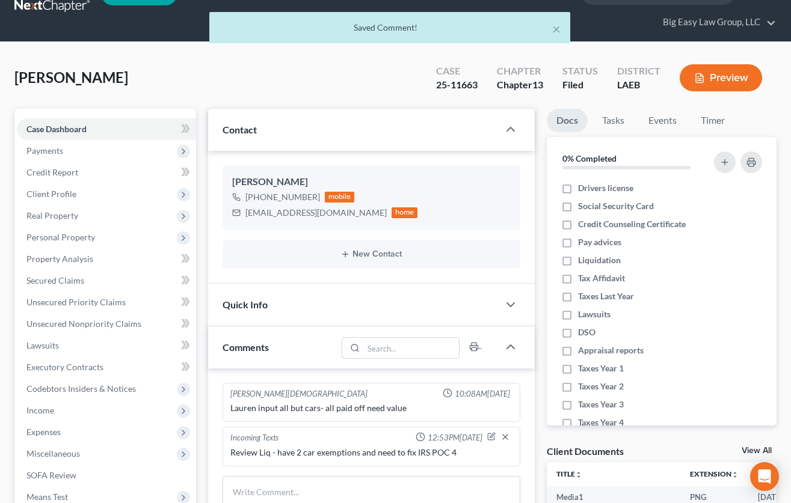
scroll to position [0, 0]
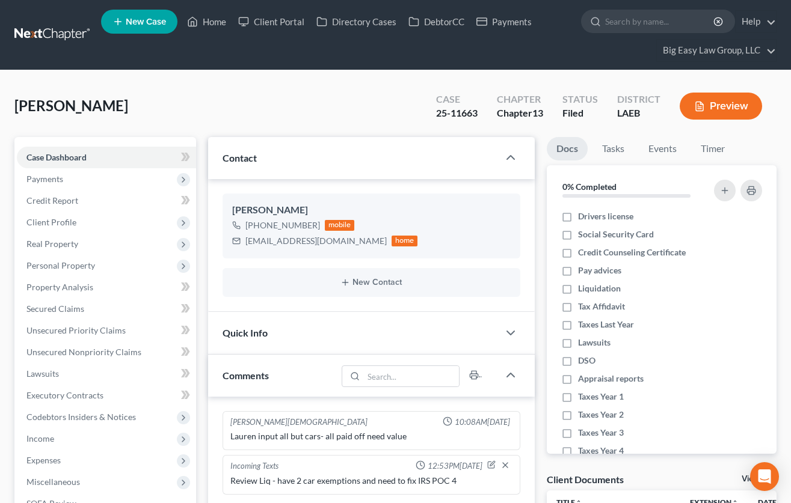
drag, startPoint x: 552, startPoint y: 28, endPoint x: 346, endPoint y: 37, distance: 205.9
click at [552, 28] on ul "New Case Home Client Portal Directory Cases DebtorCC Payments - No Result - See…" at bounding box center [438, 35] width 675 height 58
click at [227, 22] on link "Home" at bounding box center [206, 22] width 51 height 22
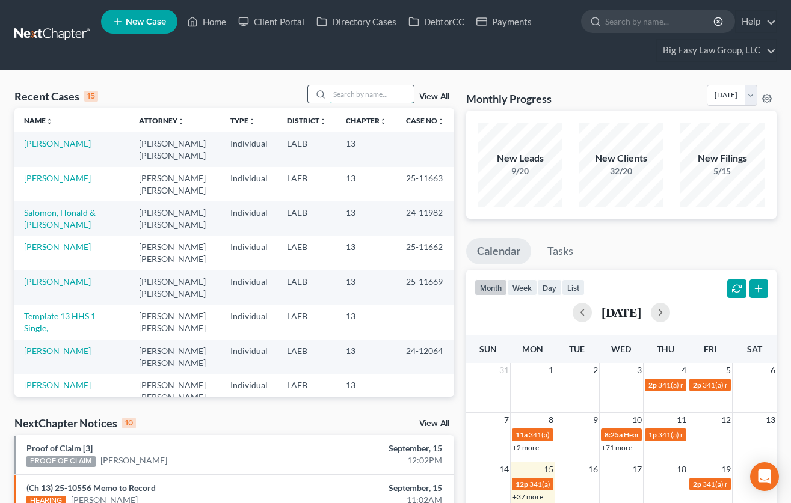
click at [360, 89] on input "search" at bounding box center [372, 93] width 84 height 17
type input "t"
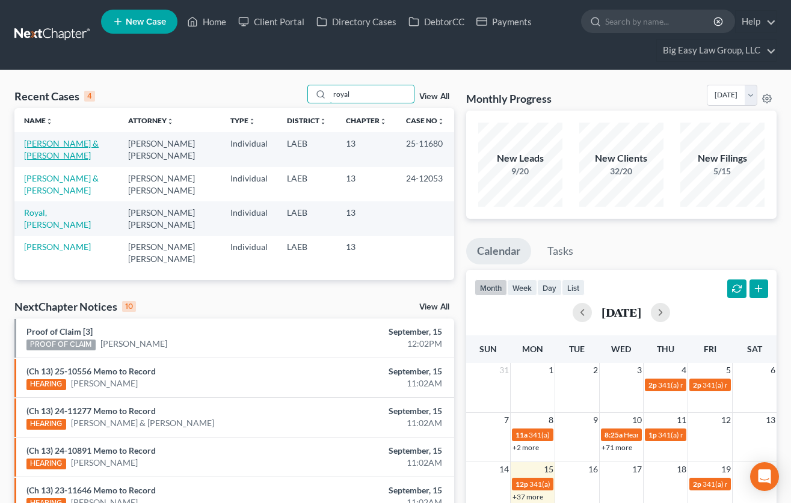
type input "royal"
click at [60, 143] on link "[PERSON_NAME] & [PERSON_NAME]" at bounding box center [61, 149] width 75 height 22
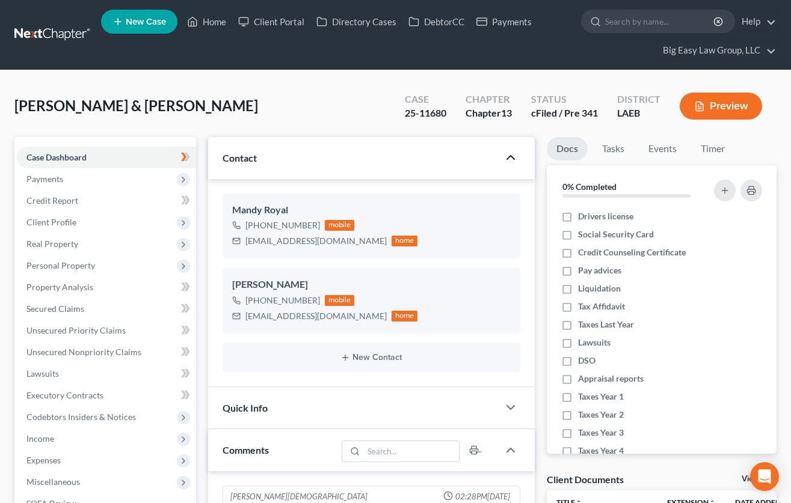
scroll to position [2673, 0]
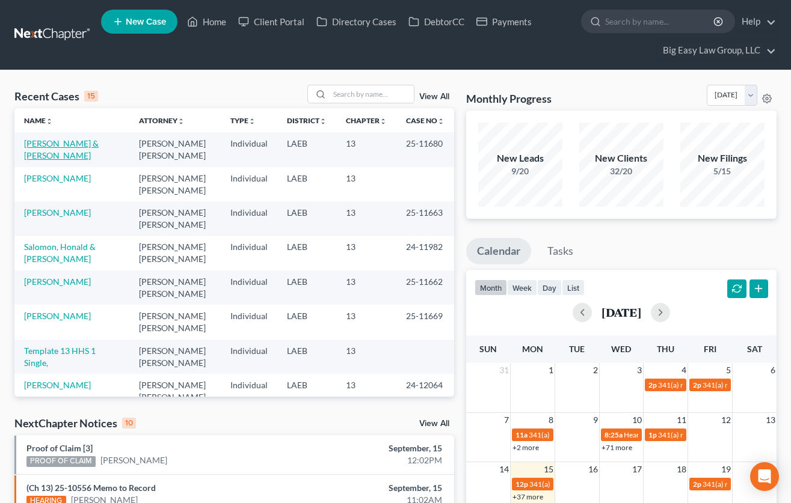
click at [59, 144] on link "[PERSON_NAME] & [PERSON_NAME]" at bounding box center [61, 149] width 75 height 22
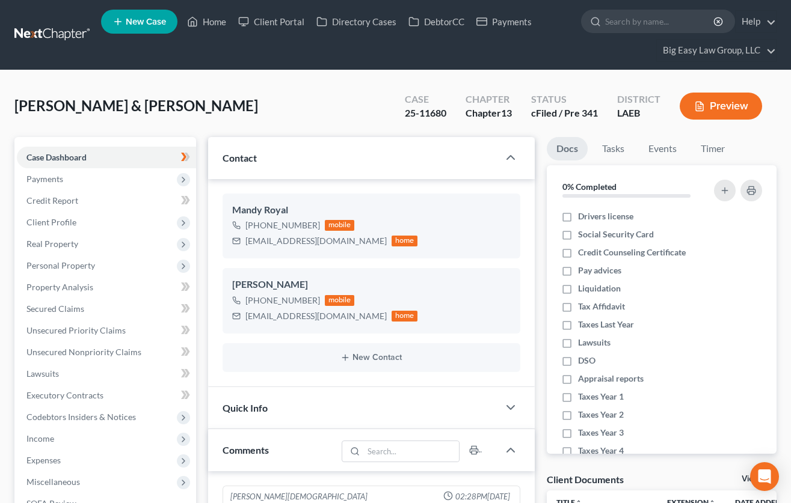
scroll to position [399, 0]
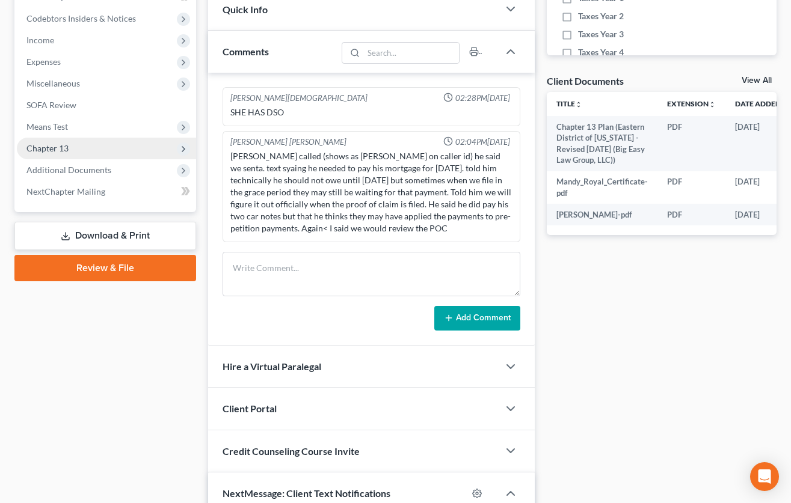
click at [126, 158] on span "Chapter 13" at bounding box center [106, 149] width 179 height 22
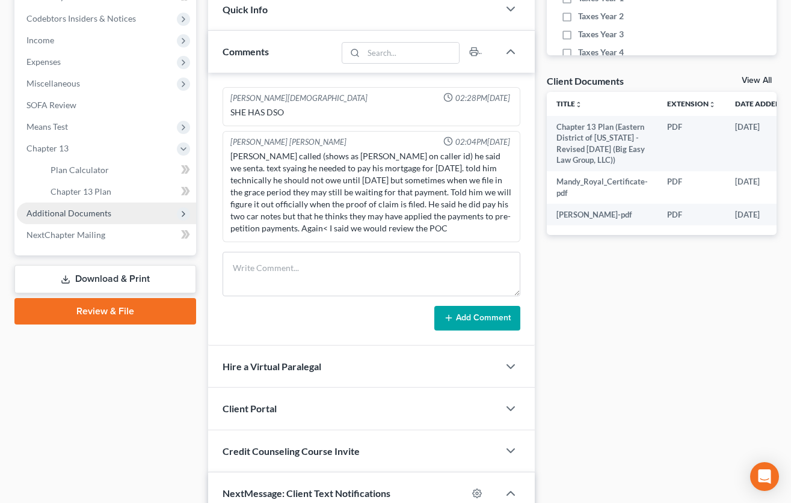
click at [128, 210] on span "Additional Documents" at bounding box center [106, 214] width 179 height 22
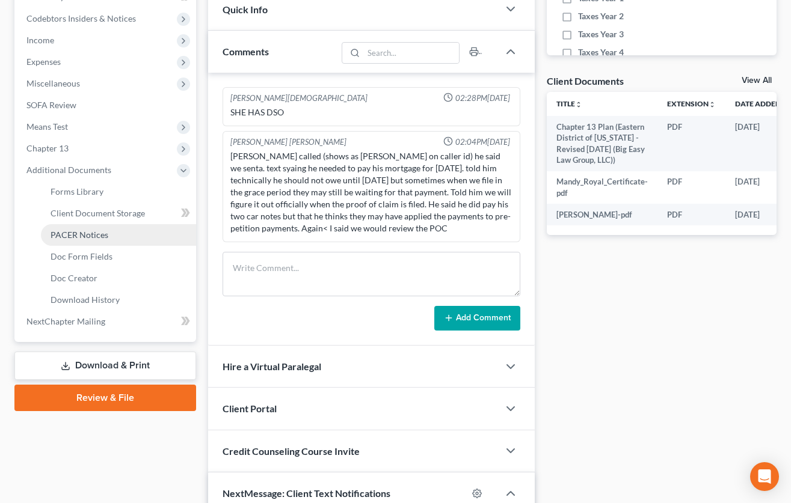
click at [132, 237] on link "PACER Notices" at bounding box center [118, 235] width 155 height 22
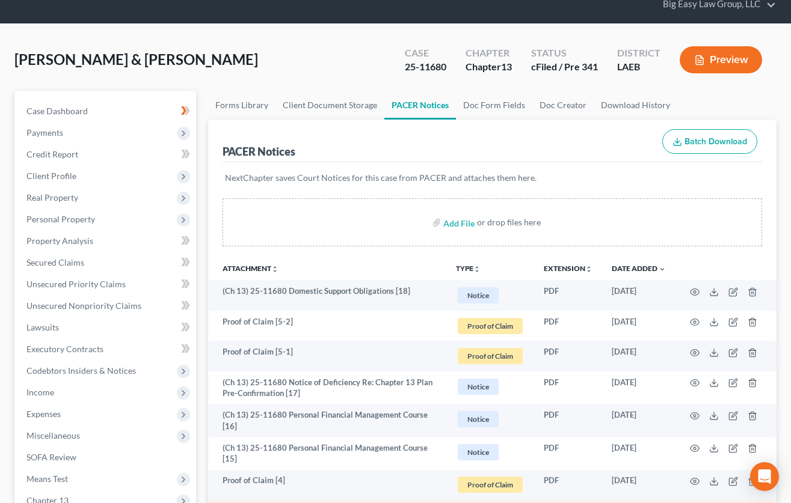
scroll to position [211, 0]
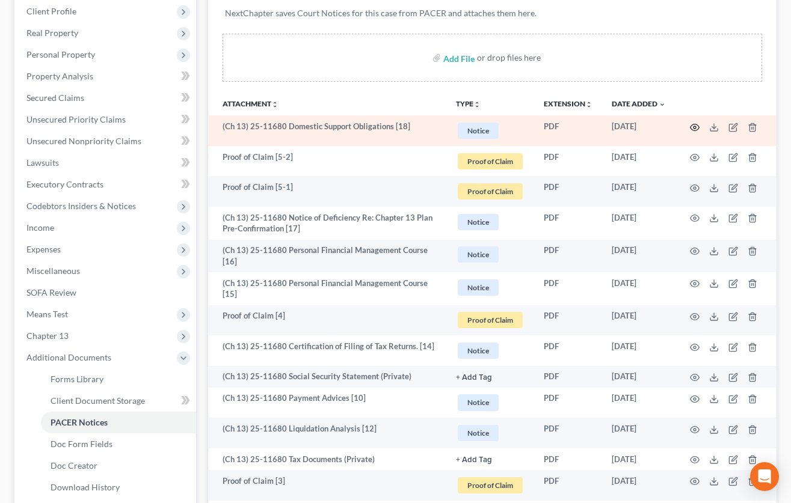
click at [692, 127] on icon "button" at bounding box center [695, 128] width 10 height 10
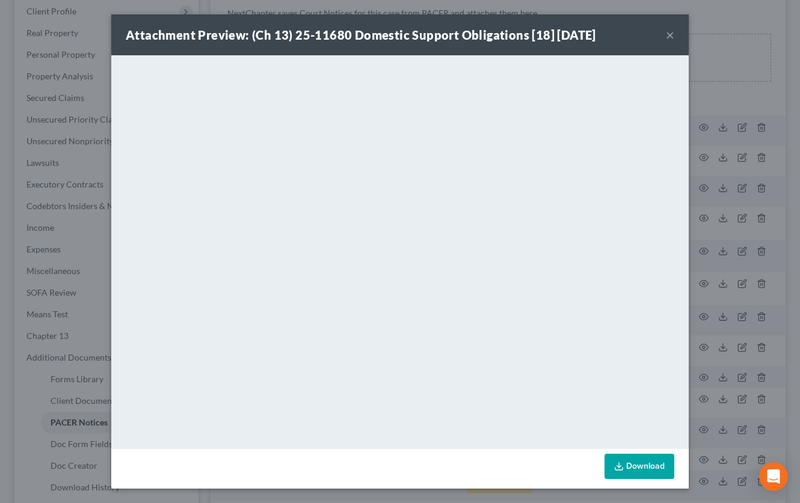
click at [668, 34] on button "×" at bounding box center [670, 35] width 8 height 14
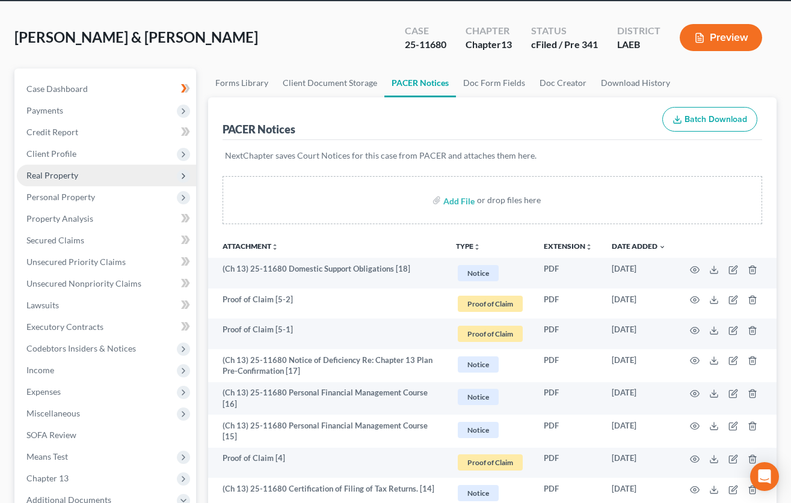
scroll to position [109, 0]
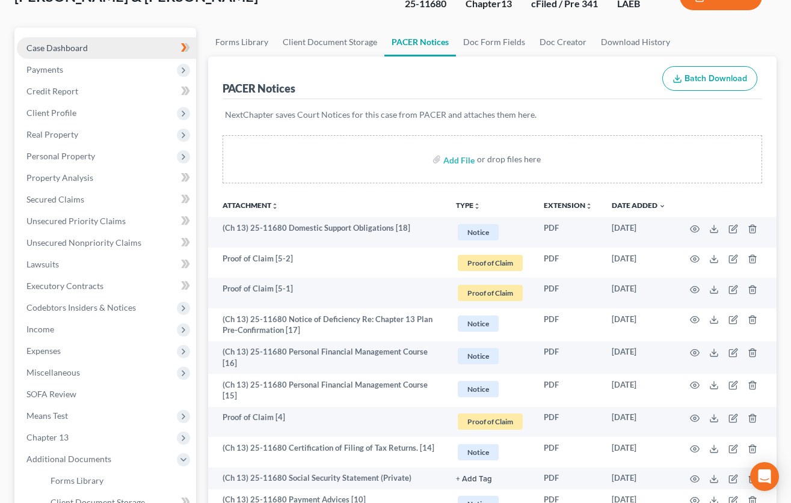
click at [97, 41] on link "Case Dashboard" at bounding box center [106, 48] width 179 height 22
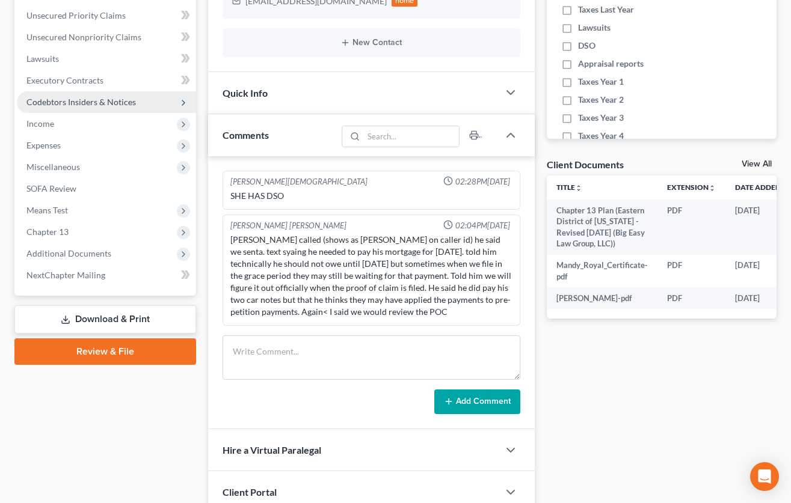
scroll to position [304, 0]
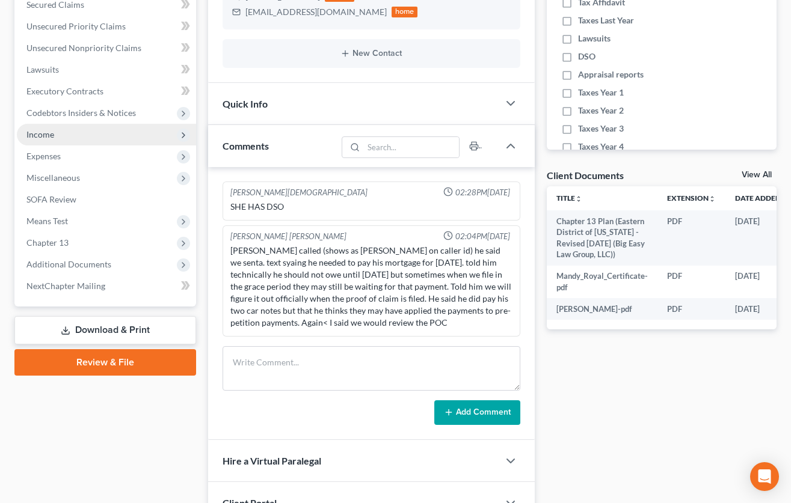
click at [113, 141] on span "Income" at bounding box center [106, 135] width 179 height 22
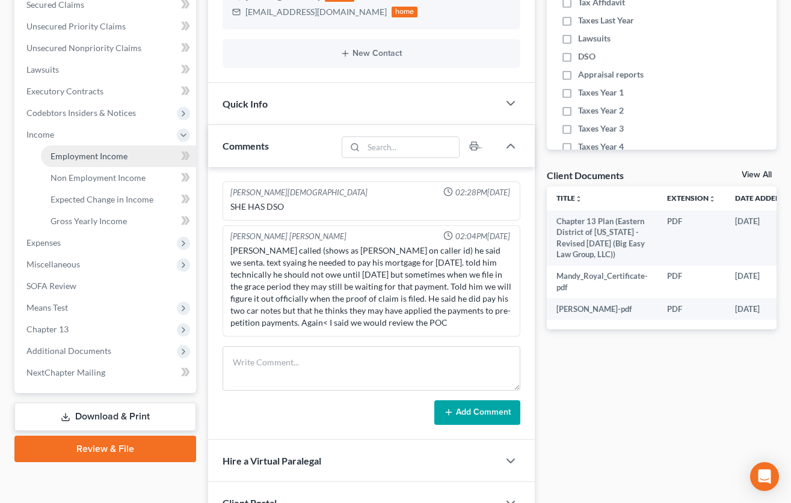
click at [129, 155] on link "Employment Income" at bounding box center [118, 157] width 155 height 22
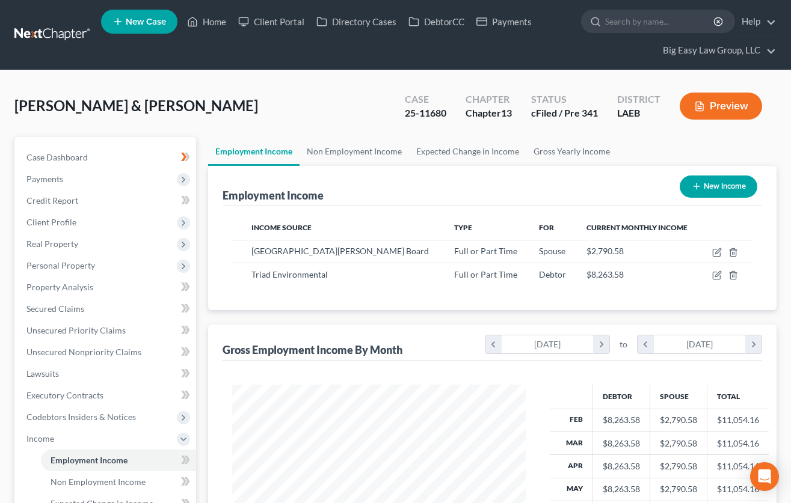
scroll to position [216, 318]
click at [84, 218] on span "Client Profile" at bounding box center [106, 223] width 179 height 22
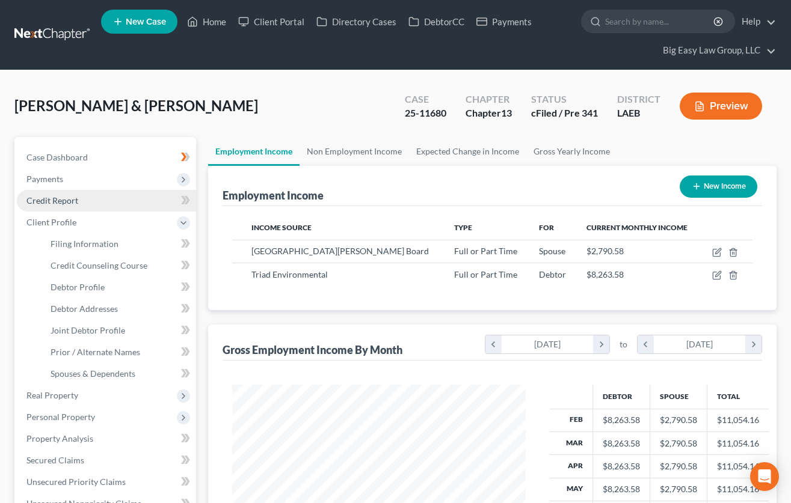
click at [79, 200] on link "Credit Report" at bounding box center [106, 201] width 179 height 22
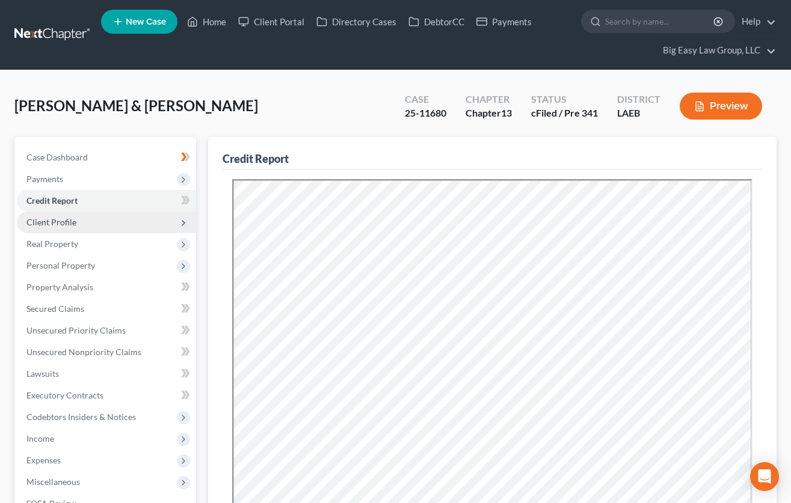
drag, startPoint x: 88, startPoint y: 197, endPoint x: 89, endPoint y: 214, distance: 16.9
click at [88, 197] on link "Credit Report" at bounding box center [106, 201] width 179 height 22
drag, startPoint x: 97, startPoint y: 147, endPoint x: 210, endPoint y: 28, distance: 164.2
click at [97, 147] on link "Case Dashboard" at bounding box center [106, 158] width 179 height 22
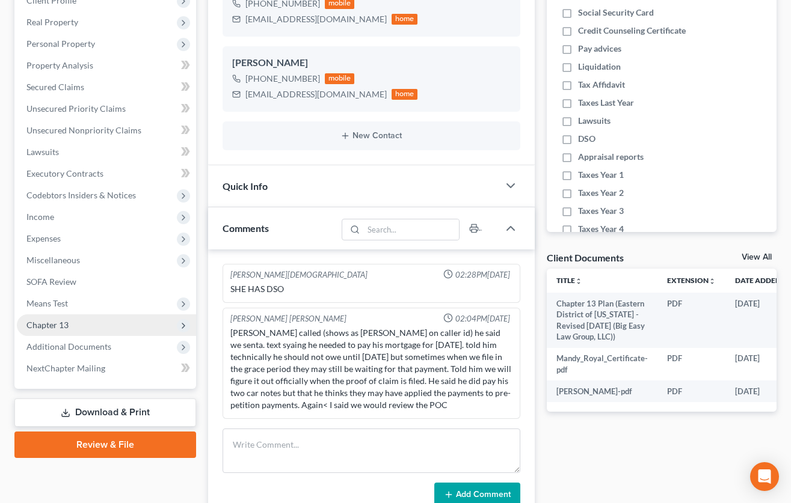
scroll to position [247, 0]
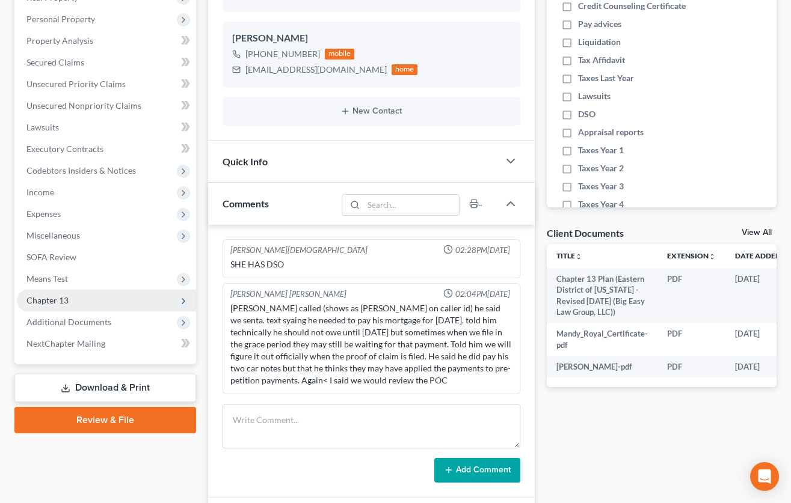
click at [94, 300] on span "Chapter 13" at bounding box center [106, 301] width 179 height 22
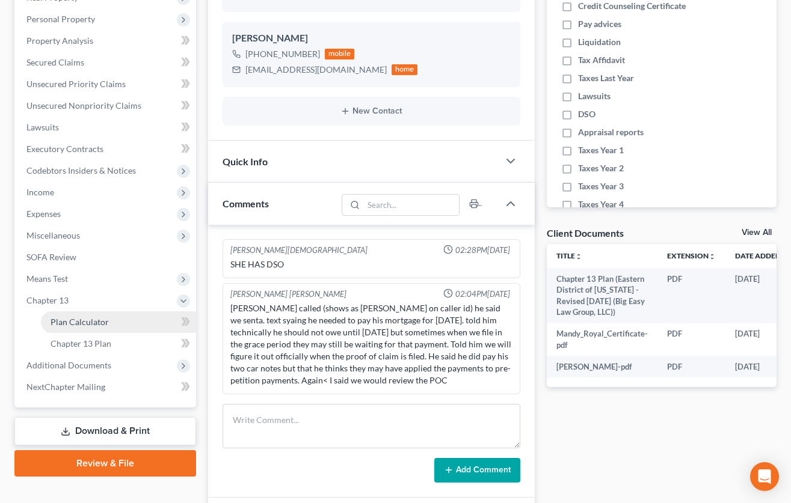
click at [124, 326] on link "Plan Calculator" at bounding box center [118, 323] width 155 height 22
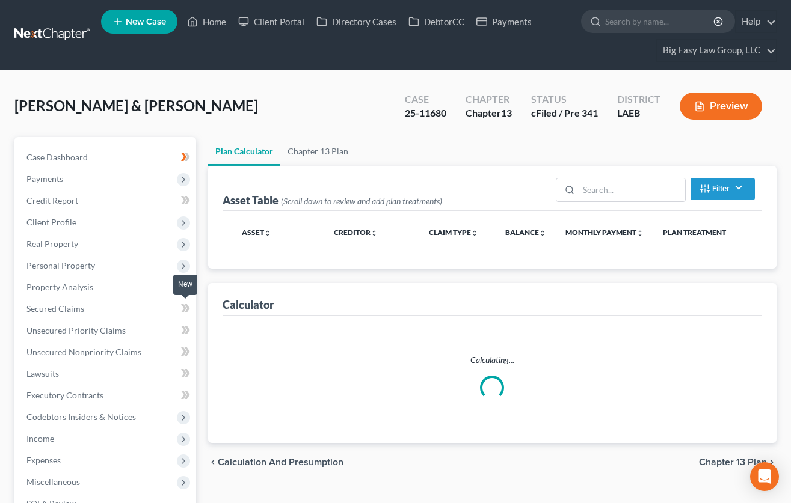
select select "59"
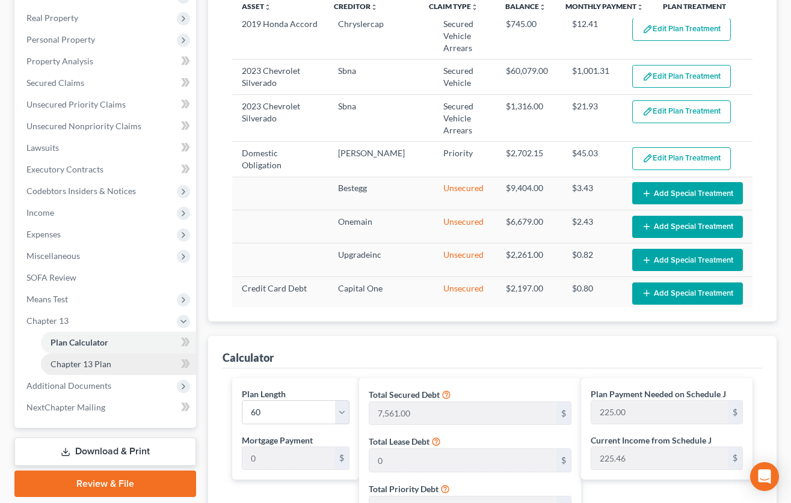
scroll to position [227, 0]
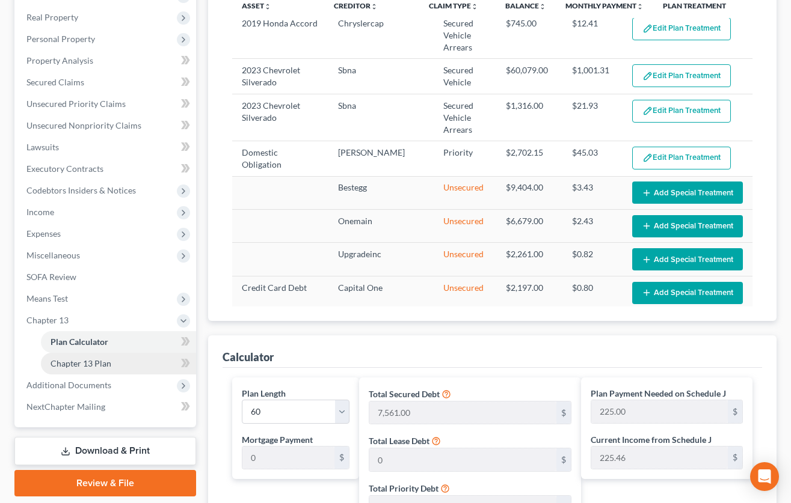
click at [143, 360] on link "Chapter 13 Plan" at bounding box center [118, 364] width 155 height 22
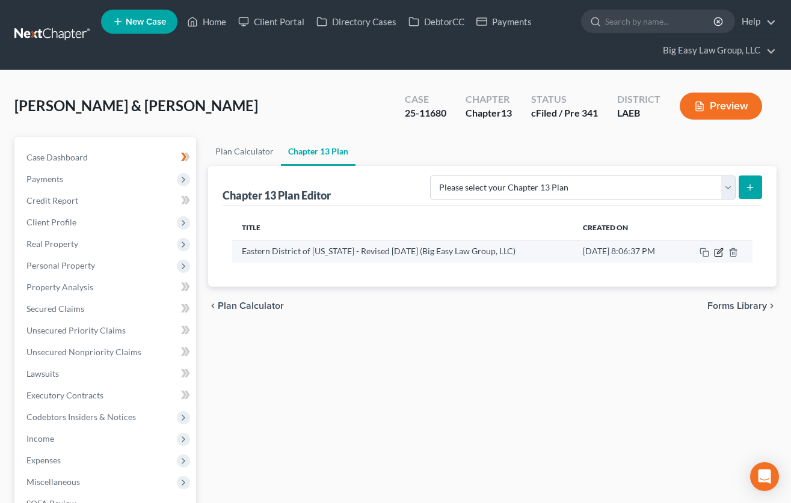
click at [721, 250] on icon "button" at bounding box center [719, 253] width 10 height 10
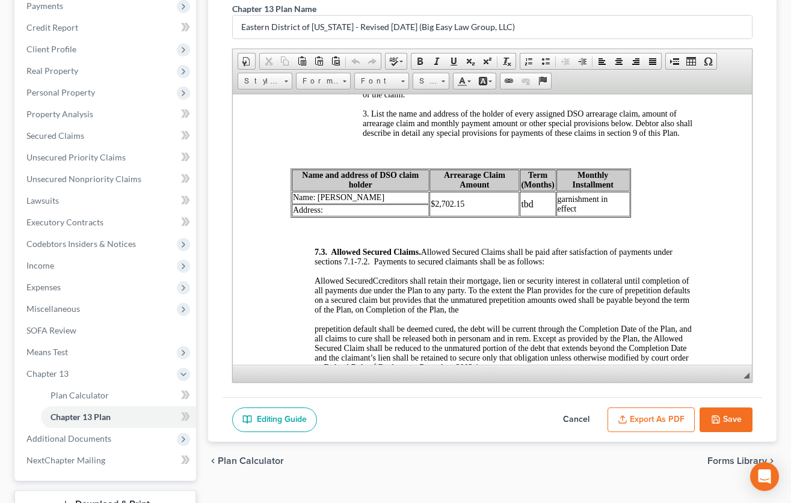
scroll to position [253, 0]
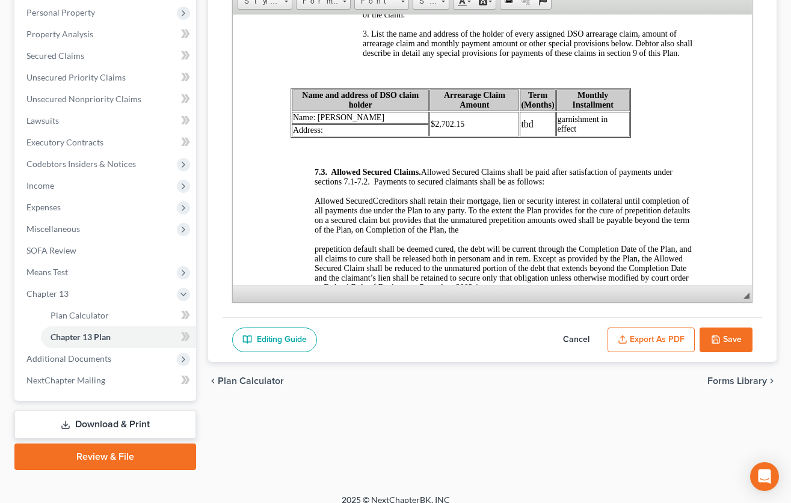
click at [730, 340] on button "Save" at bounding box center [725, 340] width 53 height 25
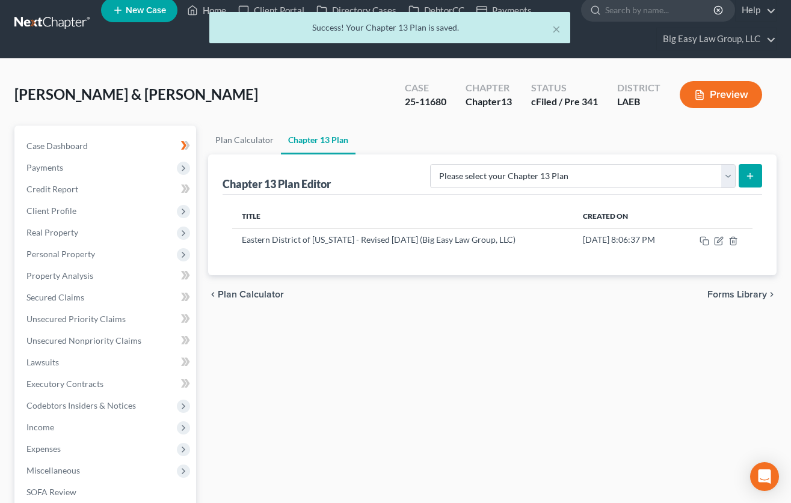
scroll to position [0, 0]
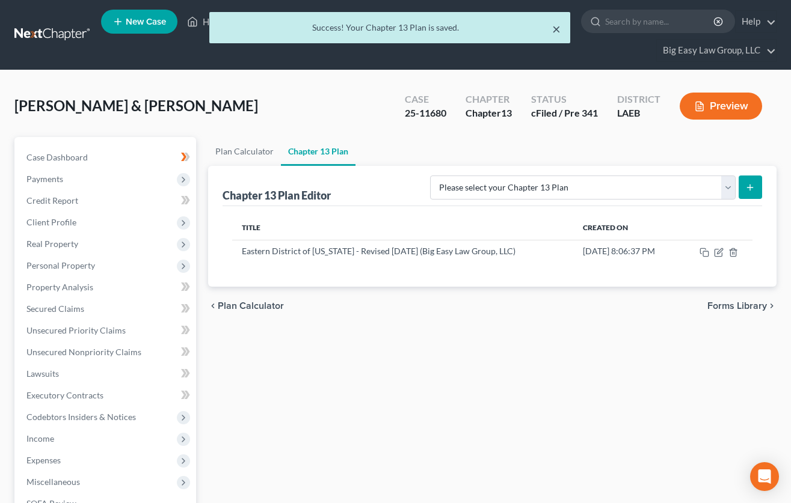
click at [555, 26] on button "×" at bounding box center [556, 29] width 8 height 14
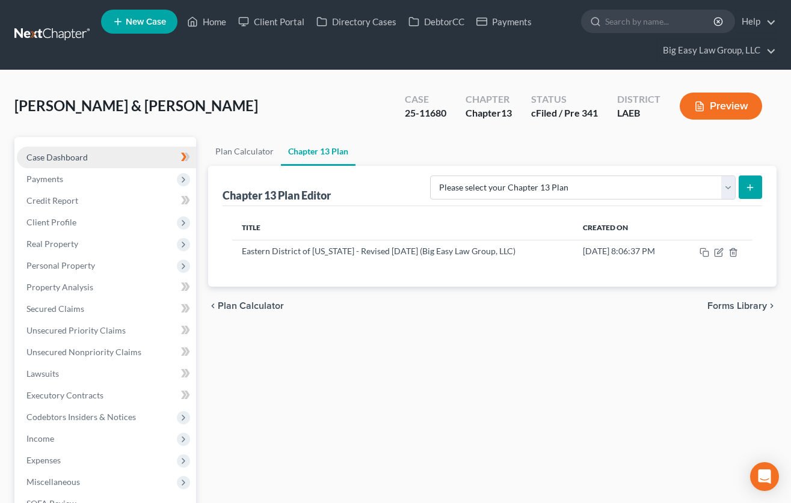
click at [116, 157] on link "Case Dashboard" at bounding box center [106, 158] width 179 height 22
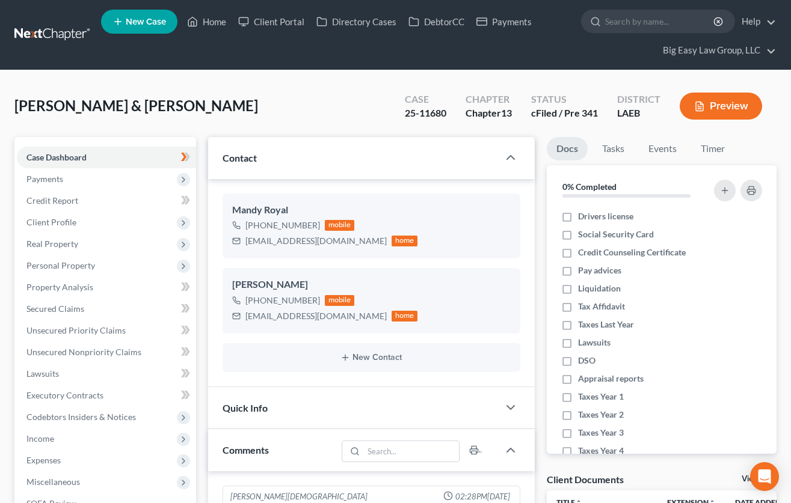
click at [375, 117] on div "Royal, Richard & Mandy Upgraded Case 25-11680 Chapter Chapter 13 Status cFiled …" at bounding box center [395, 111] width 762 height 52
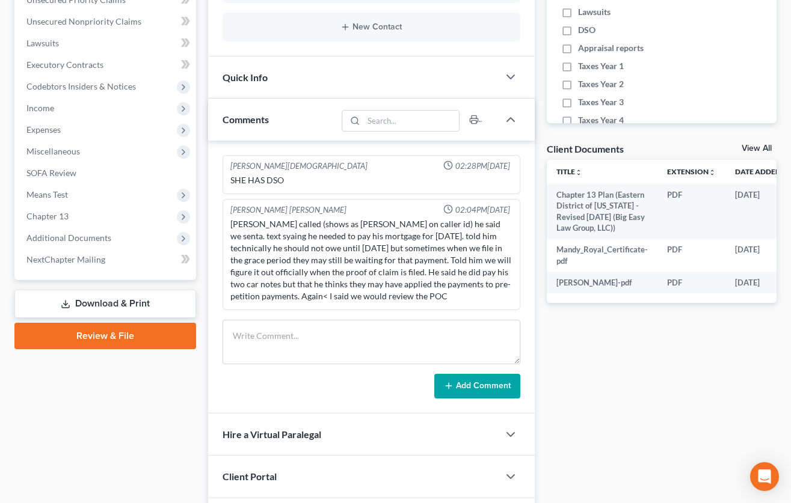
scroll to position [383, 0]
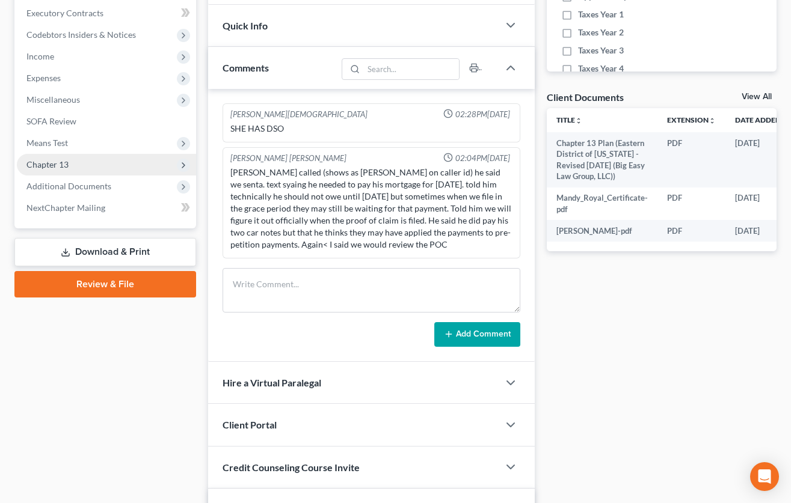
drag, startPoint x: 145, startPoint y: 166, endPoint x: 144, endPoint y: 173, distance: 6.7
click at [145, 166] on span "Chapter 13" at bounding box center [106, 165] width 179 height 22
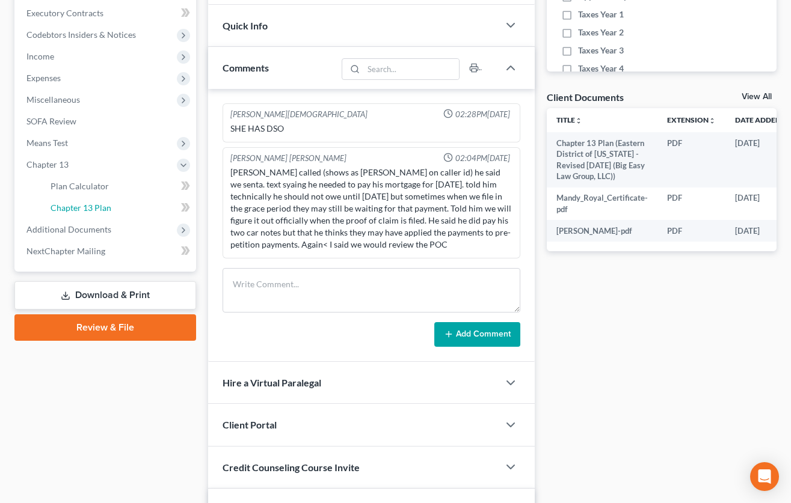
click at [143, 199] on link "Chapter 13 Plan" at bounding box center [118, 208] width 155 height 22
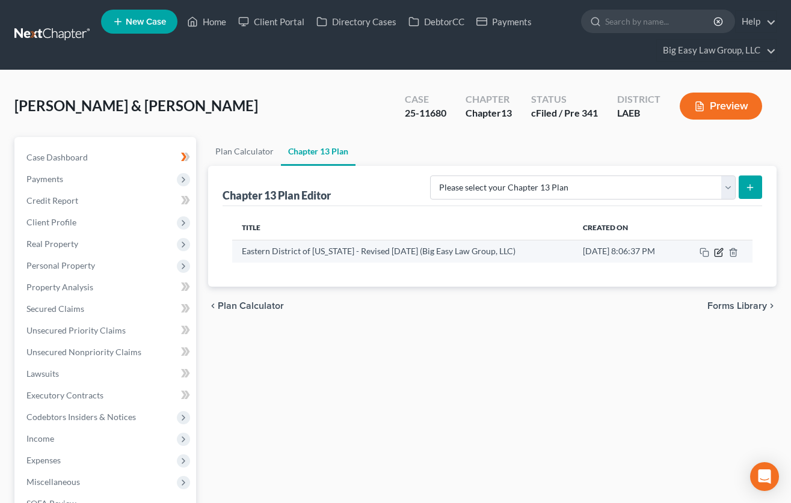
click at [721, 250] on icon "button" at bounding box center [719, 253] width 10 height 10
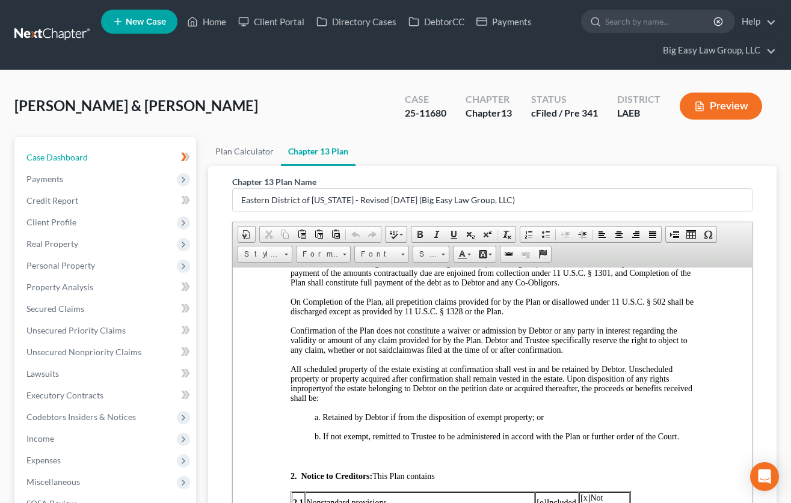
click at [51, 153] on span "Case Dashboard" at bounding box center [56, 157] width 61 height 10
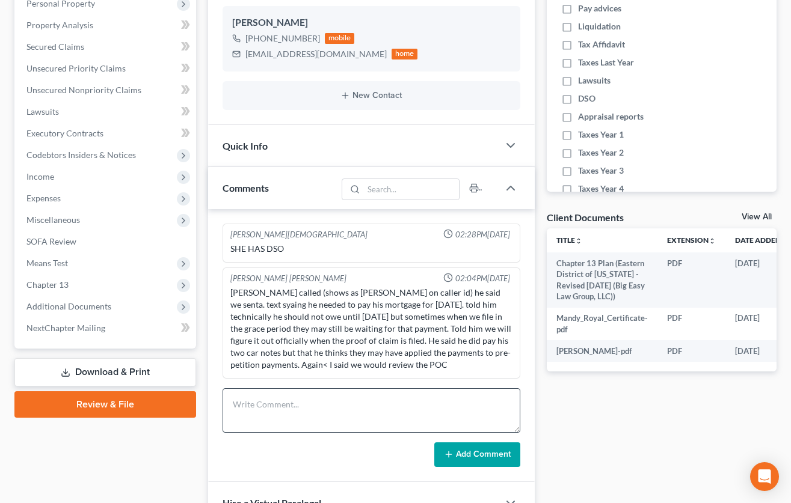
scroll to position [278, 0]
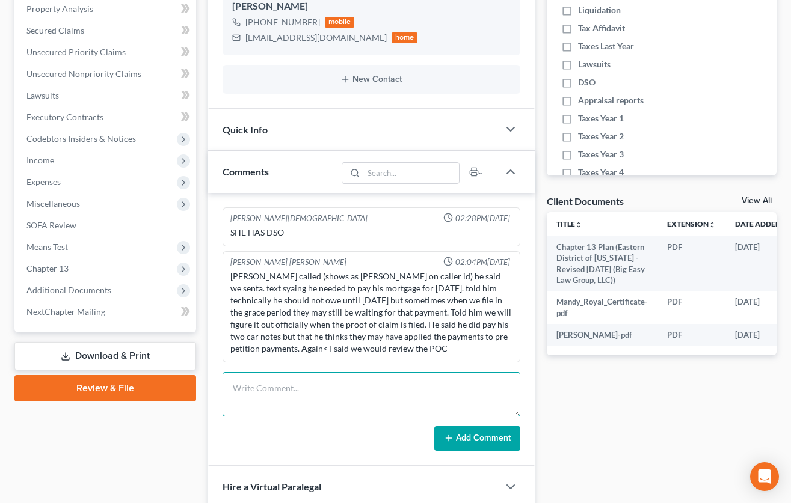
click at [370, 387] on textarea at bounding box center [372, 394] width 298 height 45
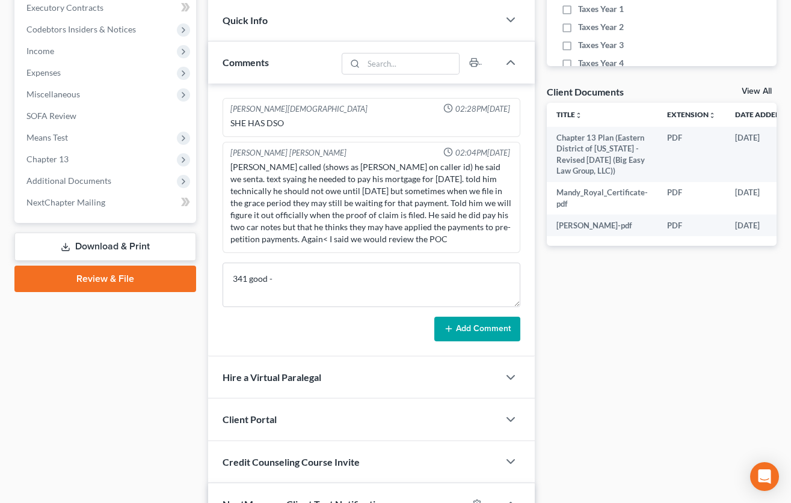
scroll to position [414, 0]
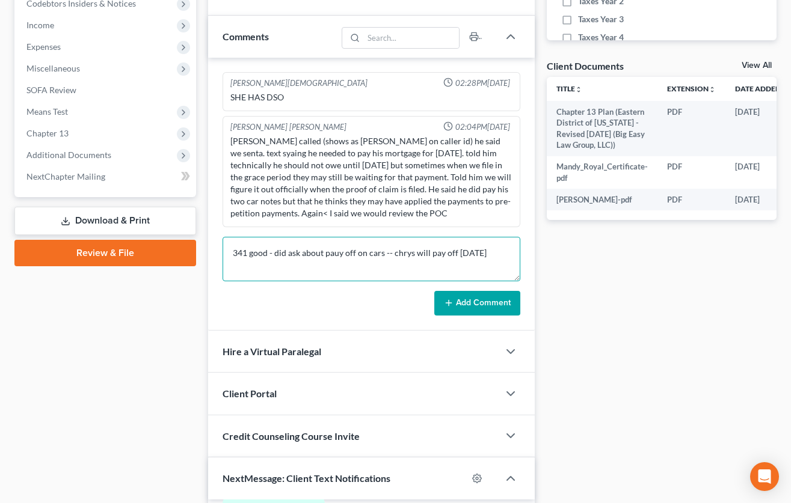
type textarea "341 good - did ask about pauy off on cars -- chrys will pay off in 48 months"
click at [487, 294] on button "Add Comment" at bounding box center [477, 303] width 86 height 25
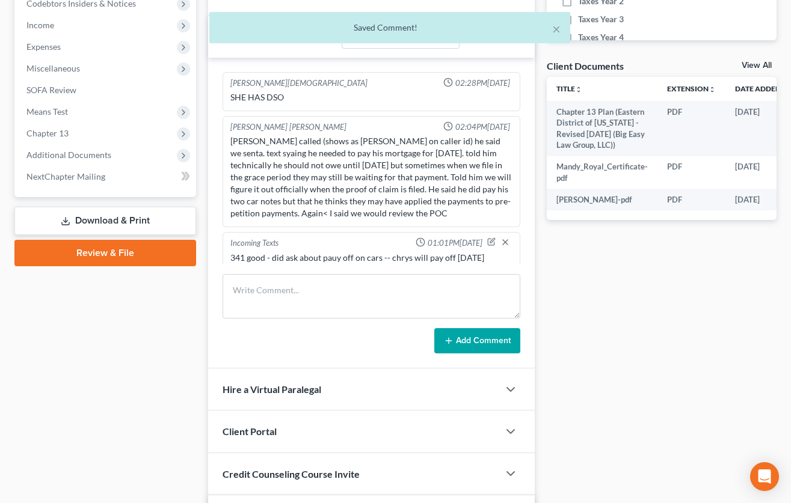
scroll to position [7, 0]
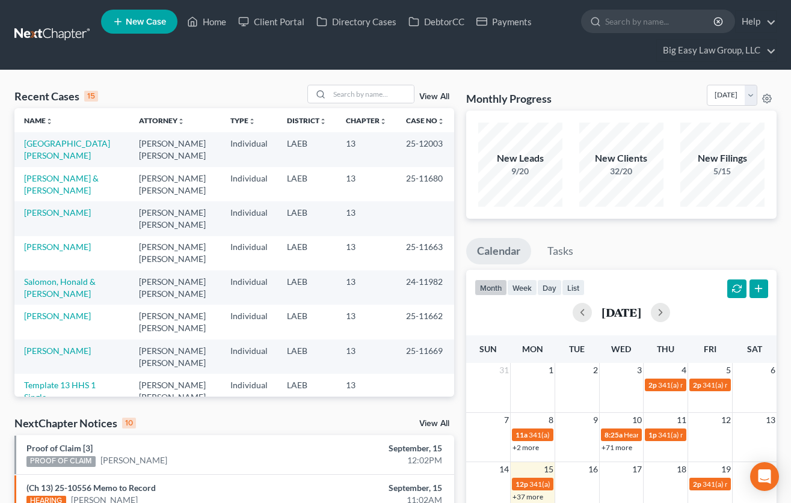
click at [54, 172] on td "[PERSON_NAME] & [PERSON_NAME]" at bounding box center [71, 184] width 115 height 34
click at [62, 176] on link "[PERSON_NAME] & [PERSON_NAME]" at bounding box center [61, 184] width 75 height 22
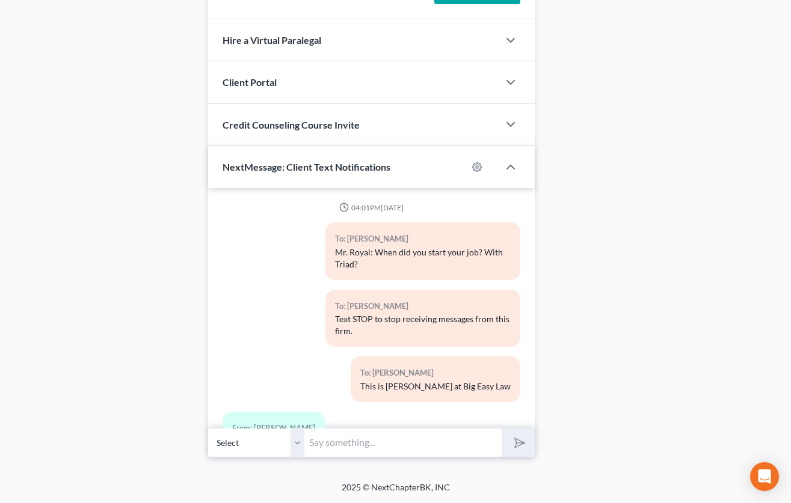
scroll to position [2421, 0]
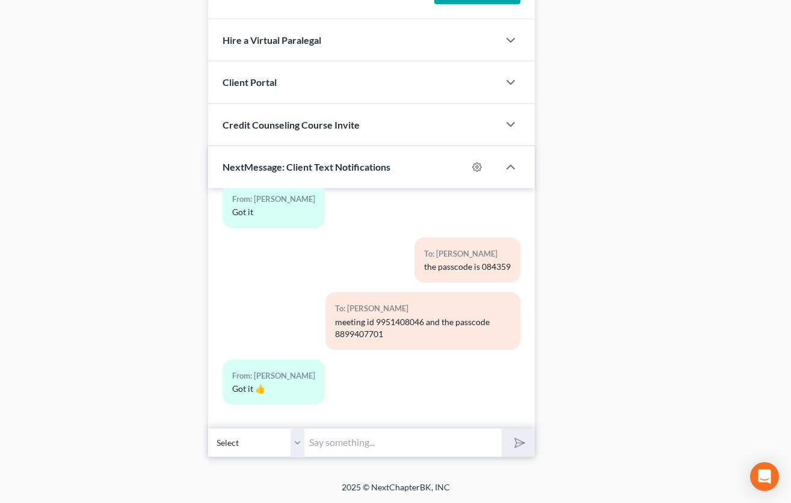
click at [426, 438] on input "text" at bounding box center [402, 442] width 197 height 29
type input "good job!"
click at [502, 429] on button "submit" at bounding box center [518, 443] width 33 height 28
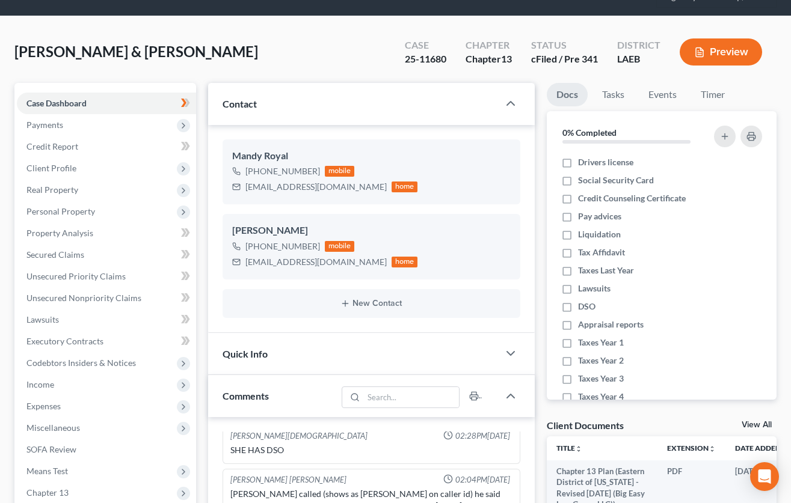
scroll to position [0, 0]
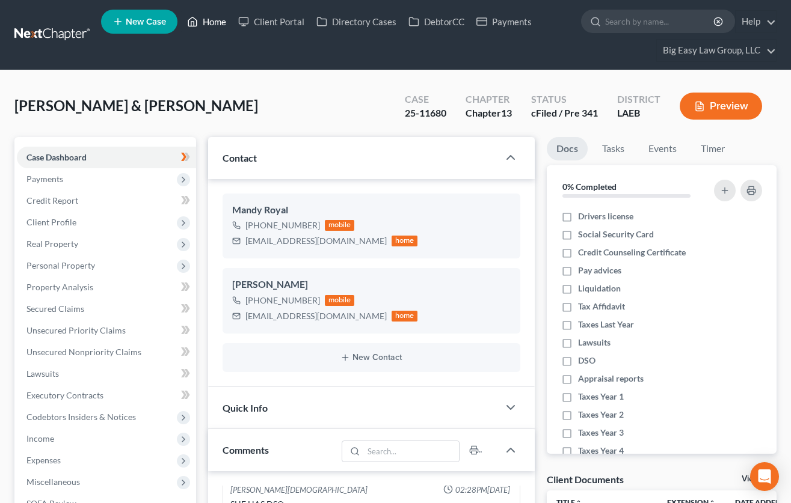
click at [218, 26] on link "Home" at bounding box center [206, 22] width 51 height 22
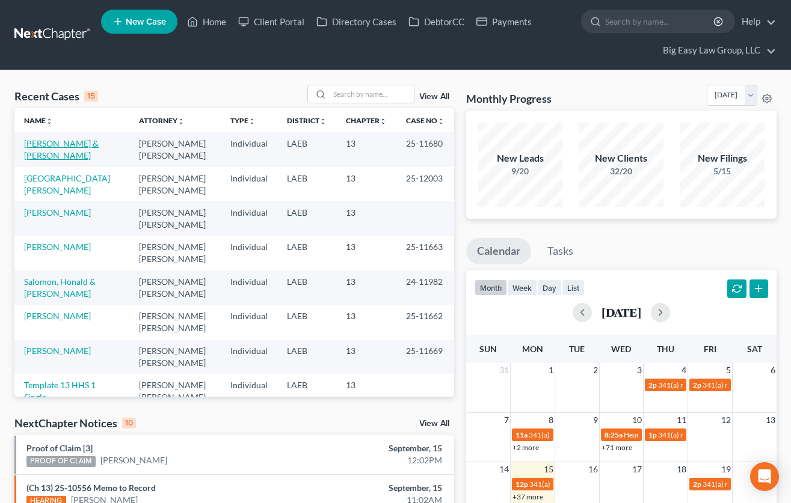
drag, startPoint x: 64, startPoint y: 144, endPoint x: 75, endPoint y: 140, distance: 11.1
click at [64, 144] on link "[PERSON_NAME] & [PERSON_NAME]" at bounding box center [61, 149] width 75 height 22
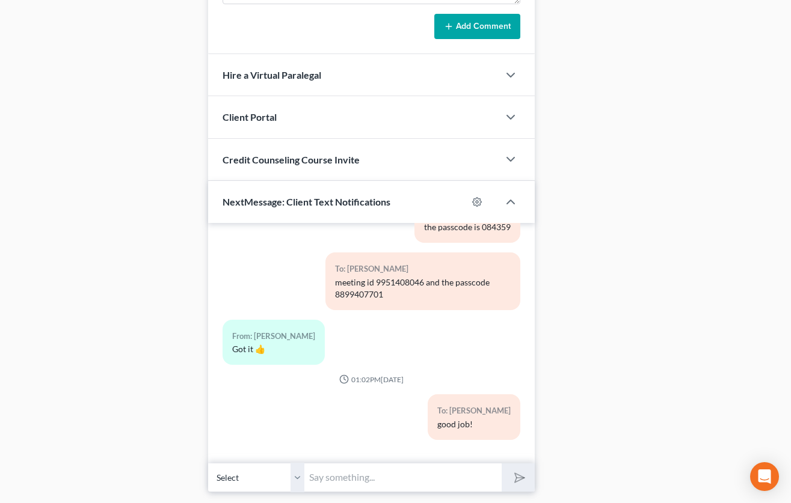
scroll to position [763, 0]
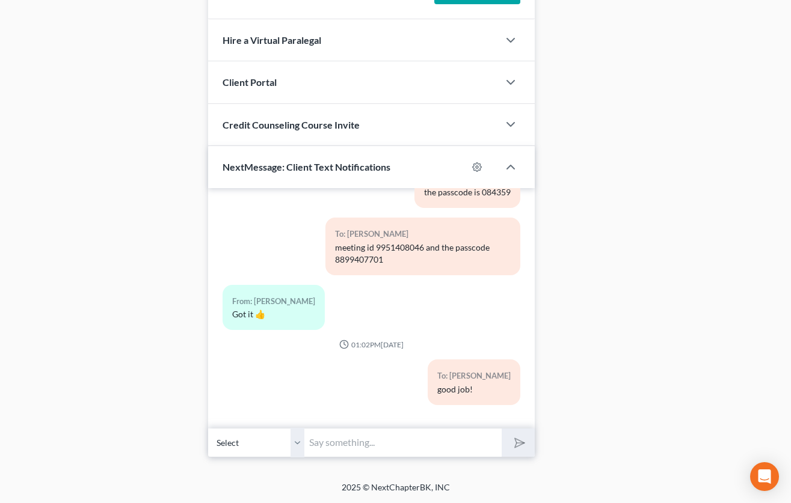
click at [456, 444] on input "text" at bounding box center [402, 442] width 197 height 29
type input "The onyl thins we need is the actual child support judgment from [PERSON_NAME]"
click at [502, 429] on button "submit" at bounding box center [518, 443] width 33 height 28
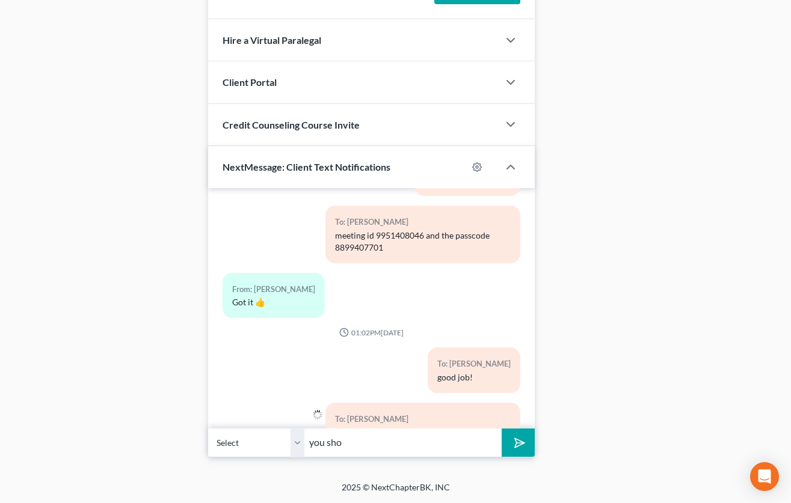
scroll to position [2563, 0]
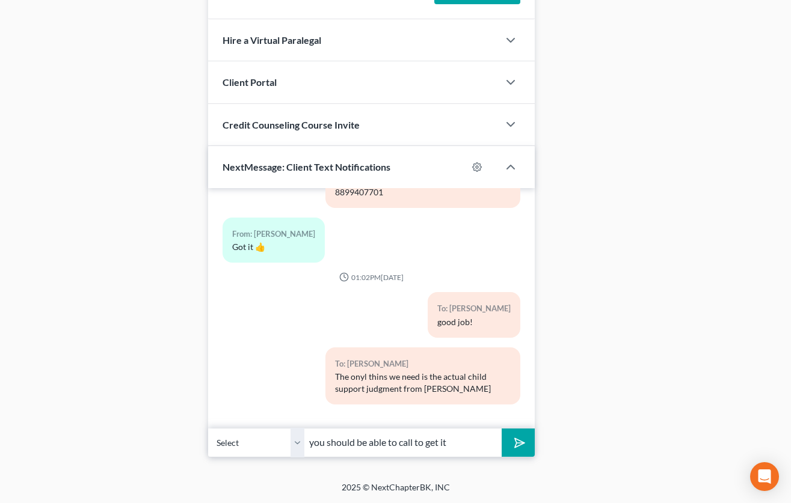
type input "you should be able to call to get it"
click at [502, 429] on button "submit" at bounding box center [518, 443] width 33 height 28
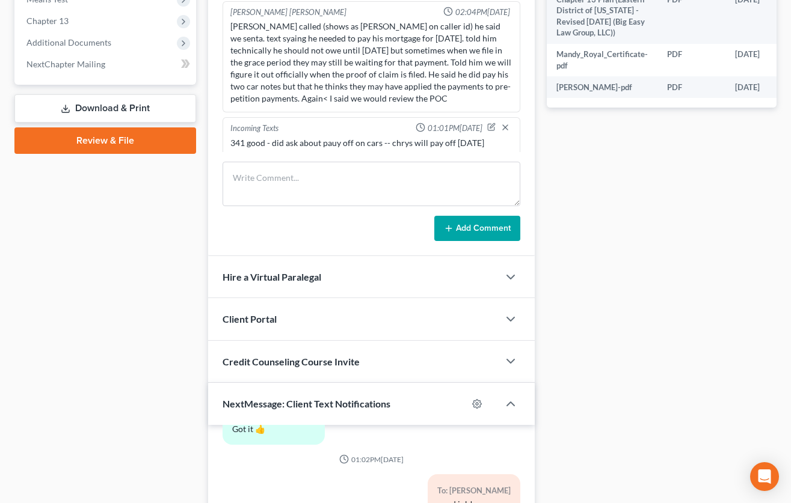
scroll to position [0, 0]
click at [490, 128] on icon "button" at bounding box center [492, 128] width 5 height 5
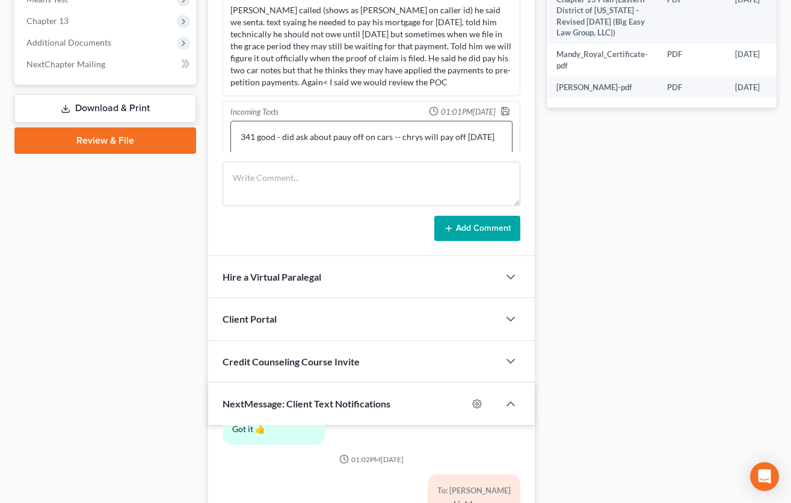
scroll to position [39, 0]
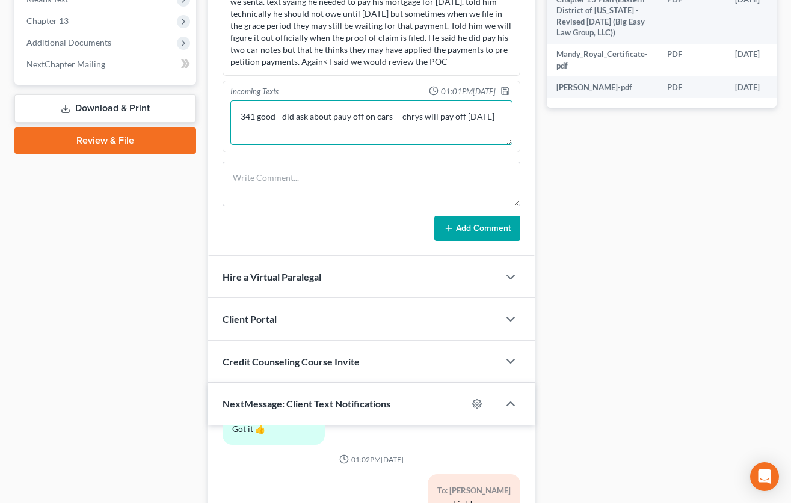
click at [397, 131] on textarea "341 good - did ask about pauy off on cars -- chrys will pay off [DATE]" at bounding box center [371, 122] width 282 height 45
type textarea "341 good - did ask about pauy off on cars -- chrys will pay off [DATE] -- need …"
click at [503, 88] on polyline "button" at bounding box center [504, 88] width 3 height 2
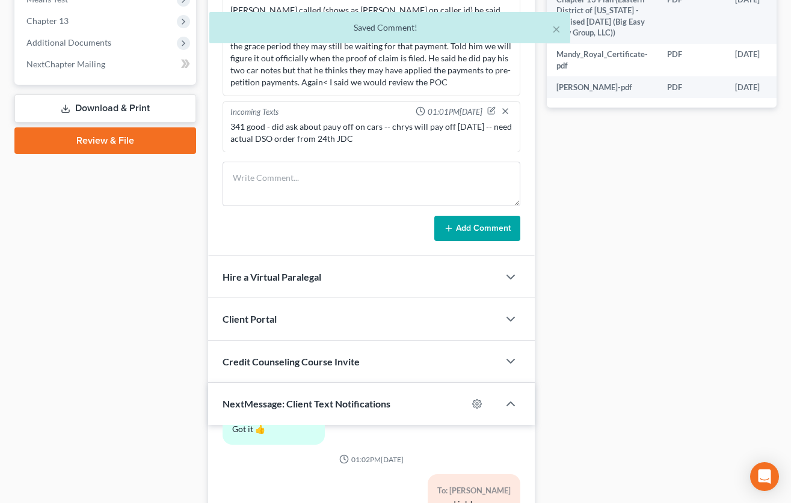
scroll to position [19, 0]
